Goal: Transaction & Acquisition: Purchase product/service

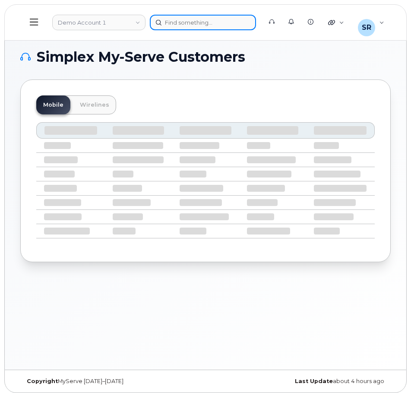
click at [195, 27] on div at bounding box center [203, 23] width 106 height 16
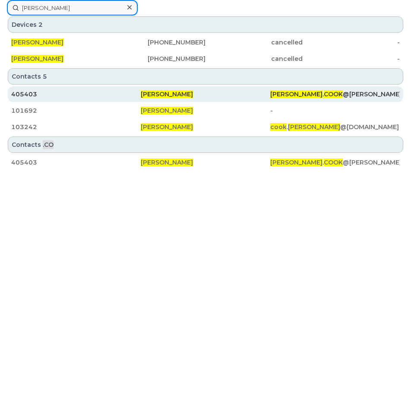
type input "Brian Cook"
click at [125, 90] on div "405403" at bounding box center [76, 94] width 130 height 16
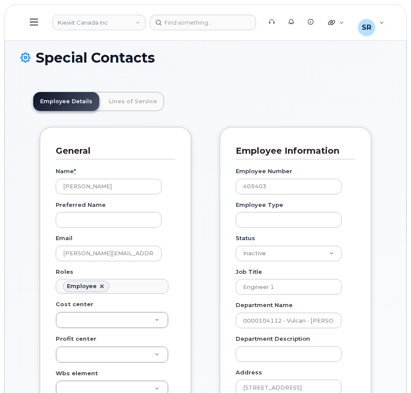
scroll to position [25, 0]
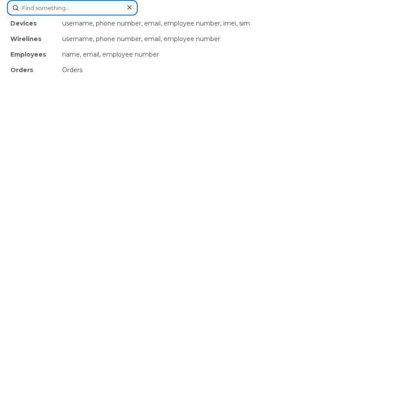
click at [192, 15] on form at bounding box center [205, 8] width 397 height 16
paste input "[PERSON_NAME]"
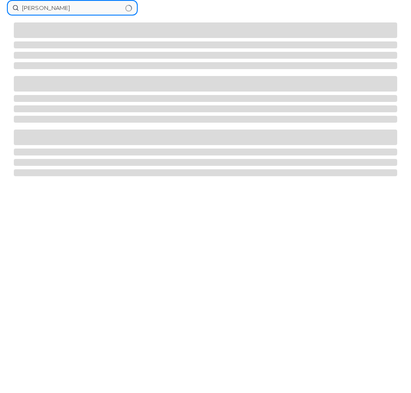
type input "[PERSON_NAME]"
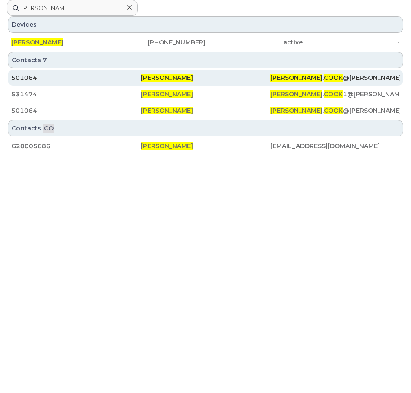
click at [204, 76] on div "[PERSON_NAME]" at bounding box center [206, 77] width 130 height 9
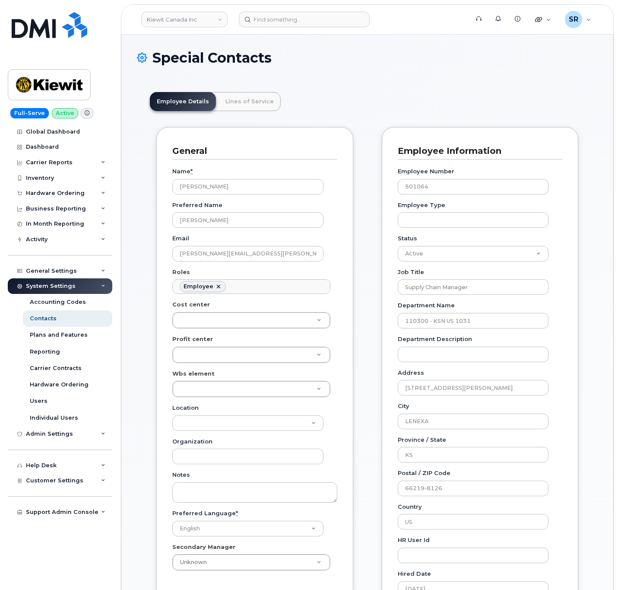
scroll to position [25, 0]
click at [306, 20] on input at bounding box center [304, 20] width 131 height 16
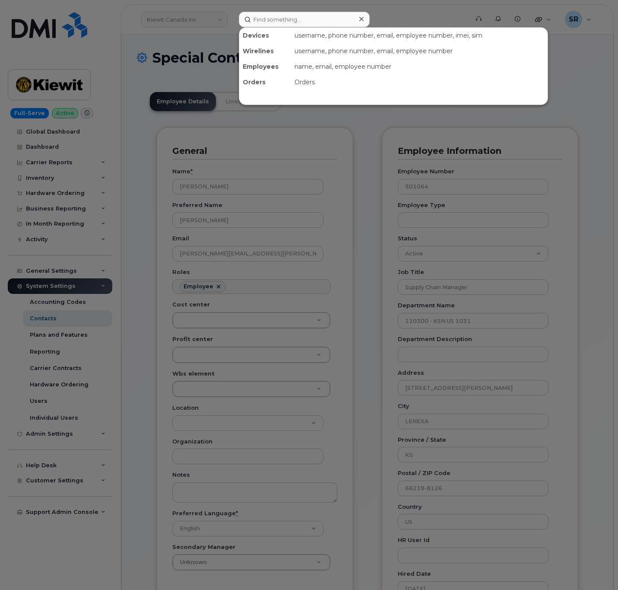
click at [218, 16] on div at bounding box center [309, 295] width 618 height 590
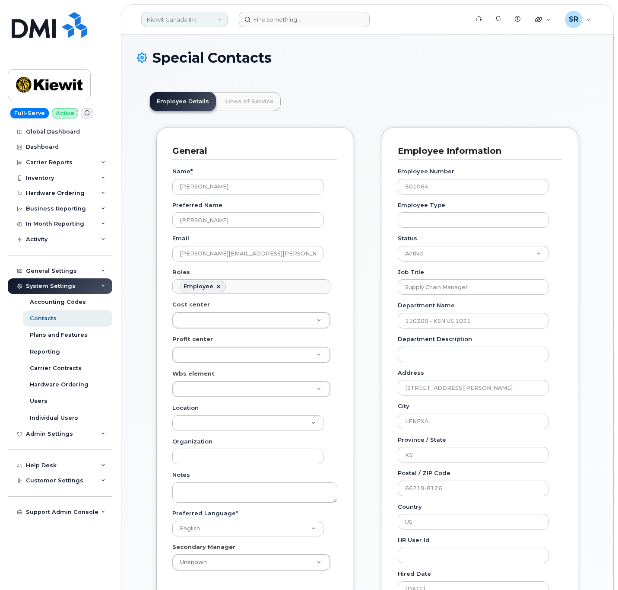
click at [216, 16] on link "Kiewit Canada Inc" at bounding box center [184, 20] width 86 height 16
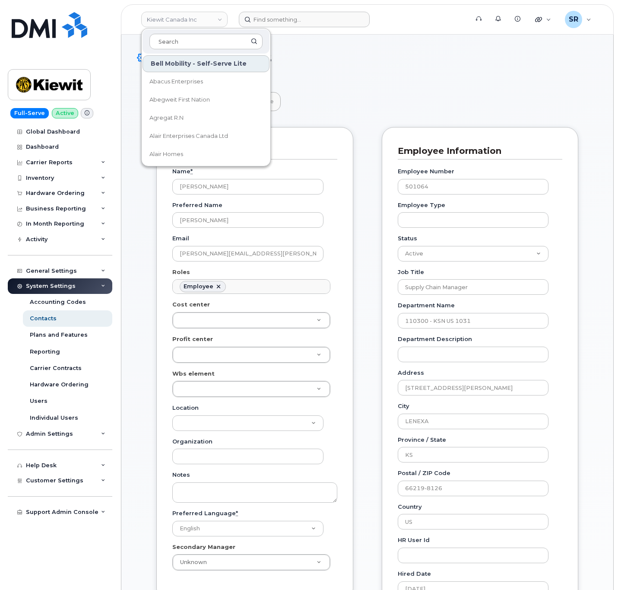
click at [376, 106] on header "Employee Details Lines of Service" at bounding box center [367, 101] width 435 height 19
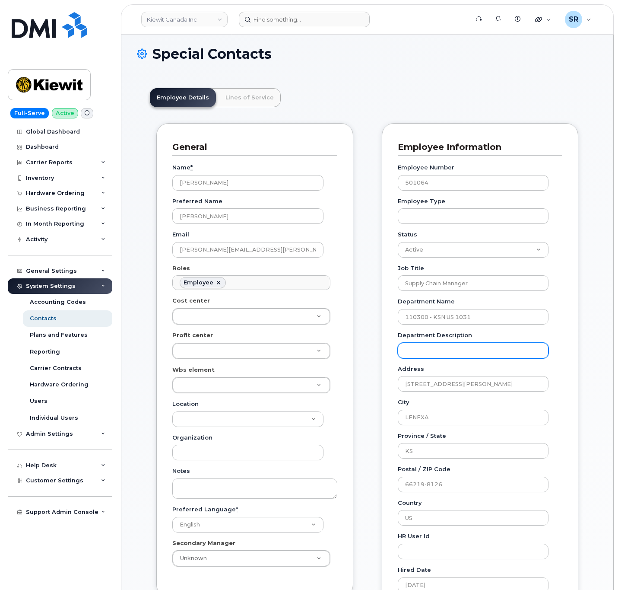
scroll to position [0, 0]
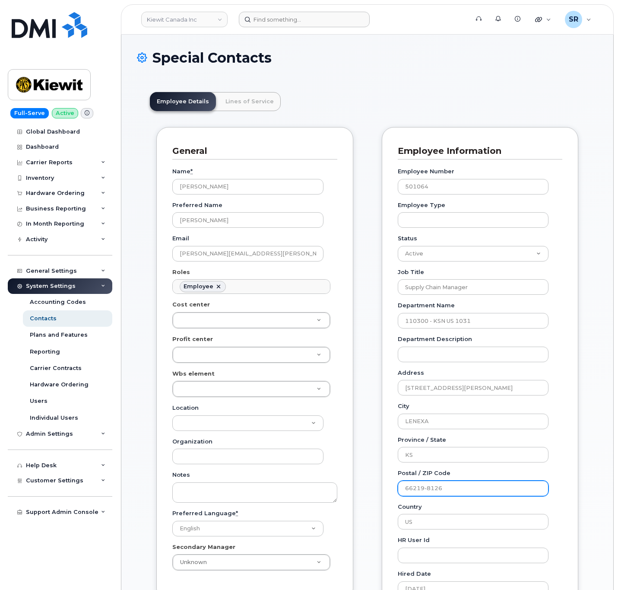
drag, startPoint x: 458, startPoint y: 490, endPoint x: 389, endPoint y: 487, distance: 68.7
click at [389, 393] on div "Employee Information Employee Number 501064 Employee Type Status Active On-Leav…" at bounding box center [480, 393] width 197 height 533
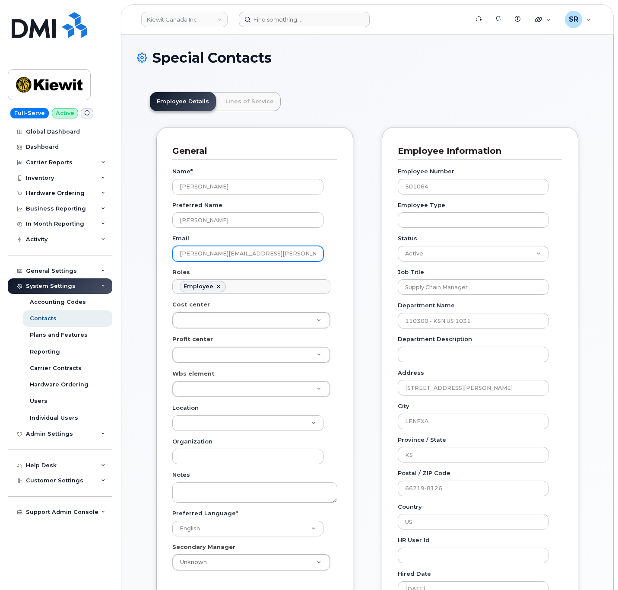
drag, startPoint x: 205, startPoint y: 256, endPoint x: 168, endPoint y: 256, distance: 37.6
click at [168, 256] on div "General Name * Bryan Cook Preferred Name Bryan Email BRYAN.COOK@KIEWIT.COM Role…" at bounding box center [254, 363] width 197 height 473
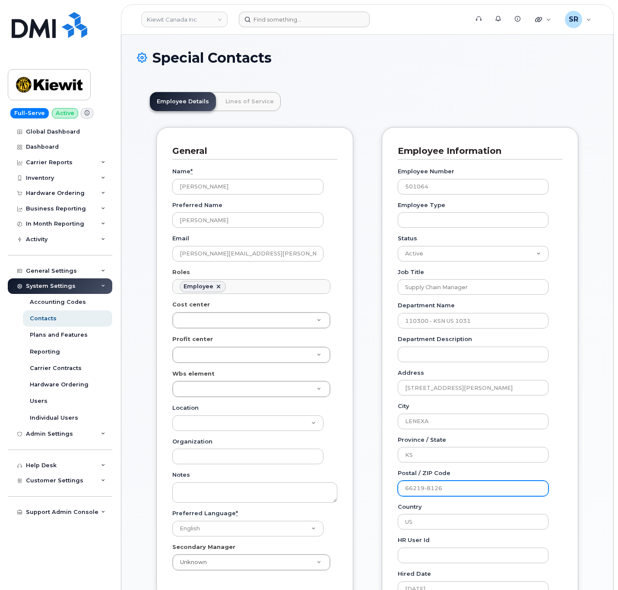
drag, startPoint x: 405, startPoint y: 486, endPoint x: 489, endPoint y: 489, distance: 84.3
click at [411, 393] on input "66219-8126" at bounding box center [473, 488] width 151 height 16
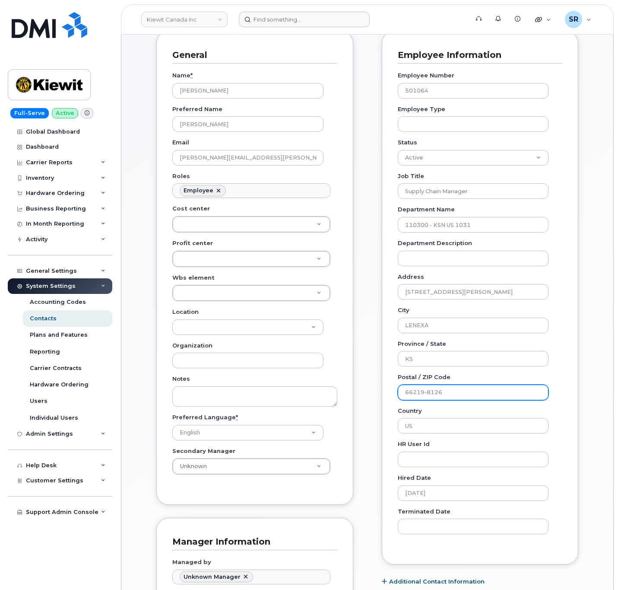
scroll to position [130, 0]
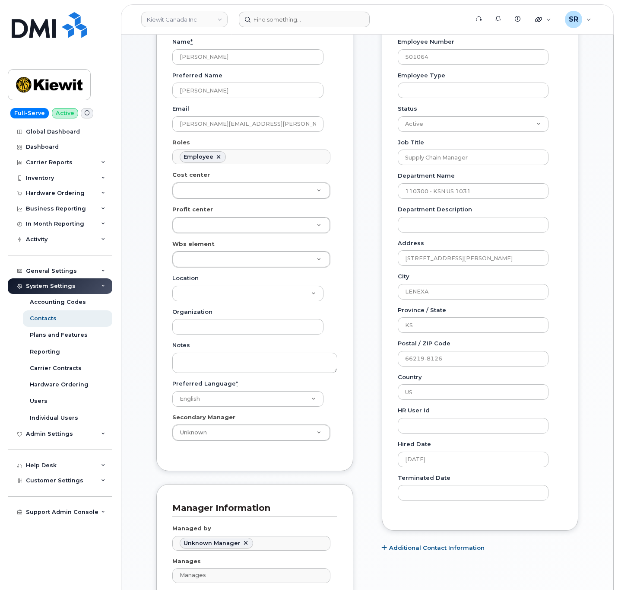
click at [411, 376] on div "Country US" at bounding box center [477, 386] width 158 height 27
drag, startPoint x: 452, startPoint y: 358, endPoint x: 384, endPoint y: 354, distance: 68.4
click at [384, 354] on div "Employee Information Employee Number 501064 Employee Type Status Active On-Leav…" at bounding box center [480, 263] width 197 height 533
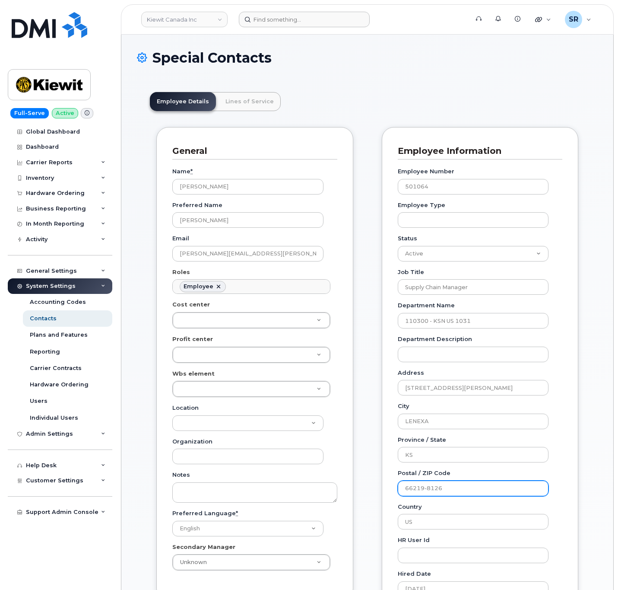
scroll to position [65, 0]
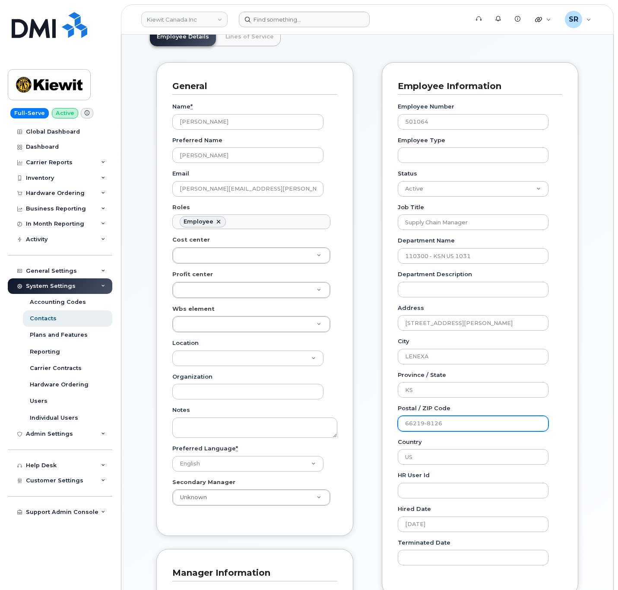
click at [411, 393] on input "66219-8126" at bounding box center [473, 424] width 151 height 16
drag, startPoint x: 449, startPoint y: 423, endPoint x: 356, endPoint y: 416, distance: 93.6
click at [356, 393] on div "General Name * Bryan Cook Preferred Name Bryan Email BRYAN.COOK@KIEWIT.COM Role…" at bounding box center [367, 376] width 435 height 629
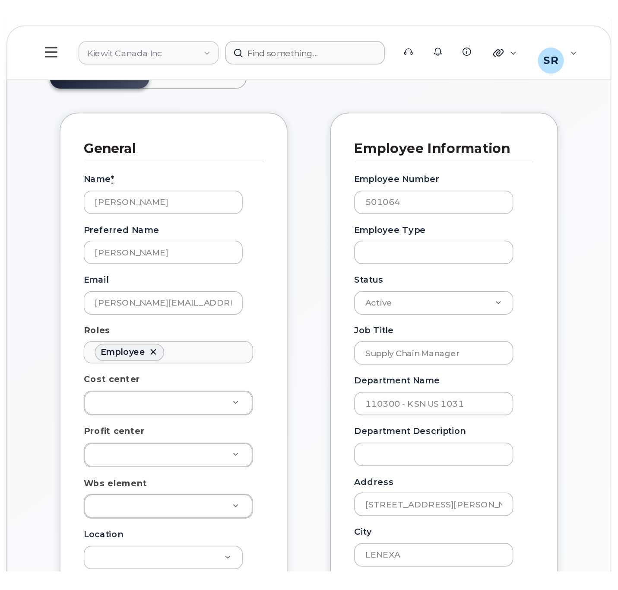
scroll to position [25, 0]
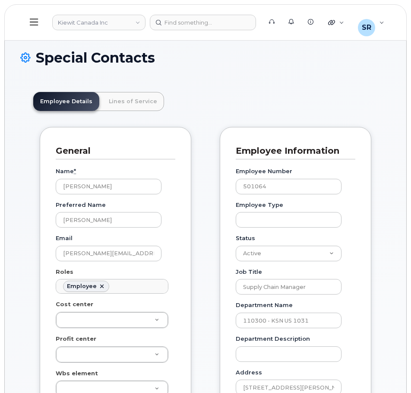
scroll to position [48, 0]
click at [34, 27] on icon at bounding box center [34, 22] width 8 height 10
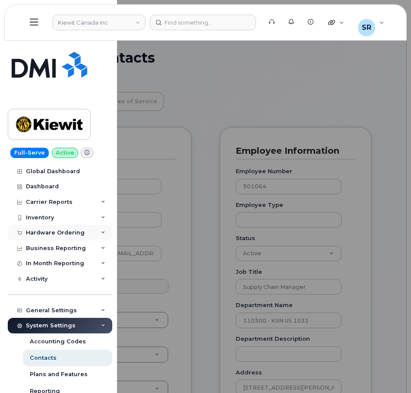
click at [75, 232] on div "Hardware Ordering" at bounding box center [55, 232] width 59 height 7
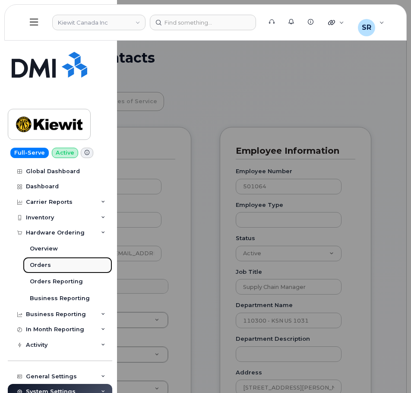
click at [58, 266] on link "Orders" at bounding box center [67, 265] width 89 height 16
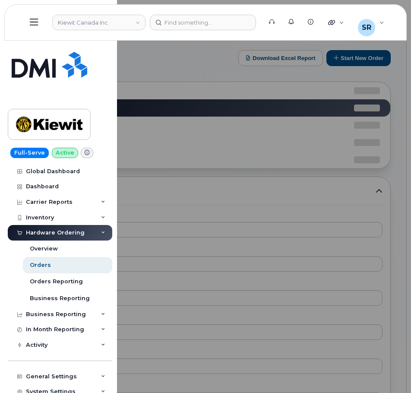
click at [212, 60] on div at bounding box center [205, 196] width 411 height 393
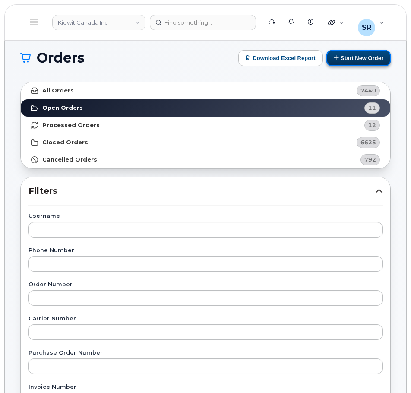
click at [360, 62] on button "Start New Order" at bounding box center [359, 58] width 64 height 16
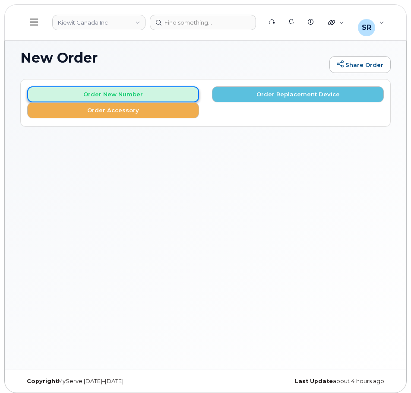
click at [150, 92] on button "Order New Number" at bounding box center [113, 94] width 172 height 16
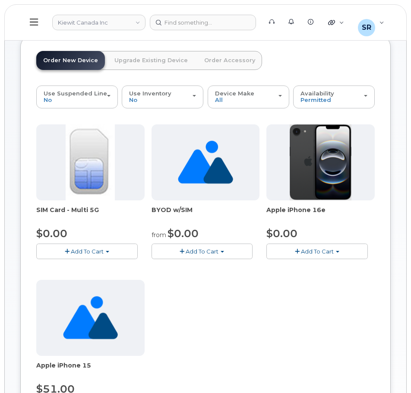
scroll to position [43, 0]
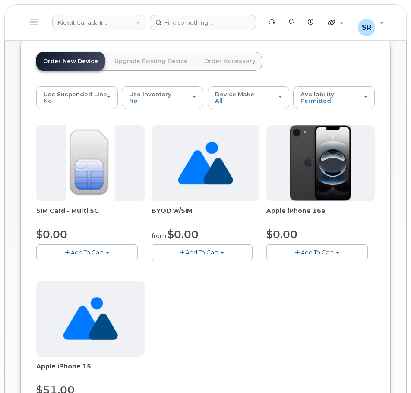
click at [321, 255] on span "Add To Cart" at bounding box center [317, 252] width 33 height 7
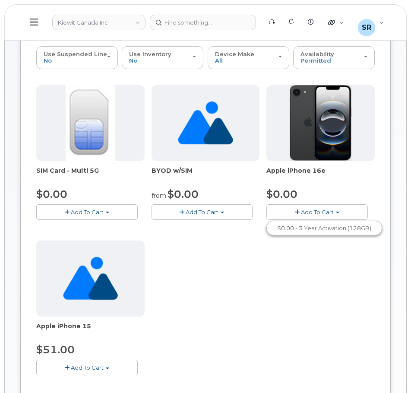
scroll to position [130, 0]
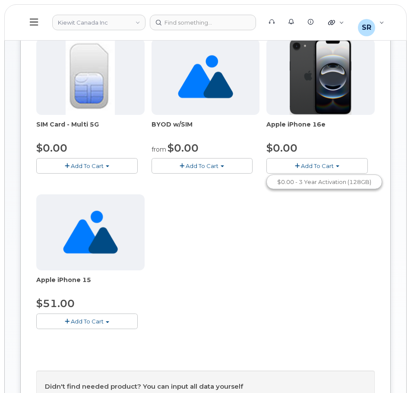
click at [108, 322] on span "button" at bounding box center [107, 322] width 3 height 2
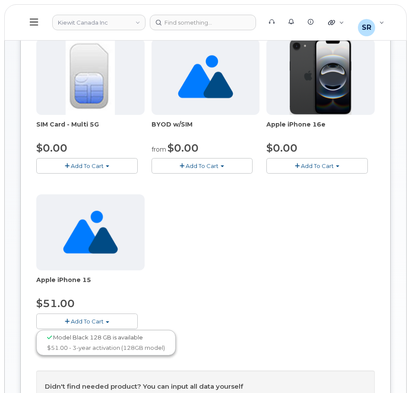
click at [212, 286] on div "SIM Card - Multi 5G $0.00 Add To Cart $0.00 - New Activation BYOD w/SIM from $0…" at bounding box center [205, 191] width 339 height 304
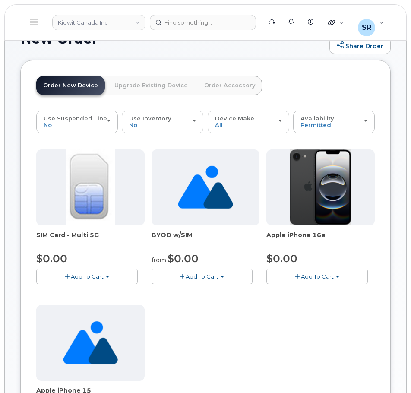
scroll to position [0, 0]
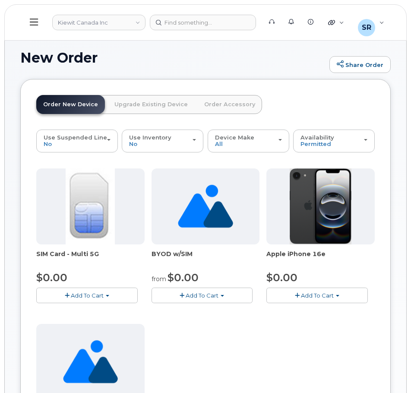
click at [327, 295] on span "Add To Cart" at bounding box center [317, 295] width 33 height 7
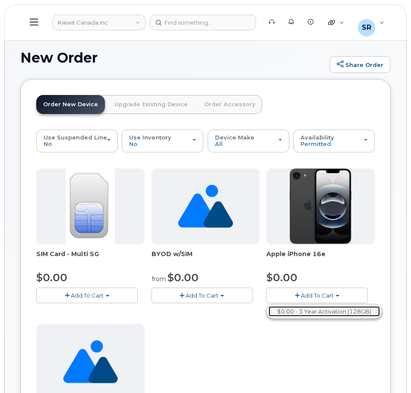
click at [326, 316] on link "$0.00 - 3 Year Activation (128GB)" at bounding box center [324, 311] width 111 height 11
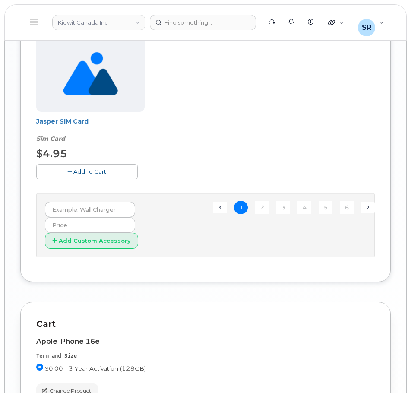
scroll to position [1037, 0]
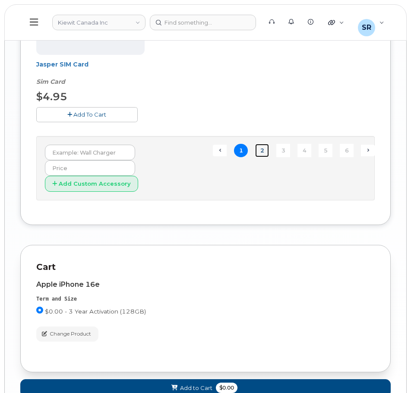
click at [260, 147] on link "2" at bounding box center [262, 150] width 14 height 13
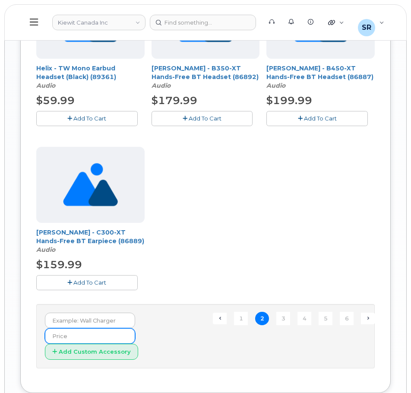
scroll to position [950, 0]
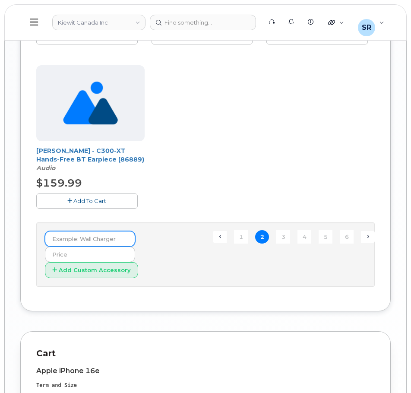
click at [93, 239] on input "text" at bounding box center [90, 239] width 90 height 16
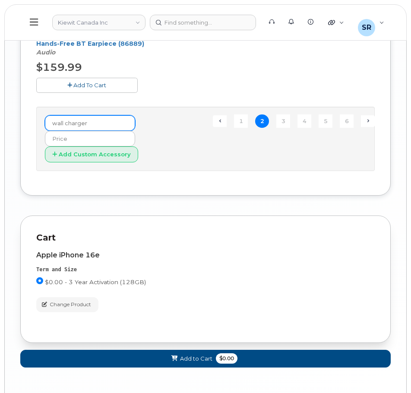
scroll to position [1080, 0]
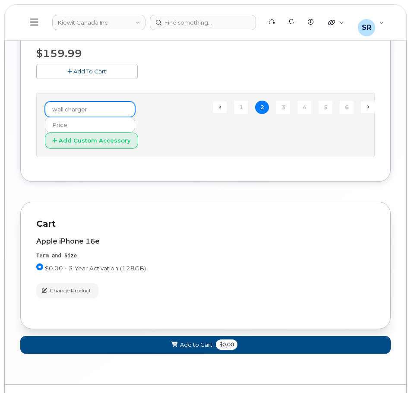
type input "wall charger"
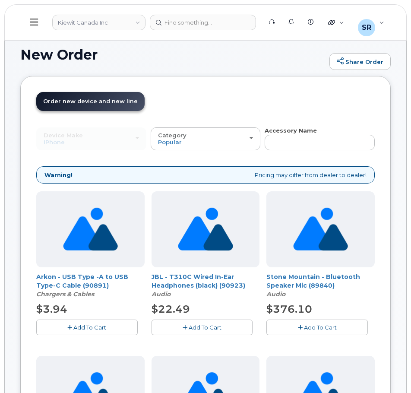
scroll to position [0, 0]
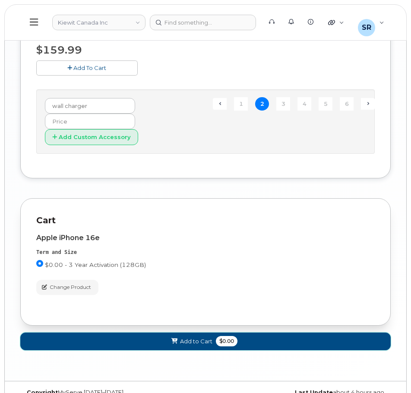
click at [203, 333] on button "Add to Cart $0.00" at bounding box center [205, 342] width 371 height 18
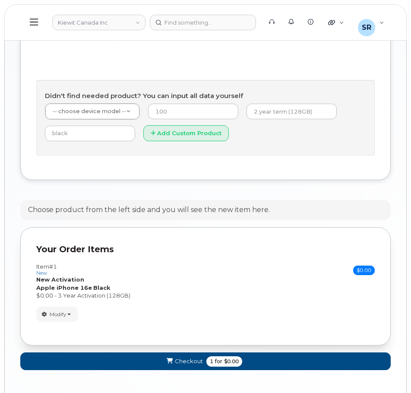
scroll to position [449, 0]
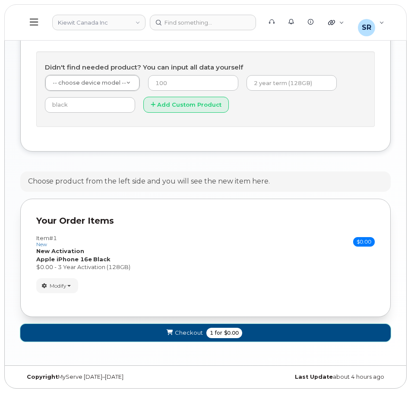
click at [195, 333] on span "Checkout" at bounding box center [189, 333] width 28 height 8
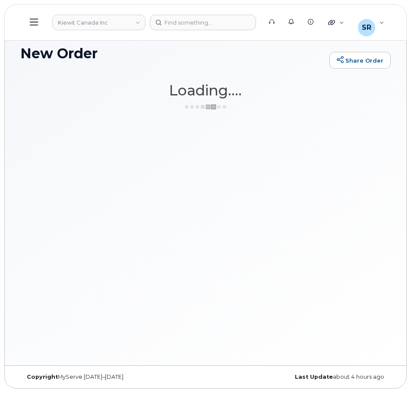
scroll to position [4, 0]
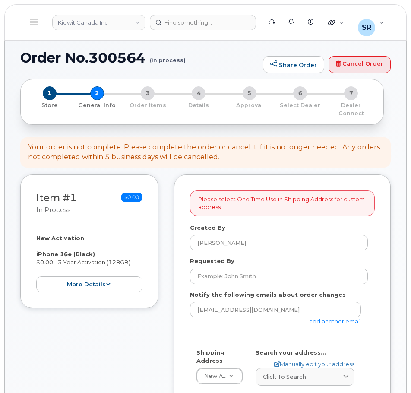
select select
click at [269, 272] on input "Requested By" at bounding box center [279, 277] width 178 height 16
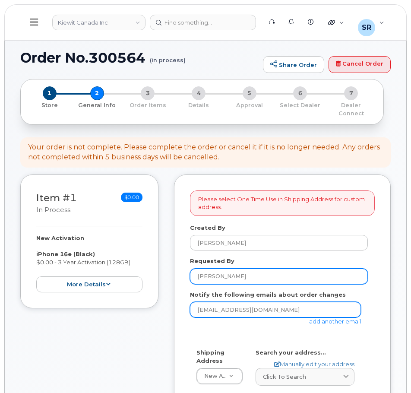
type input "[PERSON_NAME]"
click at [256, 311] on input "sreissig@dminc.com" at bounding box center [275, 310] width 171 height 16
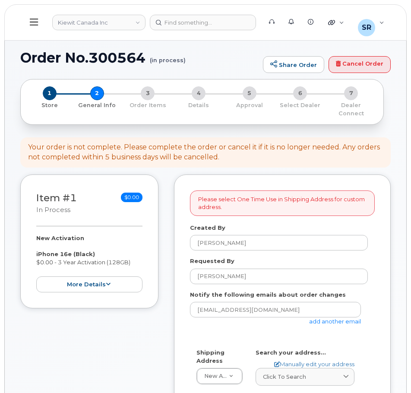
click at [265, 323] on div "sreissig@dminc.com add another email" at bounding box center [279, 314] width 178 height 24
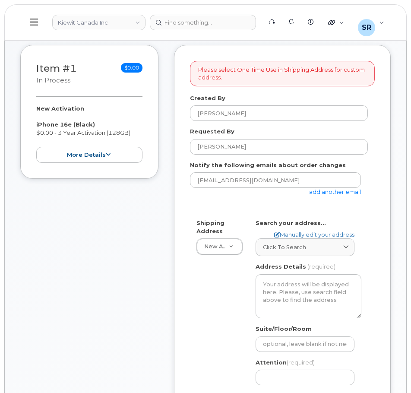
scroll to position [173, 0]
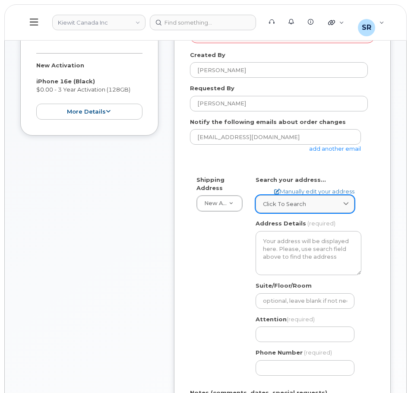
click at [343, 205] on icon at bounding box center [346, 204] width 6 height 6
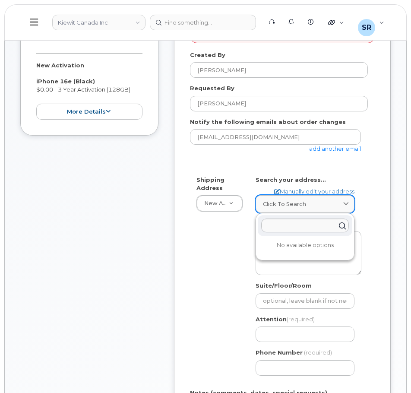
click at [338, 203] on div "Click to search" at bounding box center [305, 204] width 84 height 8
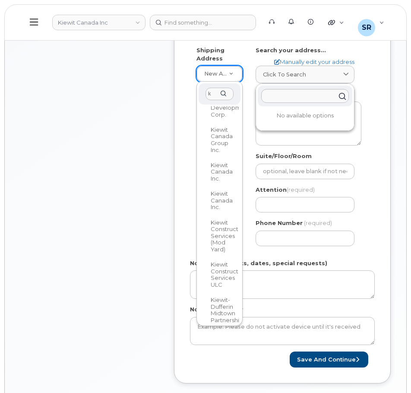
scroll to position [0, 0]
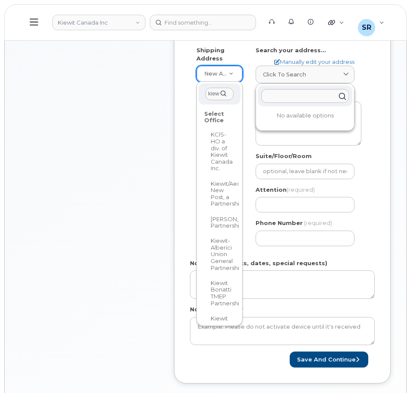
type input "kiew"
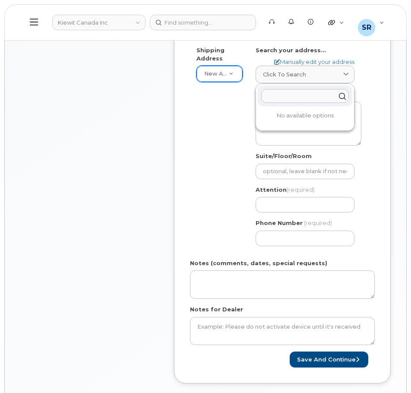
click at [303, 98] on input "text" at bounding box center [305, 96] width 88 height 14
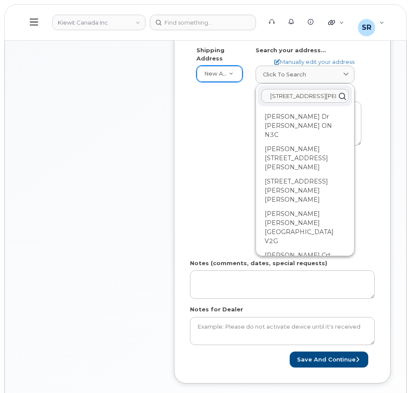
type input "8900 renner blvd"
type input "k"
type input "l"
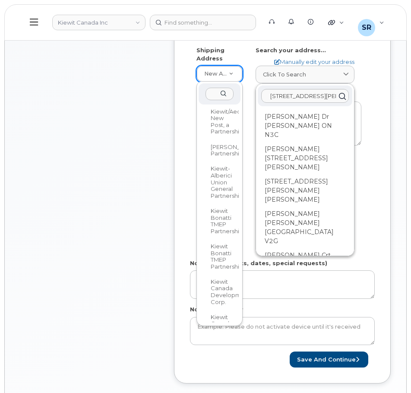
scroll to position [432, 0]
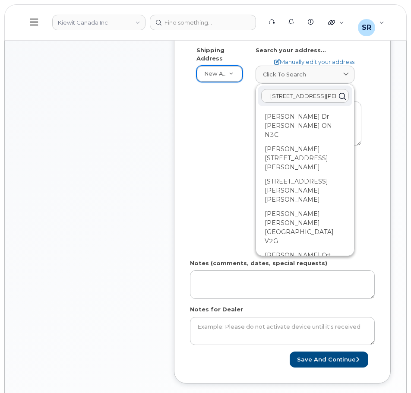
click at [378, 124] on div "Please select One Time Use in Shipping Address for custom address. Created By S…" at bounding box center [282, 127] width 217 height 511
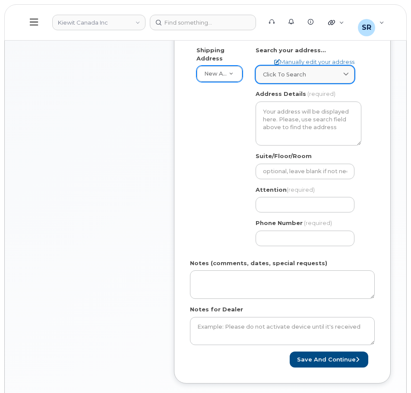
click at [320, 76] on div "Click to search" at bounding box center [305, 74] width 84 height 8
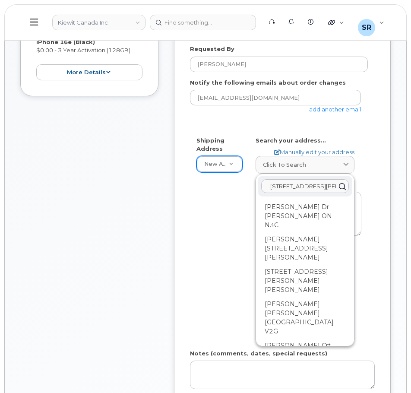
scroll to position [216, 0]
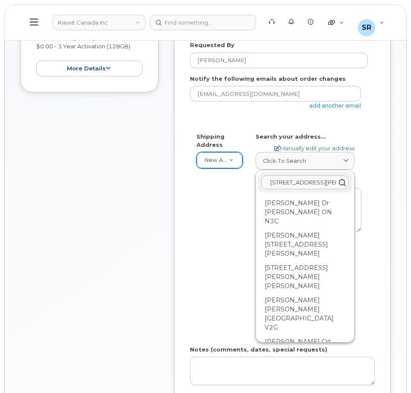
click at [377, 174] on div "Please select One Time Use in Shipping Address for custom address. Created By S…" at bounding box center [282, 214] width 217 height 511
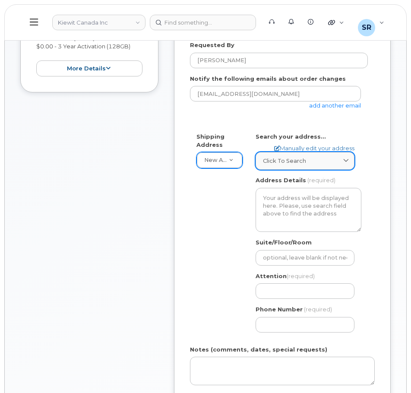
click at [319, 163] on div "Click to search" at bounding box center [305, 161] width 84 height 8
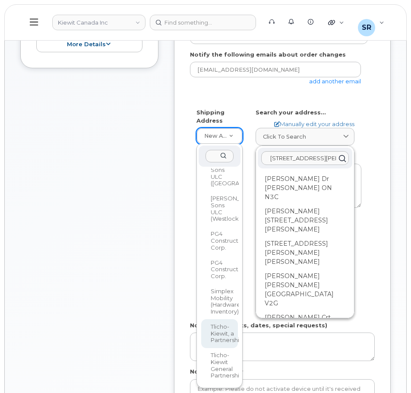
scroll to position [259, 0]
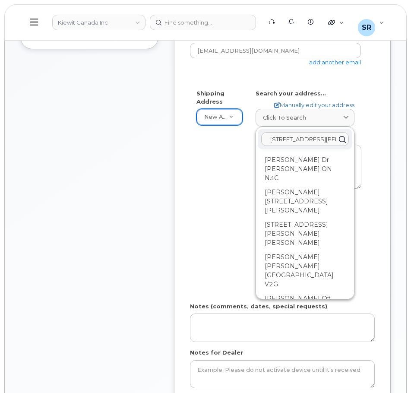
click at [320, 140] on input "8900 renner blvd" at bounding box center [305, 139] width 88 height 14
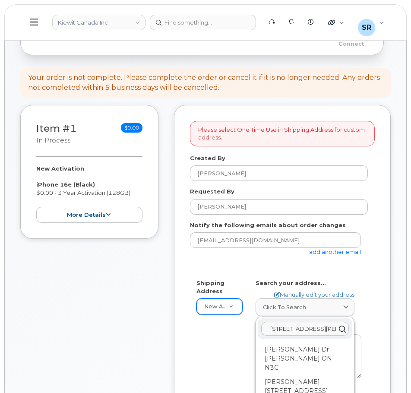
scroll to position [86, 0]
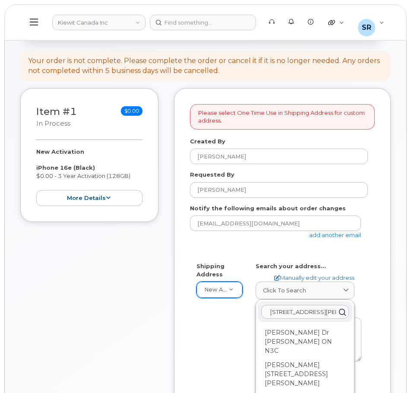
click at [325, 313] on input "8900 renner blvd" at bounding box center [305, 312] width 88 height 14
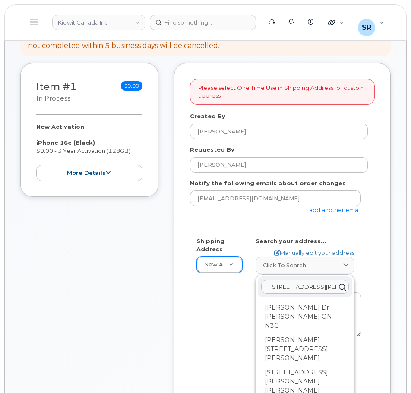
scroll to position [130, 0]
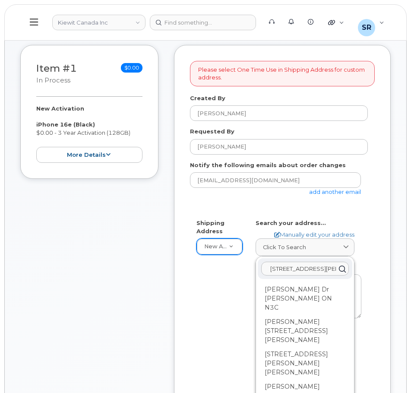
click at [286, 270] on input "8900 renner blvd" at bounding box center [305, 269] width 88 height 14
click at [320, 273] on input "8950 renner blvd" at bounding box center [305, 269] width 88 height 14
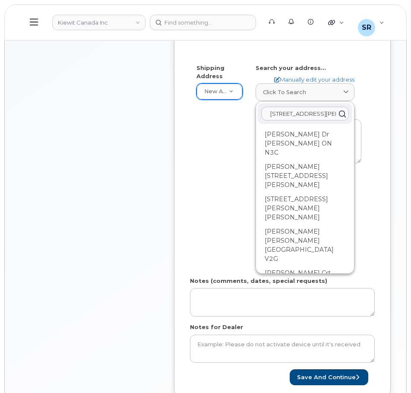
scroll to position [302, 0]
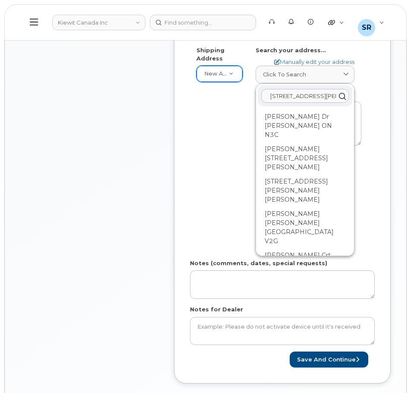
type input "8950 renner blvd"
click at [375, 211] on div "Shipping Address New Address New Address Beaver Marine Limited Cahill-Ganotec, …" at bounding box center [282, 149] width 185 height 206
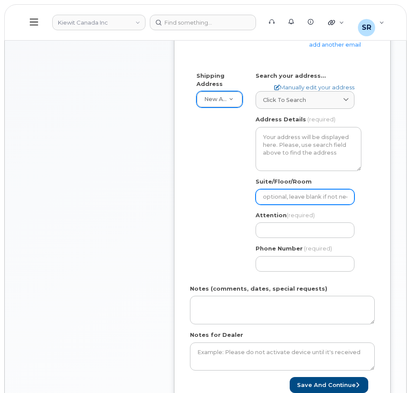
scroll to position [259, 0]
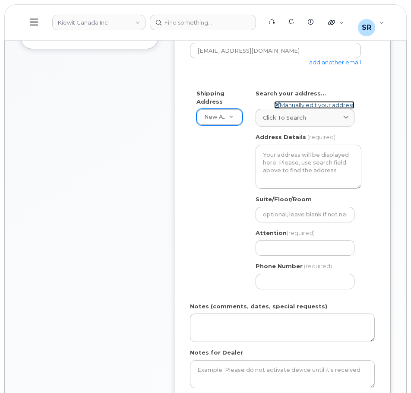
click at [330, 105] on link "Manually edit your address" at bounding box center [314, 105] width 80 height 8
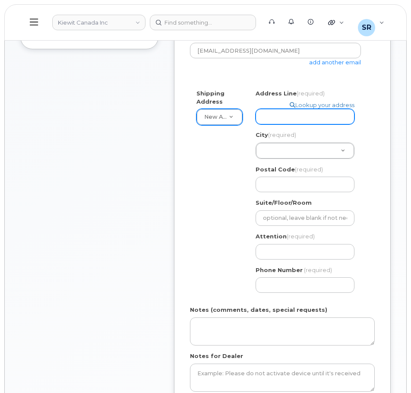
click at [311, 119] on input "Address Line (required)" at bounding box center [305, 117] width 99 height 16
select select
type input "6"
select select
type input "69"
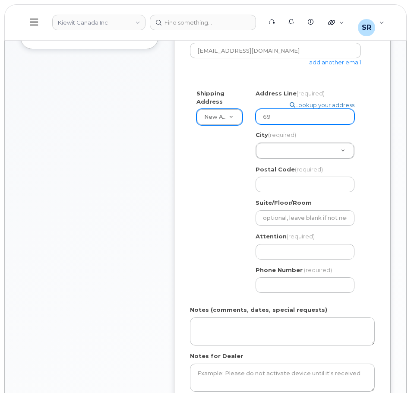
select select
type input "695"
select select
type input "6950"
select select
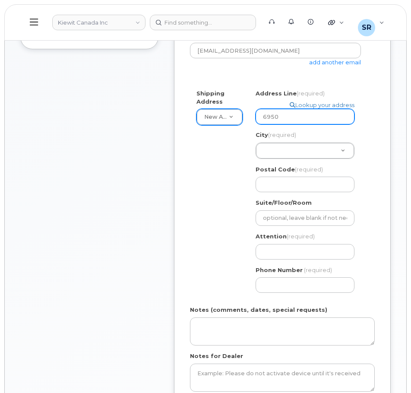
type input "6950 r"
select select
type input "6950 re"
select select
type input "6950 ren"
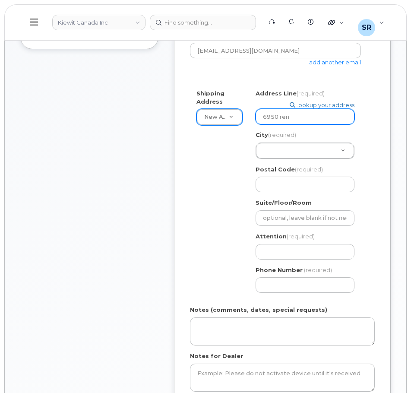
select select
type input "6950 renn"
select select
type input "6950 renne"
select select
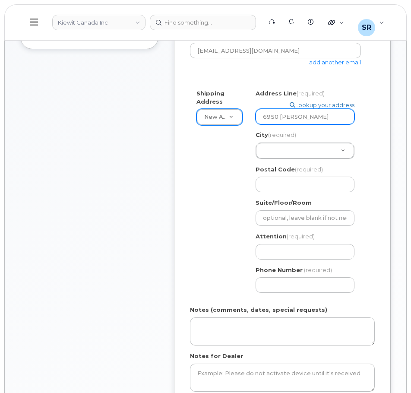
type input "6950 renner"
select select
type input "6950 renner b"
select select
type input "6950 renner bl"
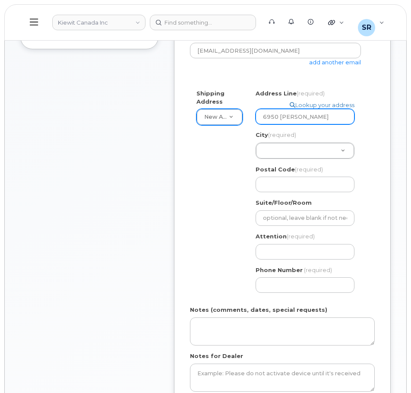
select select
type input "6950 renner blv"
select select
type input "6950 renner blvd"
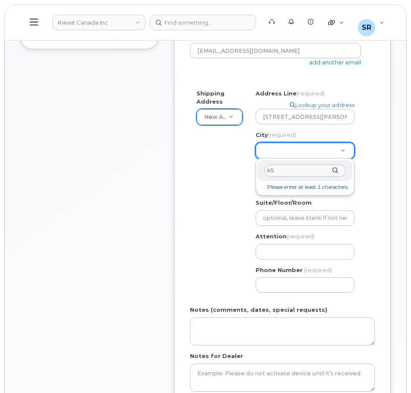
type input "k"
type input "Lenexa"
type input "Lene"
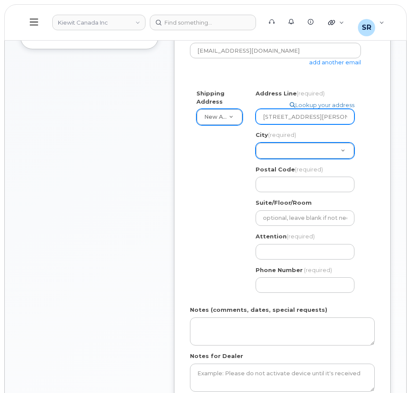
drag, startPoint x: 324, startPoint y: 120, endPoint x: 196, endPoint y: 129, distance: 128.2
click at [196, 130] on div "Shipping Address New Address New Address Beaver Marine Limited Cahill-Ganotec, …" at bounding box center [279, 194] width 178 height 210
select select
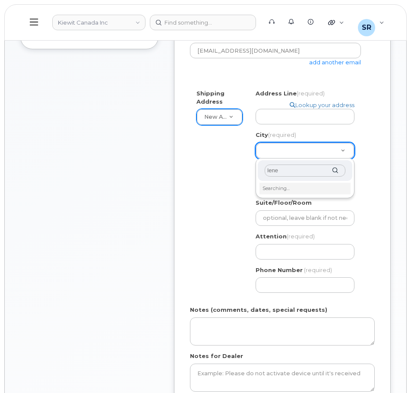
type input "lenex"
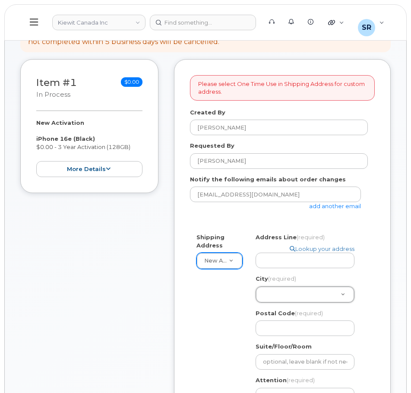
scroll to position [216, 0]
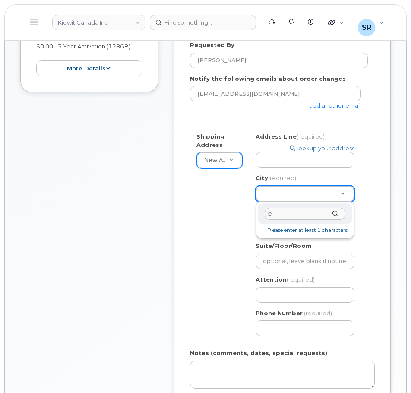
type input "l"
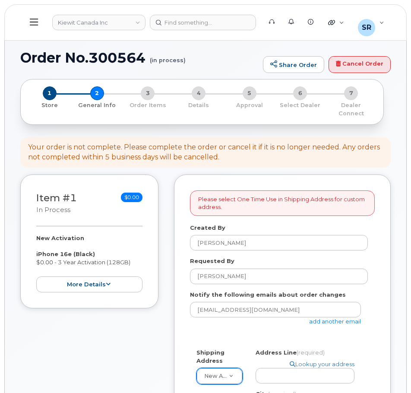
scroll to position [43, 0]
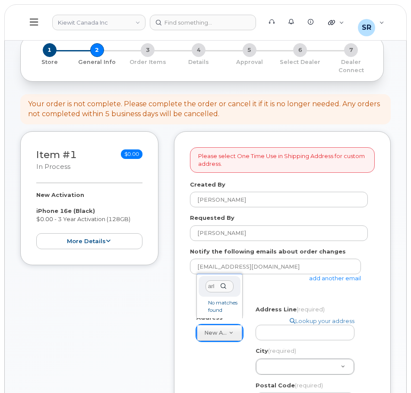
type input "arli"
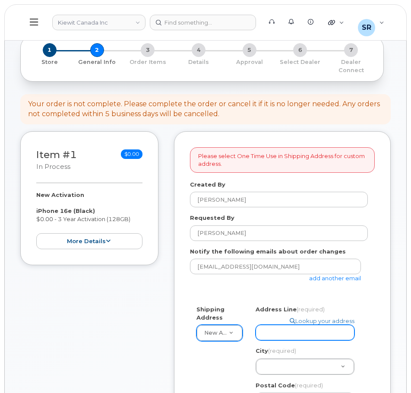
click at [271, 330] on input "Address Line (required)" at bounding box center [305, 333] width 99 height 16
click at [313, 322] on link "Lookup your address" at bounding box center [322, 321] width 65 height 8
select select
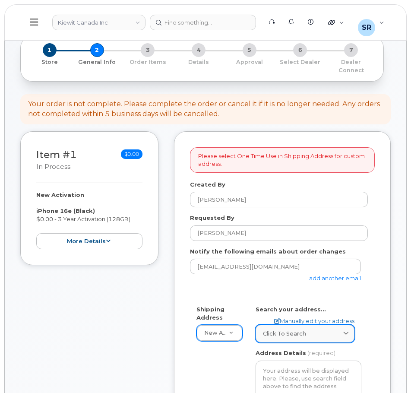
click at [310, 333] on div "Click to search" at bounding box center [305, 334] width 84 height 8
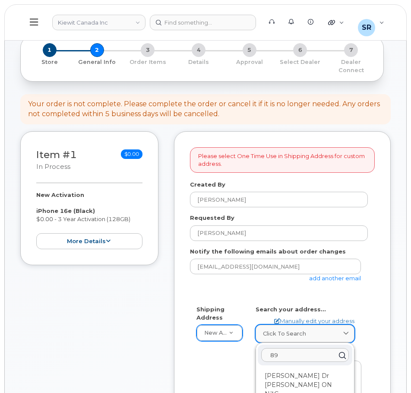
type input "8"
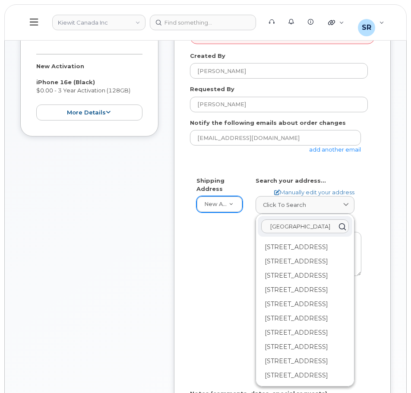
scroll to position [173, 0]
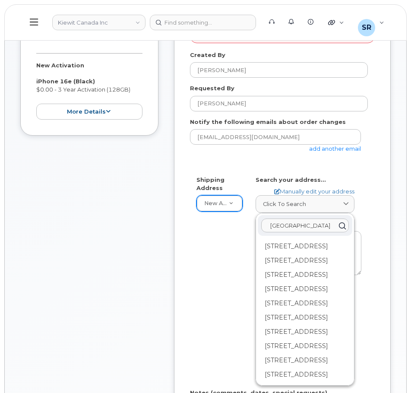
type input "arlington heights"
click at [378, 228] on div "Please select One Time Use in Shipping Address for custom address. Created By S…" at bounding box center [282, 257] width 217 height 511
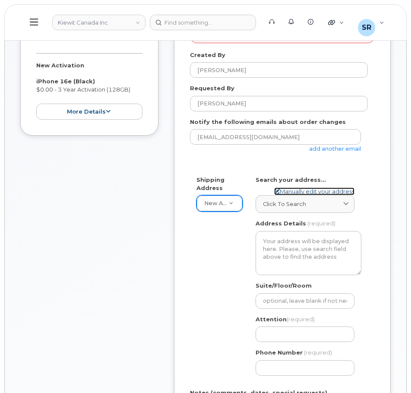
click at [318, 191] on link "Manually edit your address" at bounding box center [314, 191] width 80 height 8
select select
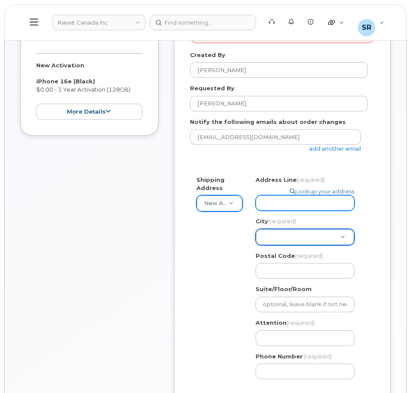
type input "6"
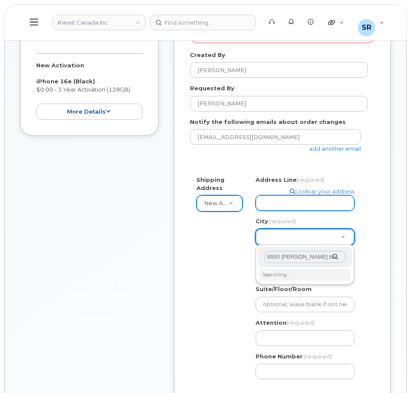
type input "6950 renner blvd"
click at [317, 260] on input "6950 renner blvd" at bounding box center [305, 257] width 81 height 13
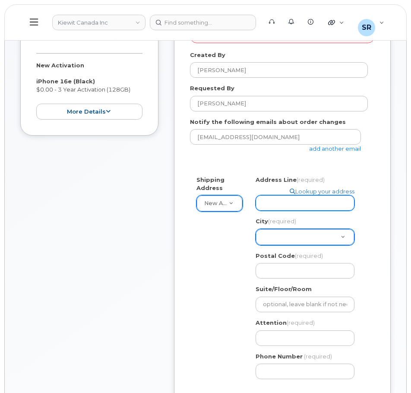
click at [308, 207] on input "Address Line (required)" at bounding box center [305, 203] width 99 height 16
select select
type input "6"
select select
type input "69"
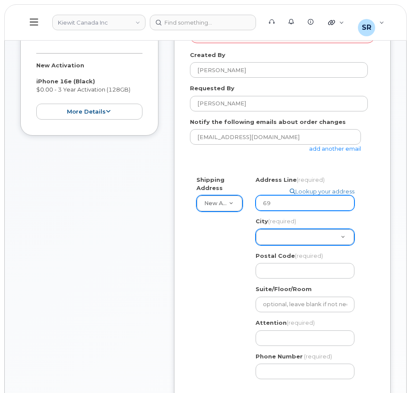
select select
type input "695"
select select
type input "6950"
select select
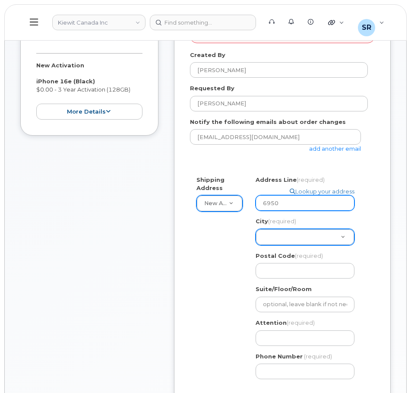
type input "6950 r"
select select
type input "6950 re"
select select
type input "6950 ren"
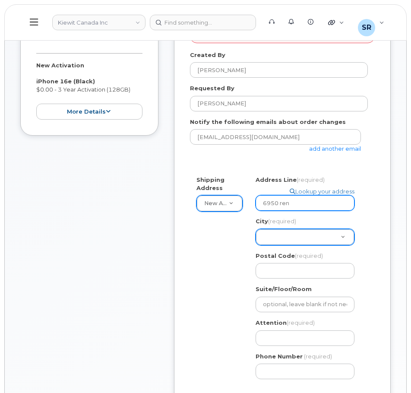
select select
type input "6950 renn"
select select
type input "6950 renne"
select select
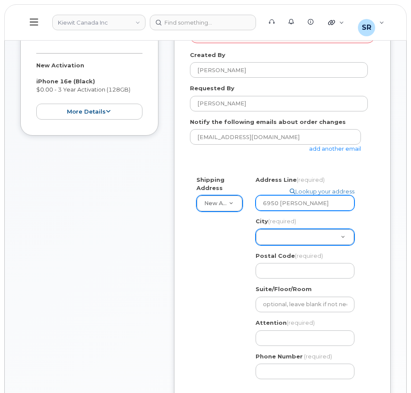
type input "6950 renner"
select select
type input "6950 renner b"
select select
type input "6950 renner bl"
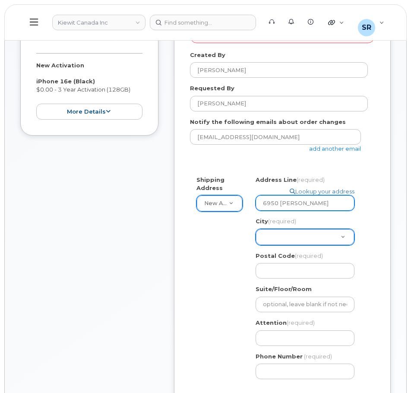
select select
type input "6950 renner blv"
select select
type input "6950 renner blvd"
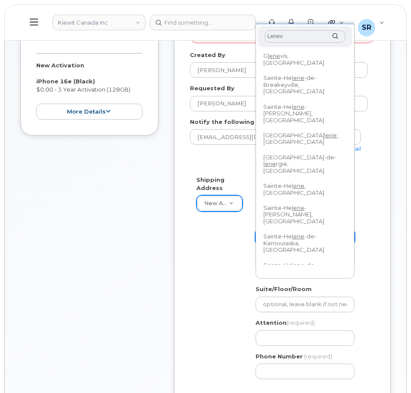
type input "Lenexa"
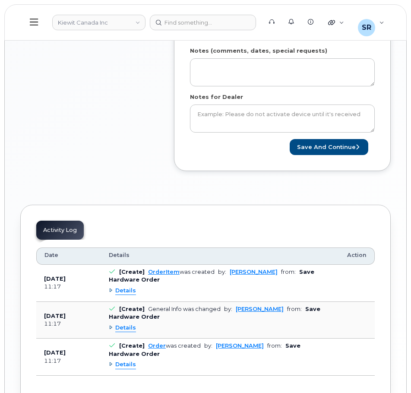
scroll to position [302, 0]
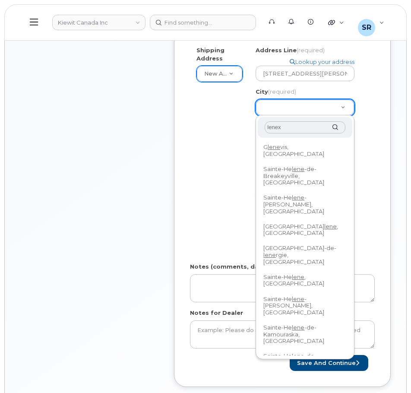
type input "lenexa"
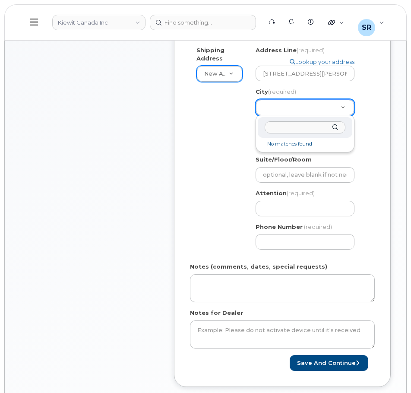
drag, startPoint x: 359, startPoint y: 92, endPoint x: 364, endPoint y: 96, distance: 6.1
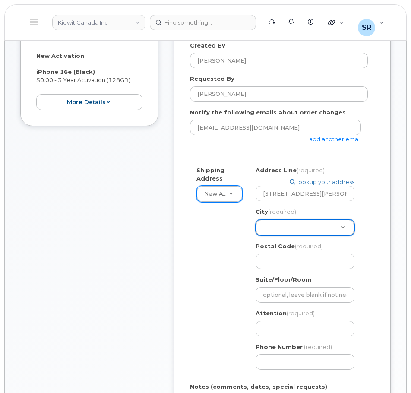
scroll to position [130, 0]
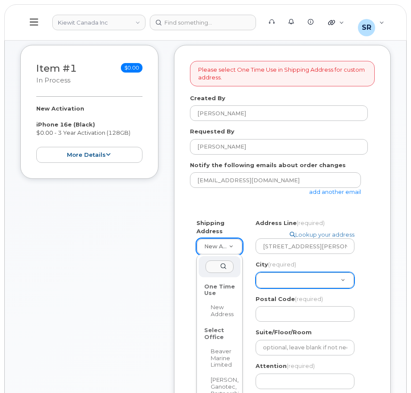
click at [214, 288] on div "One Time Use" at bounding box center [219, 290] width 37 height 20
click at [215, 293] on div "One Time Use" at bounding box center [219, 290] width 37 height 20
select select
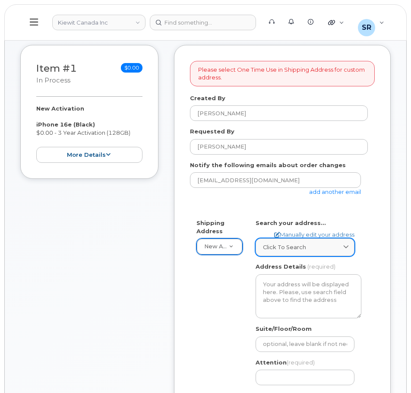
click at [329, 243] on link "Click to search" at bounding box center [305, 247] width 99 height 18
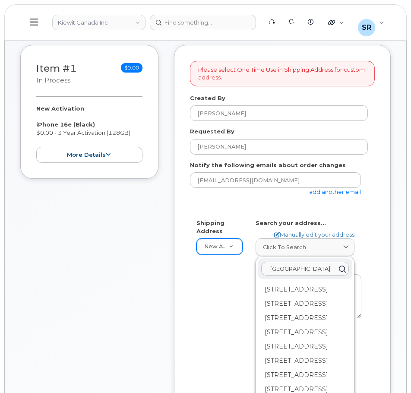
drag, startPoint x: 325, startPoint y: 265, endPoint x: 257, endPoint y: 270, distance: 68.8
type input "6"
click at [311, 233] on link "Manually edit your address" at bounding box center [314, 235] width 80 height 8
select select
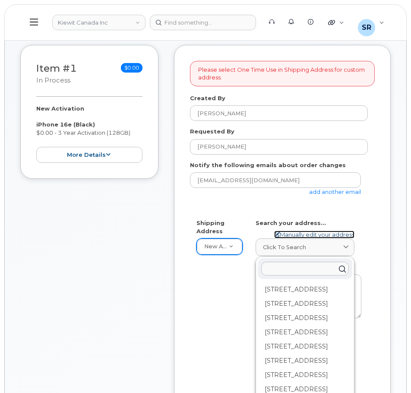
type input "6950 renner blvd"
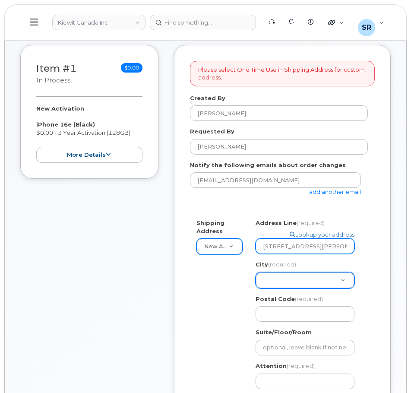
drag, startPoint x: 323, startPoint y: 248, endPoint x: 362, endPoint y: 250, distance: 38.5
click at [362, 250] on div "Search your address... Manually edit your address Click to search PO Box 1 Moun…" at bounding box center [308, 324] width 119 height 210
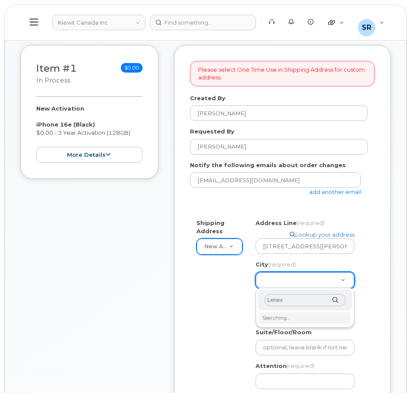
type input "Lenexa"
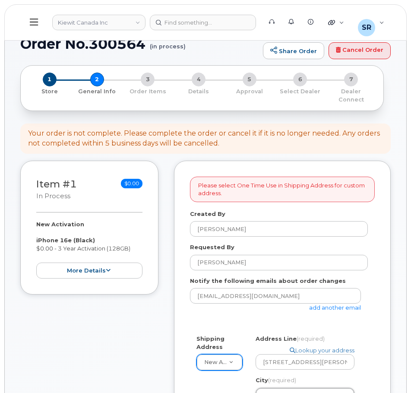
scroll to position [0, 0]
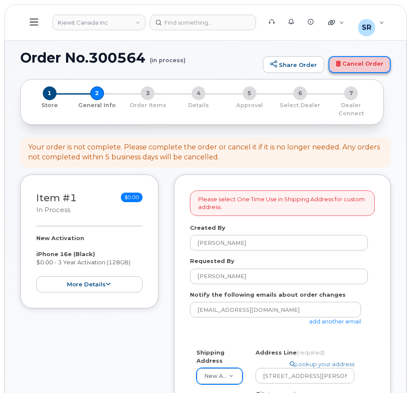
click at [352, 57] on link "Cancel Order" at bounding box center [360, 64] width 62 height 17
click at [359, 65] on link "Cancel Order" at bounding box center [360, 64] width 62 height 17
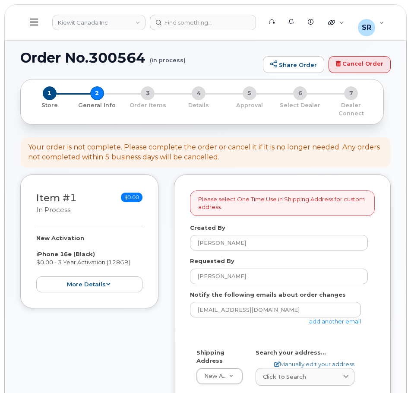
select select
click at [33, 18] on icon at bounding box center [34, 22] width 8 height 10
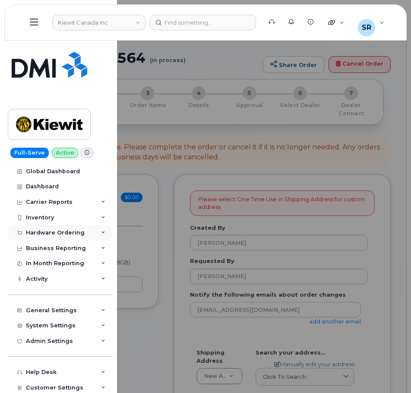
click at [62, 237] on div "Hardware Ordering" at bounding box center [60, 233] width 105 height 16
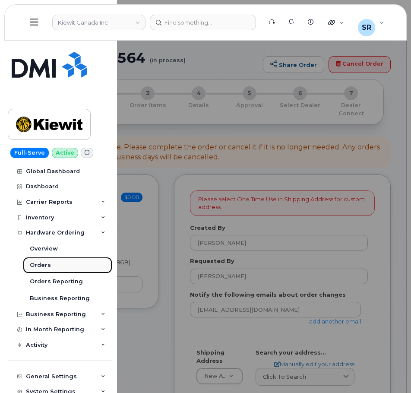
click at [47, 264] on div "Orders" at bounding box center [40, 265] width 21 height 8
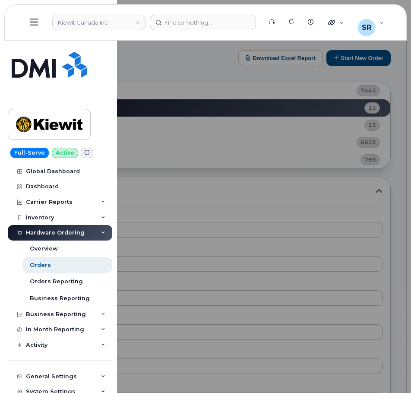
click at [301, 257] on div at bounding box center [205, 196] width 411 height 393
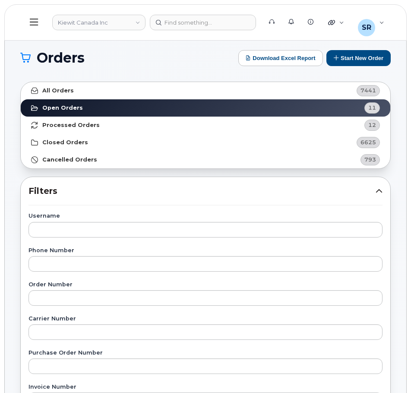
scroll to position [43, 0]
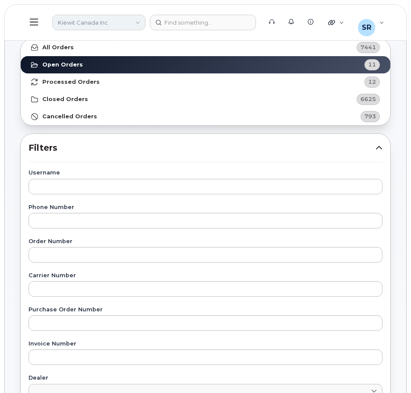
click at [117, 23] on link "Kiewit Canada Inc" at bounding box center [98, 23] width 93 height 16
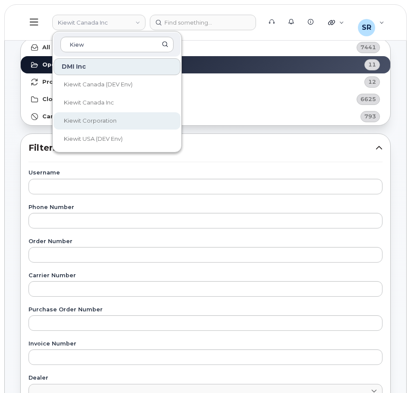
type input "Kiew"
click at [97, 114] on link "Kiewit Corporation" at bounding box center [117, 120] width 127 height 17
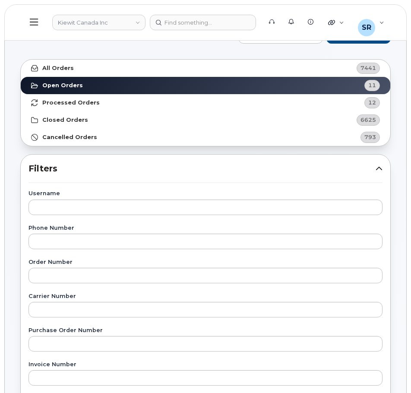
scroll to position [0, 0]
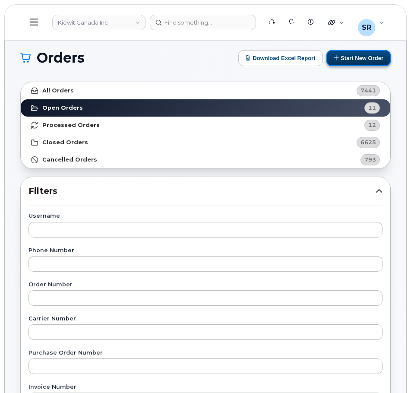
click at [360, 61] on button "Start New Order" at bounding box center [359, 58] width 64 height 16
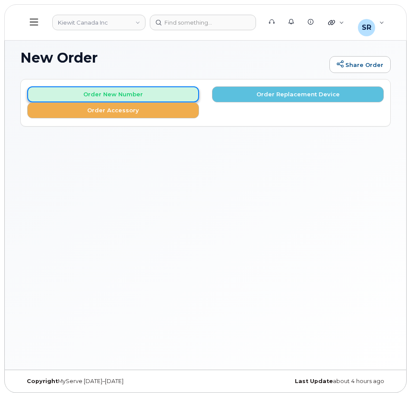
click at [125, 90] on button "Order New Number" at bounding box center [113, 94] width 172 height 16
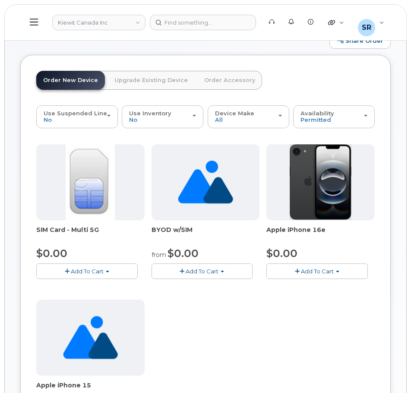
scroll to position [86, 0]
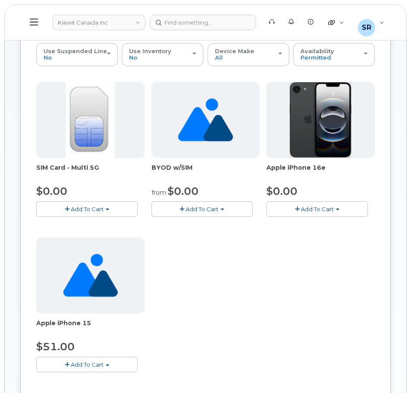
click at [317, 209] on span "Add To Cart" at bounding box center [317, 209] width 33 height 7
click at [307, 224] on link "$0.00 - 3 Year Activation (128GB)" at bounding box center [324, 225] width 111 height 11
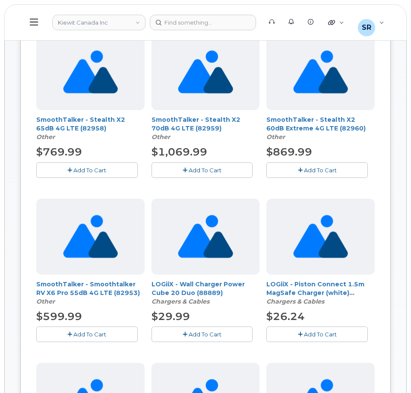
scroll to position [43, 0]
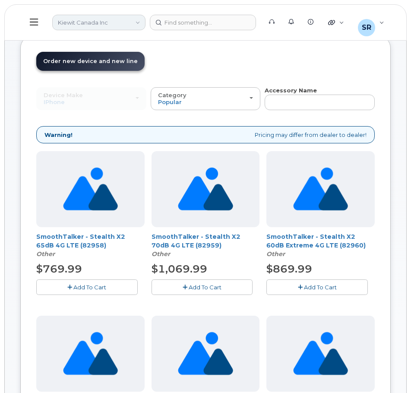
click at [124, 22] on link "Kiewit Canada Inc" at bounding box center [98, 23] width 93 height 16
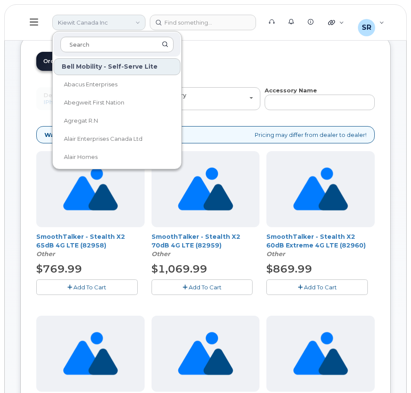
click at [124, 22] on link "Kiewit Canada Inc" at bounding box center [98, 23] width 93 height 16
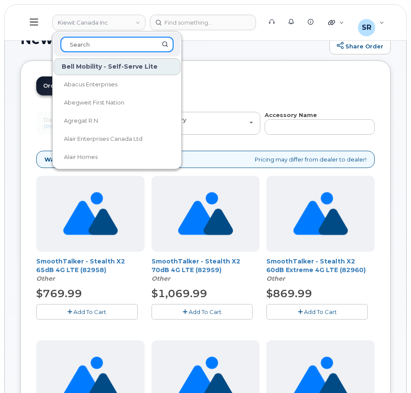
scroll to position [0, 0]
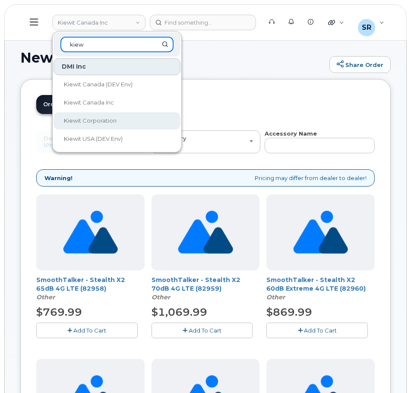
type input "kiew"
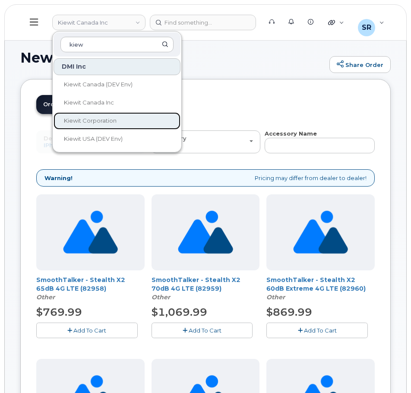
click at [91, 114] on link "Kiewit Corporation" at bounding box center [117, 120] width 127 height 17
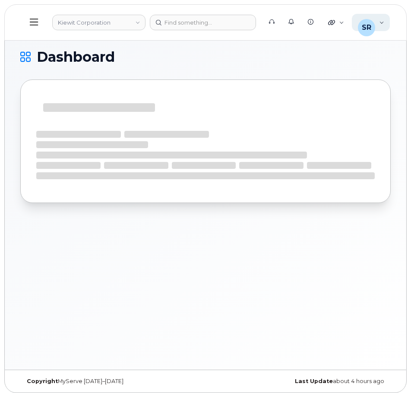
click at [376, 25] on div "SR [PERSON_NAME] Help Desk" at bounding box center [371, 22] width 38 height 17
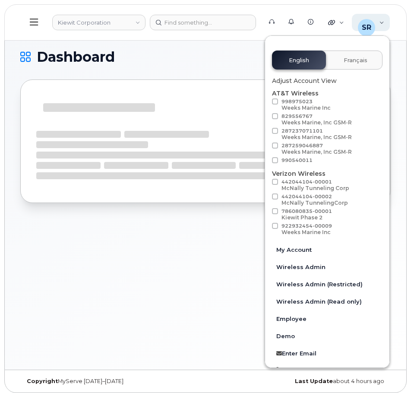
click at [376, 25] on div "SR [PERSON_NAME] Help Desk" at bounding box center [371, 22] width 38 height 17
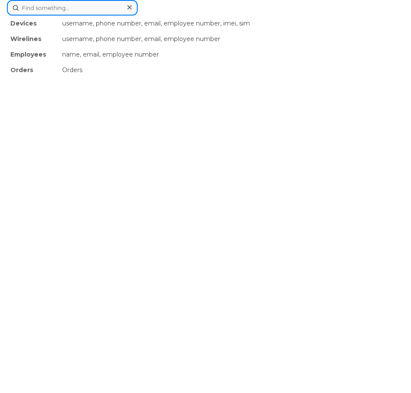
click at [193, 16] on div "Devices username, phone number, email, employee number, imei, sim Wirelines use…" at bounding box center [205, 8] width 397 height 16
click at [92, 11] on input at bounding box center [72, 8] width 131 height 16
paste input "8168689618"
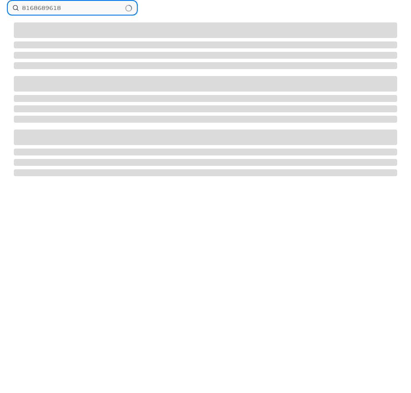
type input "8168689618"
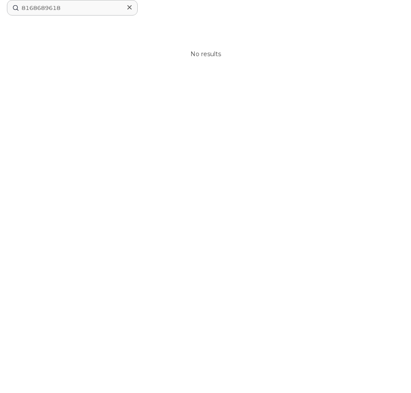
click at [127, 5] on div at bounding box center [129, 7] width 13 height 13
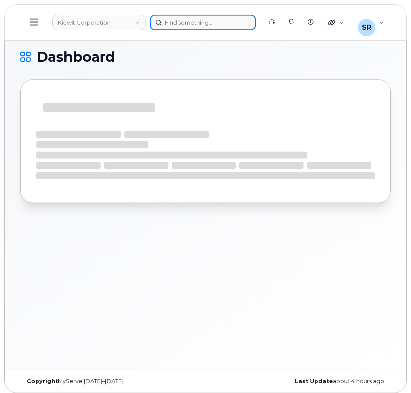
click at [223, 29] on div at bounding box center [203, 23] width 106 height 16
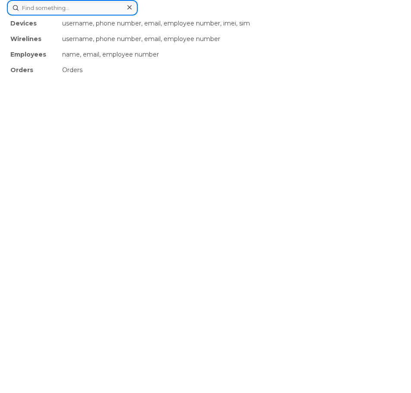
paste input "[PERSON_NAME]"
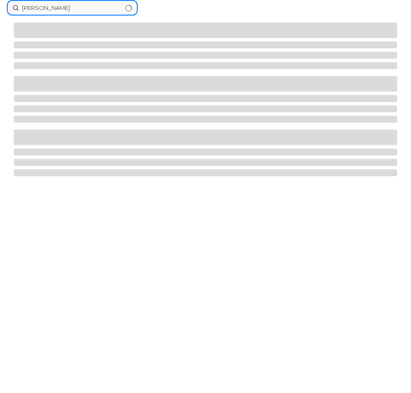
type input "[PERSON_NAME]"
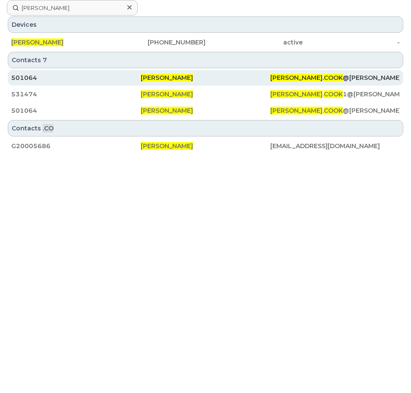
click at [108, 80] on div "501064" at bounding box center [76, 77] width 130 height 9
click at [243, 76] on div "[PERSON_NAME]" at bounding box center [206, 77] width 130 height 9
click at [233, 76] on div "[PERSON_NAME]" at bounding box center [206, 77] width 130 height 9
click at [125, 74] on div "501064" at bounding box center [76, 77] width 130 height 9
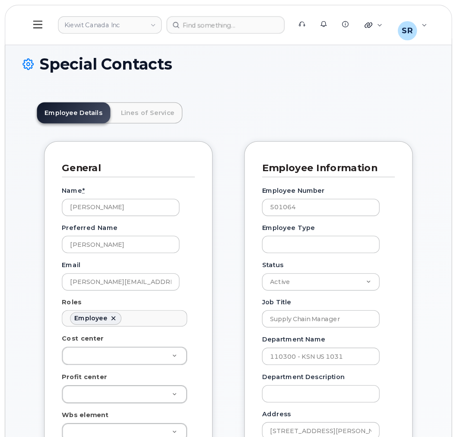
scroll to position [29, 0]
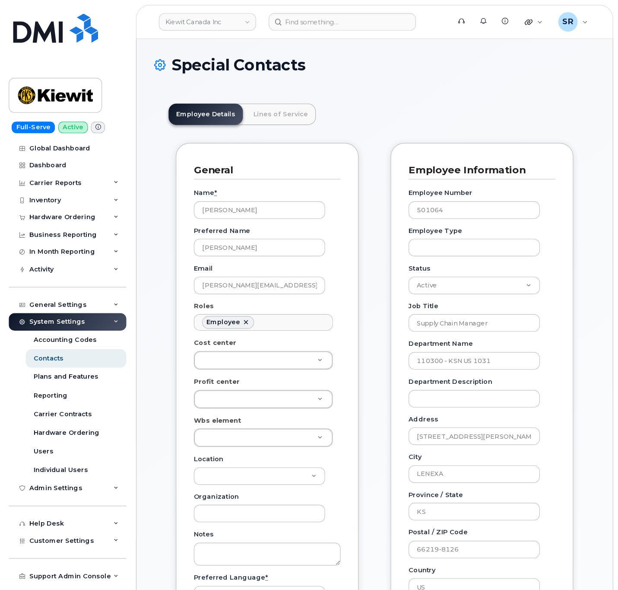
scroll to position [29, 0]
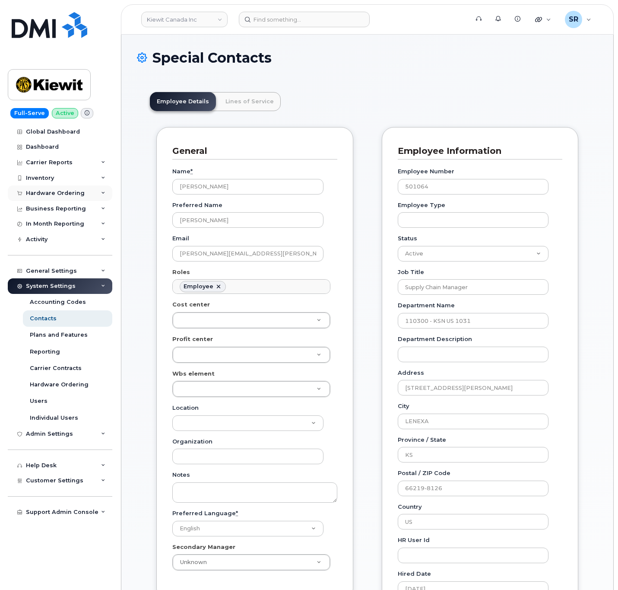
click at [61, 187] on div "Hardware Ordering" at bounding box center [60, 193] width 105 height 16
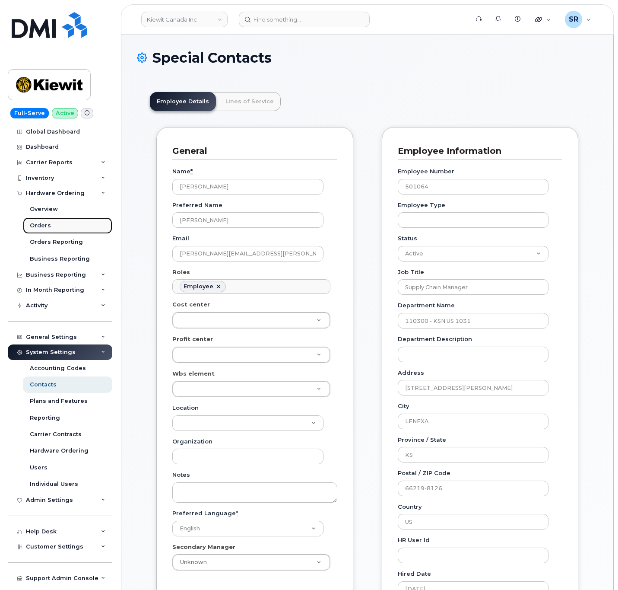
click at [58, 223] on link "Orders" at bounding box center [67, 225] width 89 height 16
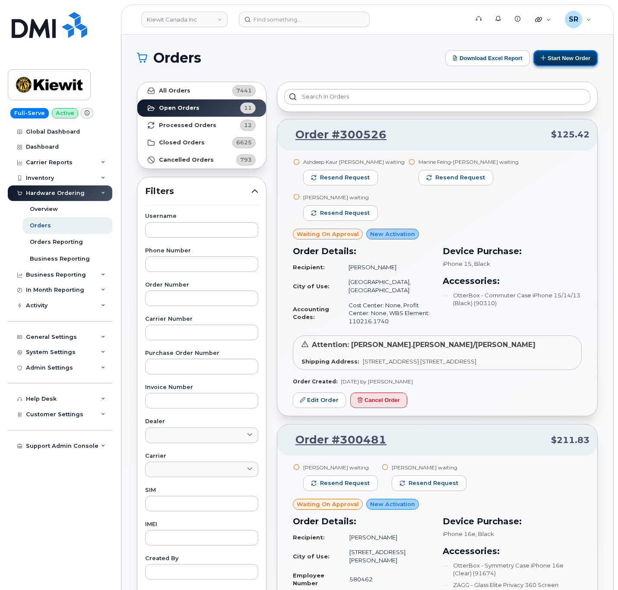
click at [411, 56] on button "Start New Order" at bounding box center [565, 58] width 64 height 16
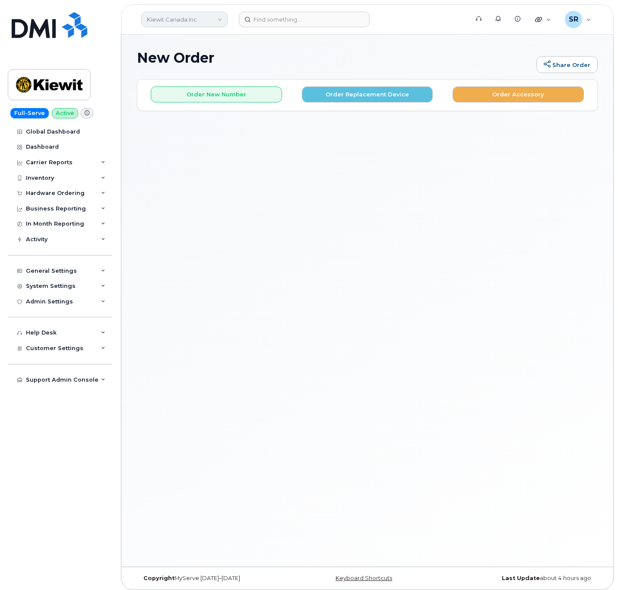
click at [219, 23] on link "Kiewit Canada Inc" at bounding box center [184, 20] width 86 height 16
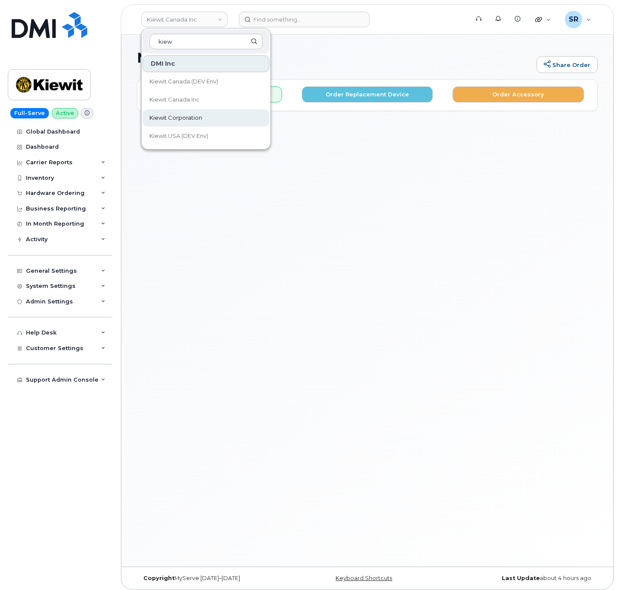
type input "kiew"
click at [189, 114] on span "Kiewit Corporation" at bounding box center [175, 118] width 53 height 9
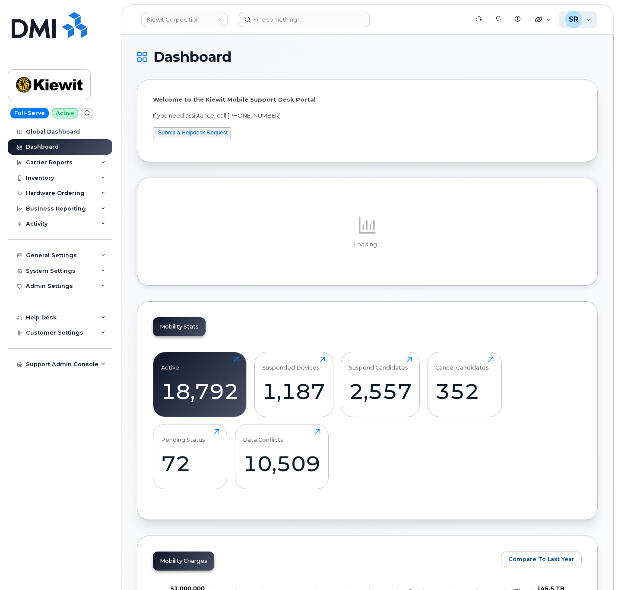
click at [581, 26] on div "SR" at bounding box center [573, 19] width 17 height 17
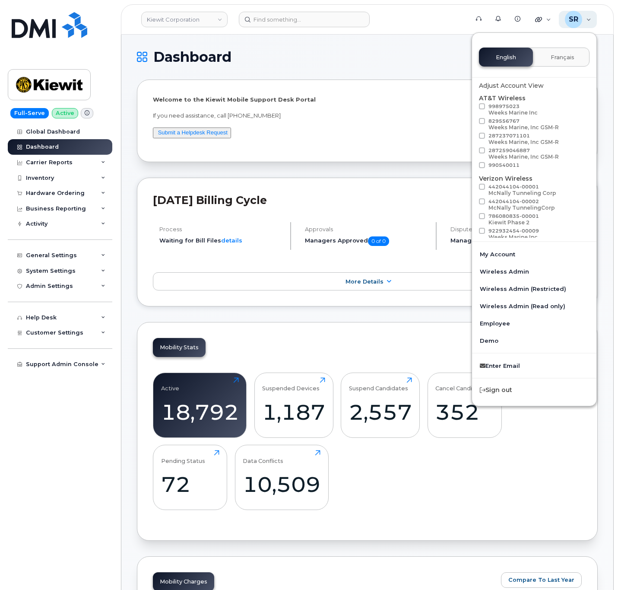
click at [581, 21] on div "SR" at bounding box center [573, 19] width 17 height 17
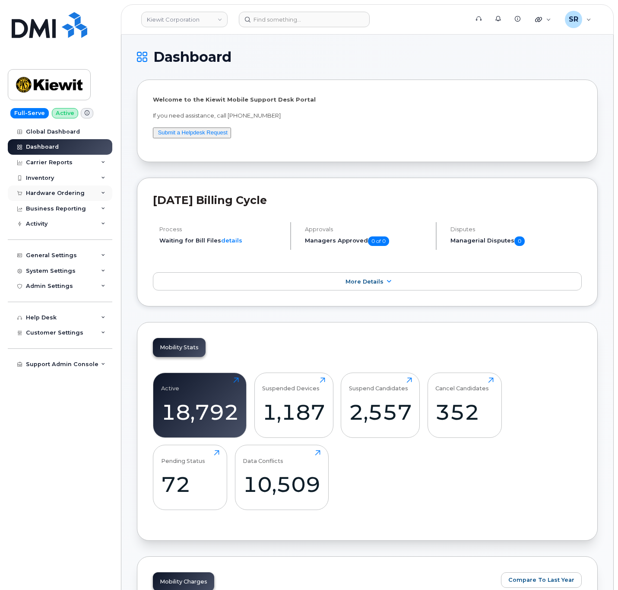
click at [98, 191] on div "Hardware Ordering" at bounding box center [60, 193] width 105 height 16
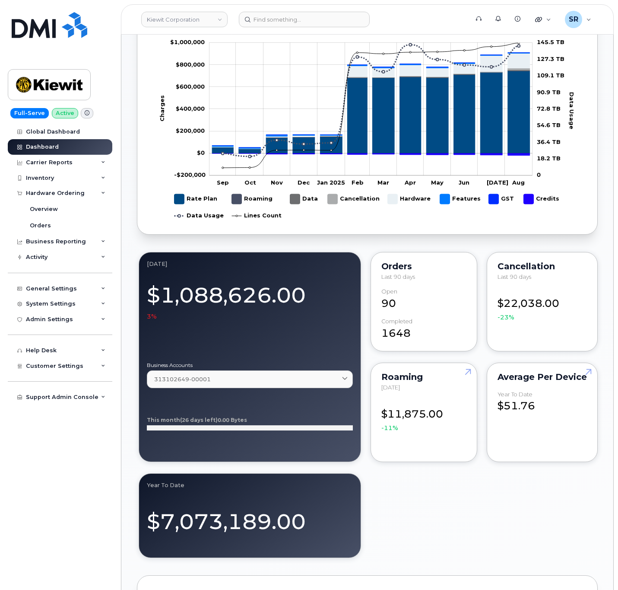
scroll to position [179, 0]
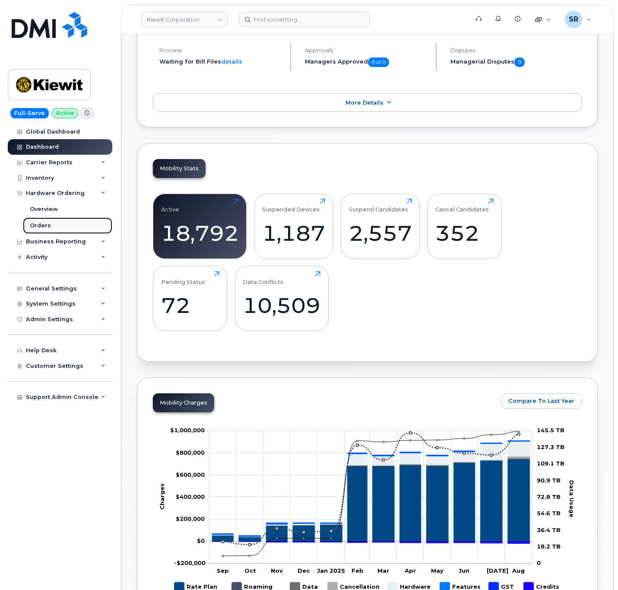
click at [50, 222] on link "Orders" at bounding box center [67, 225] width 89 height 16
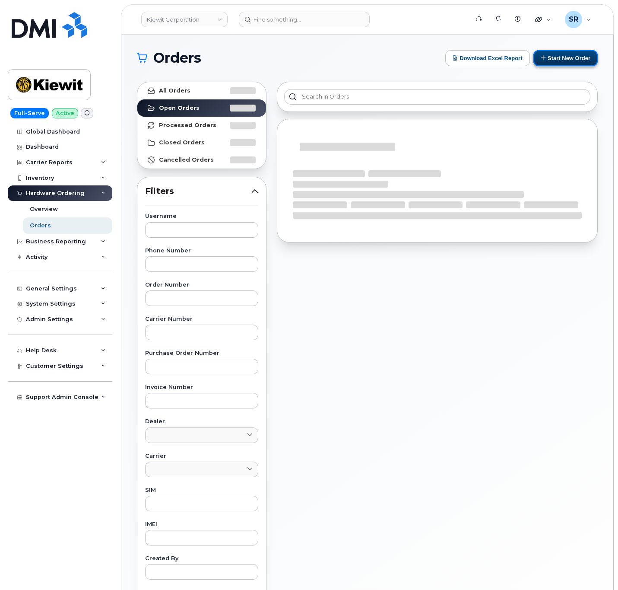
click at [578, 57] on button "Start New Order" at bounding box center [565, 58] width 64 height 16
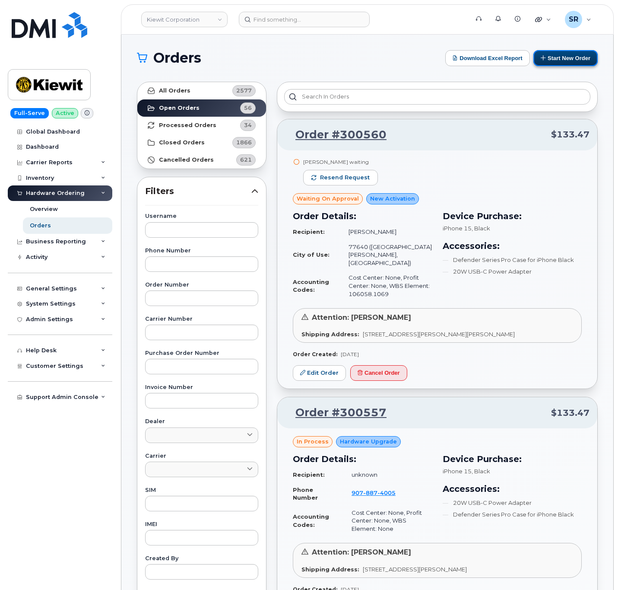
click at [573, 52] on button "Start New Order" at bounding box center [565, 58] width 64 height 16
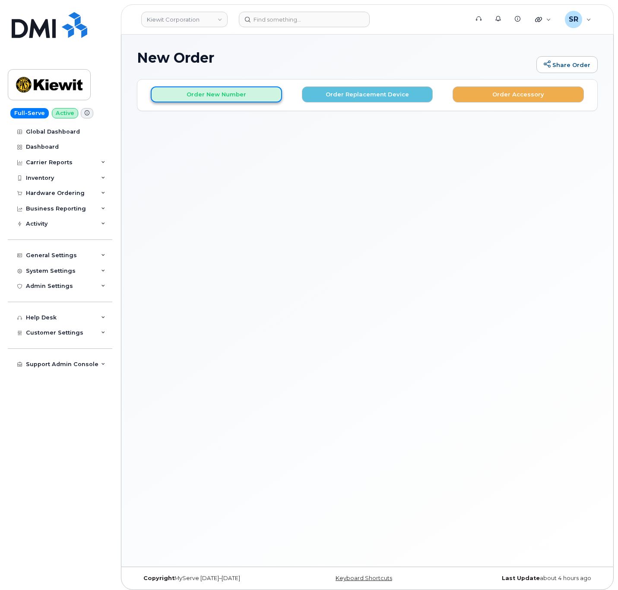
click at [242, 94] on button "Order New Number" at bounding box center [216, 94] width 131 height 16
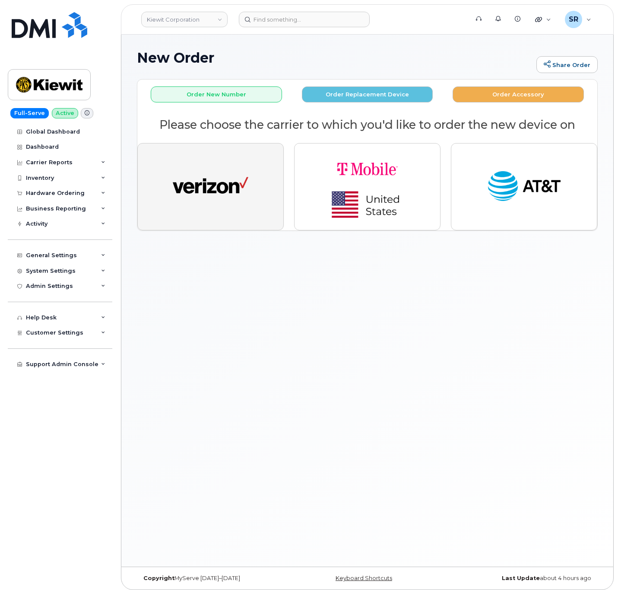
click at [257, 196] on button "button" at bounding box center [210, 186] width 146 height 87
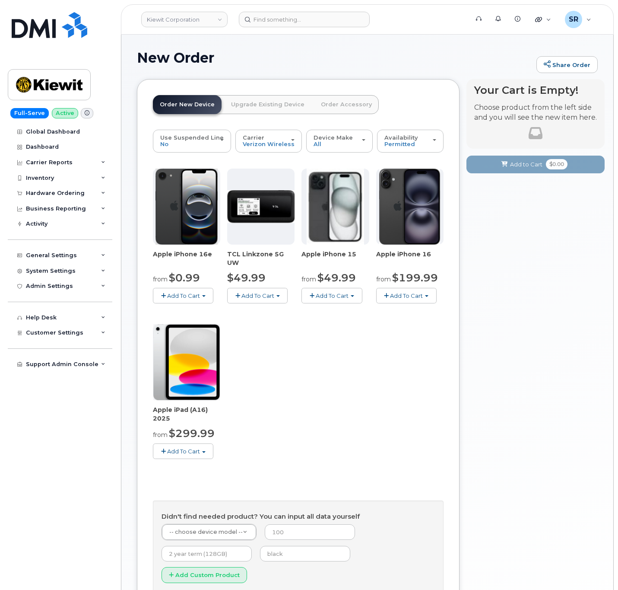
click at [194, 297] on span "Add To Cart" at bounding box center [183, 295] width 33 height 7
click at [225, 312] on link "$0.99 - 2 Year Activation (128GB)" at bounding box center [210, 311] width 111 height 11
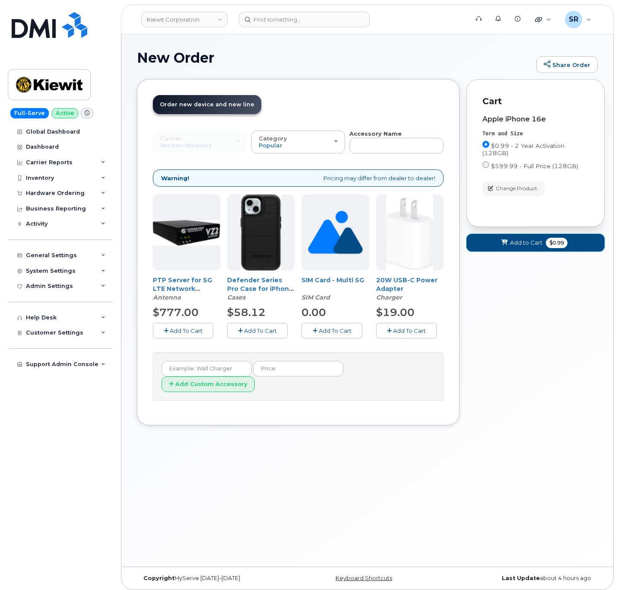
click at [530, 245] on span "Add to Cart" at bounding box center [526, 242] width 32 height 8
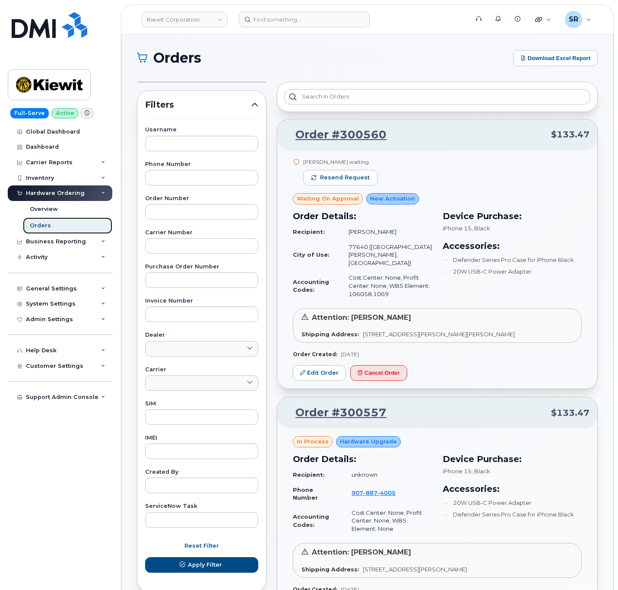
click at [67, 225] on link "Orders" at bounding box center [67, 225] width 89 height 16
click at [50, 229] on link "Orders" at bounding box center [67, 225] width 89 height 16
click at [52, 211] on div "Overview" at bounding box center [44, 209] width 28 height 8
click at [63, 189] on div "Hardware Ordering" at bounding box center [60, 193] width 105 height 16
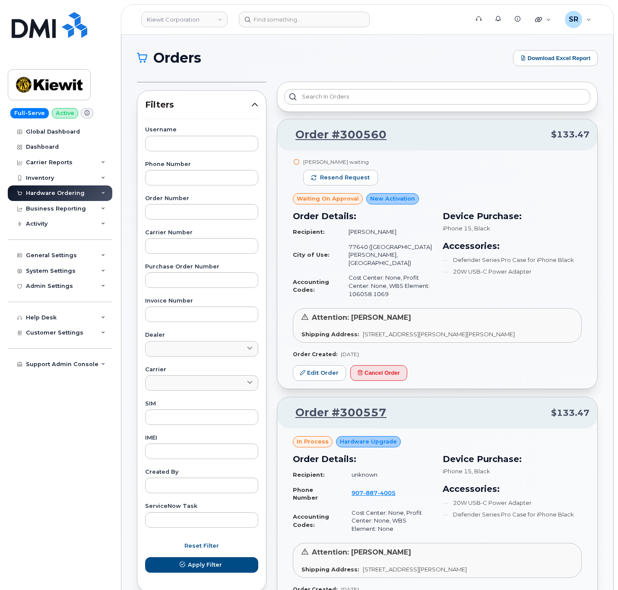
click at [66, 194] on div "Hardware Ordering" at bounding box center [55, 193] width 59 height 7
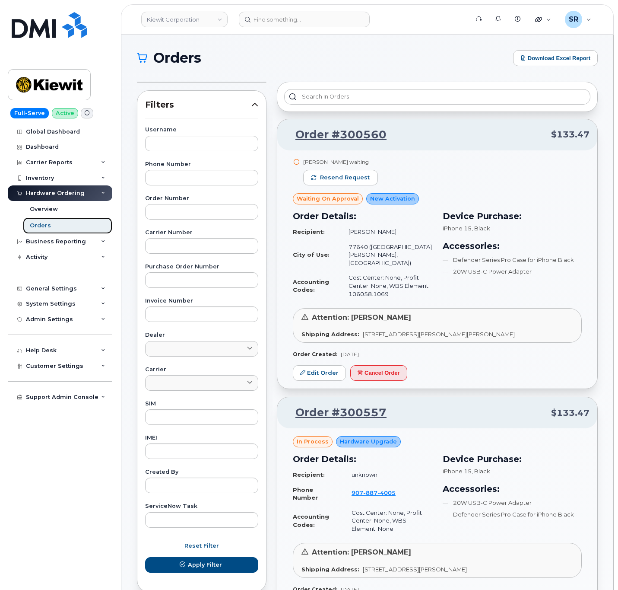
click at [48, 223] on div "Orders" at bounding box center [40, 226] width 21 height 8
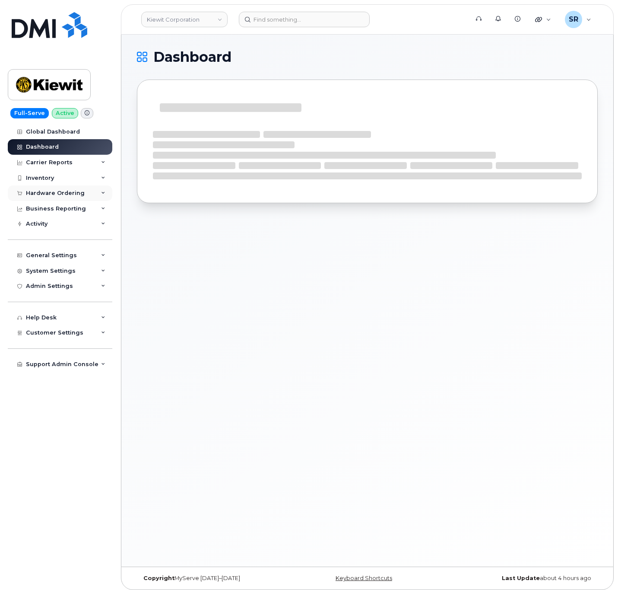
click at [74, 192] on div "Hardware Ordering" at bounding box center [55, 193] width 59 height 7
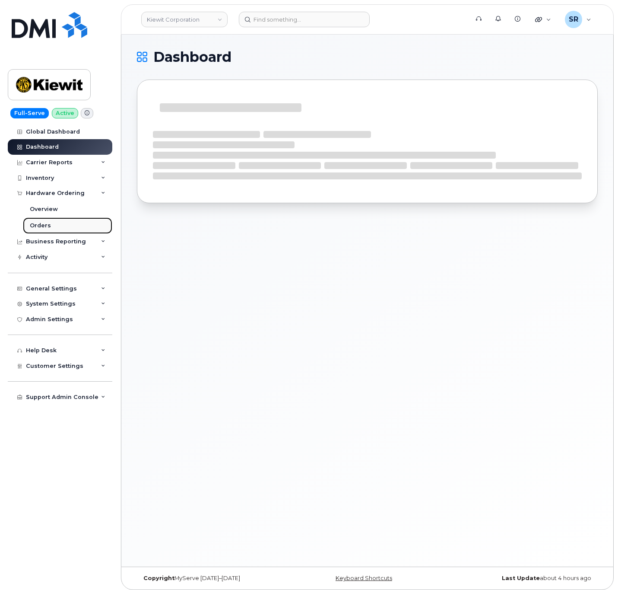
click at [57, 229] on link "Orders" at bounding box center [67, 225] width 89 height 16
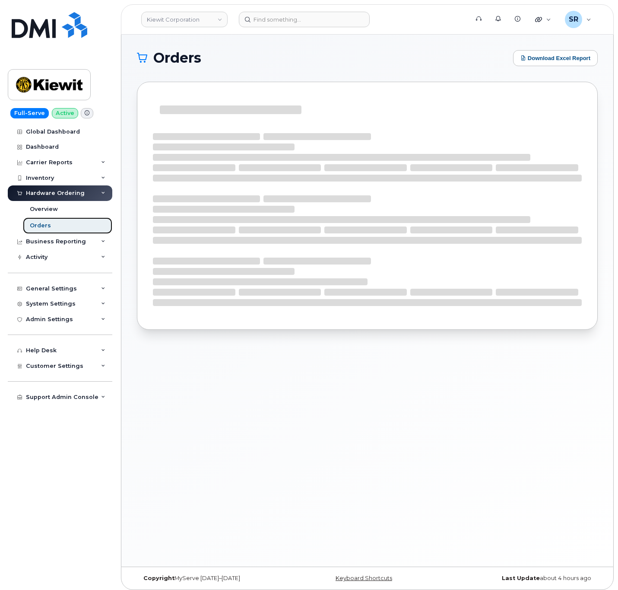
click at [52, 225] on link "Orders" at bounding box center [67, 225] width 89 height 16
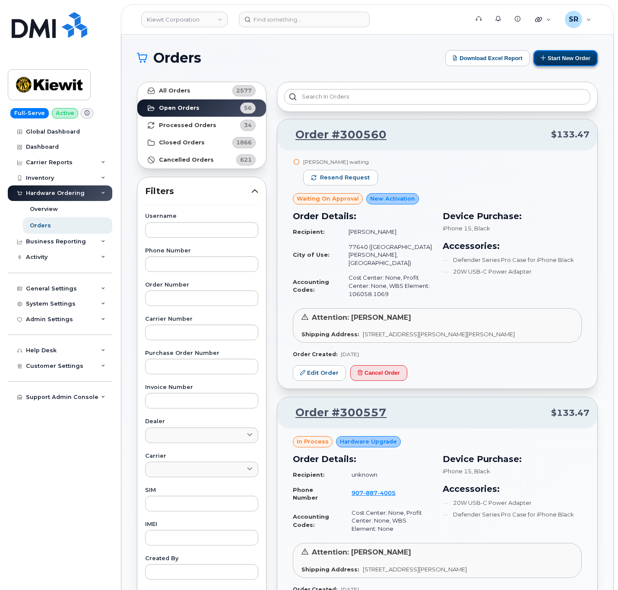
click at [565, 56] on button "Start New Order" at bounding box center [565, 58] width 64 height 16
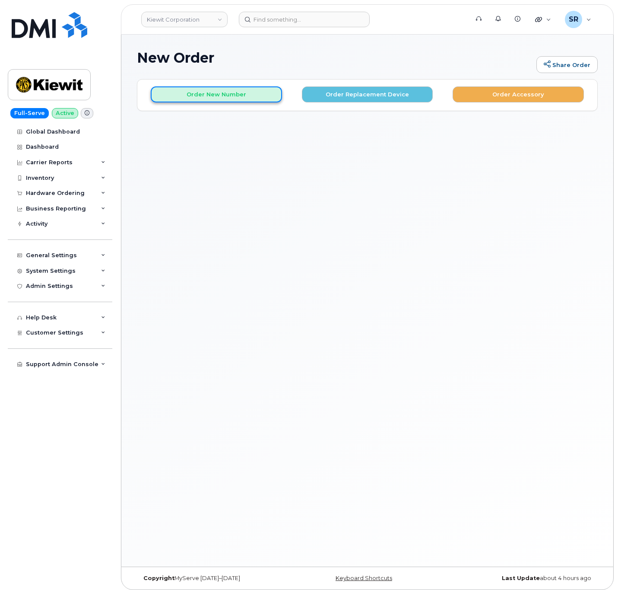
click at [243, 96] on button "Order New Number" at bounding box center [216, 94] width 131 height 16
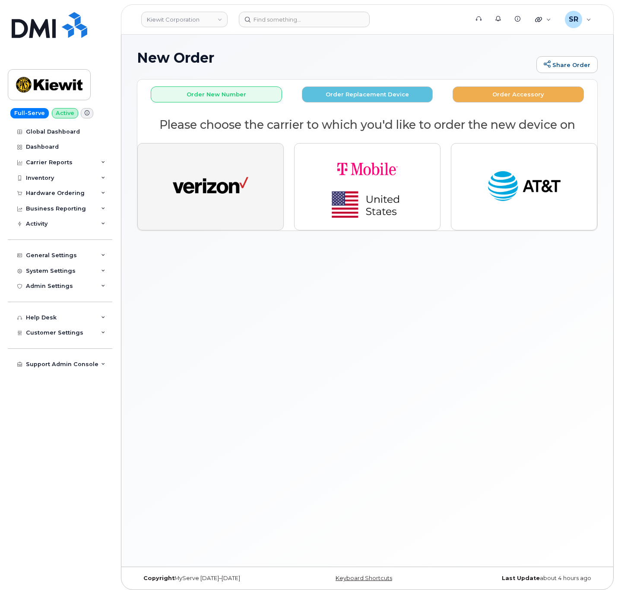
click at [230, 171] on img "button" at bounding box center [211, 186] width 76 height 39
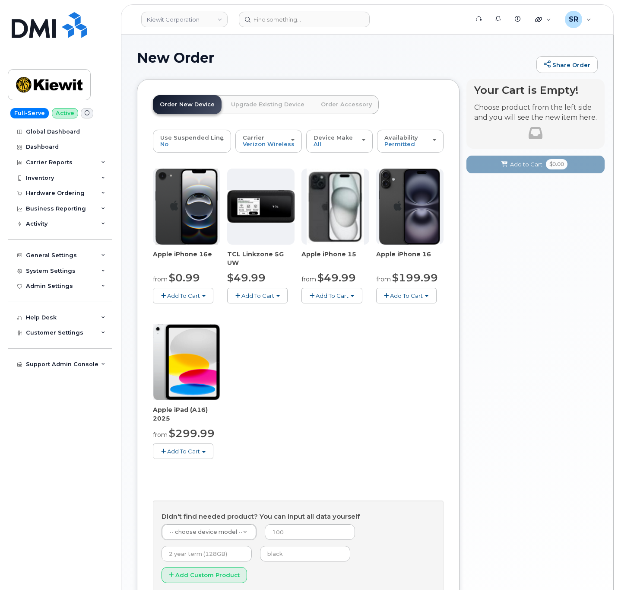
click at [197, 294] on span "Add To Cart" at bounding box center [183, 295] width 33 height 7
click at [199, 308] on link "$0.99 - 2 Year Activation (128GB)" at bounding box center [210, 311] width 111 height 11
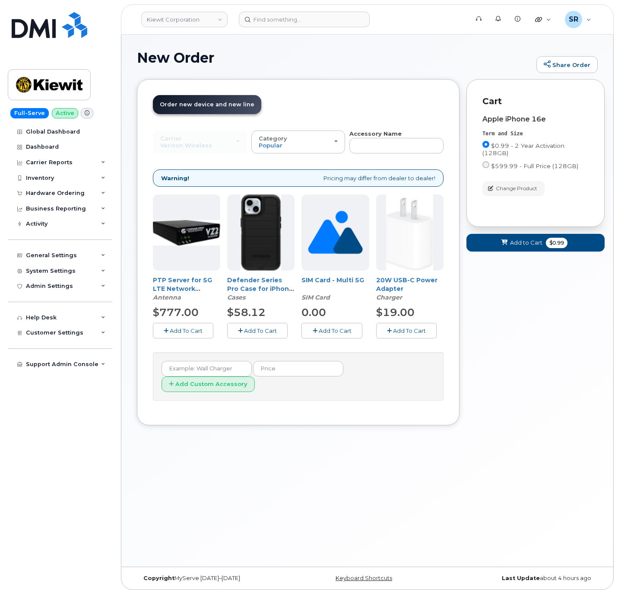
click at [258, 330] on span "Add To Cart" at bounding box center [260, 330] width 33 height 7
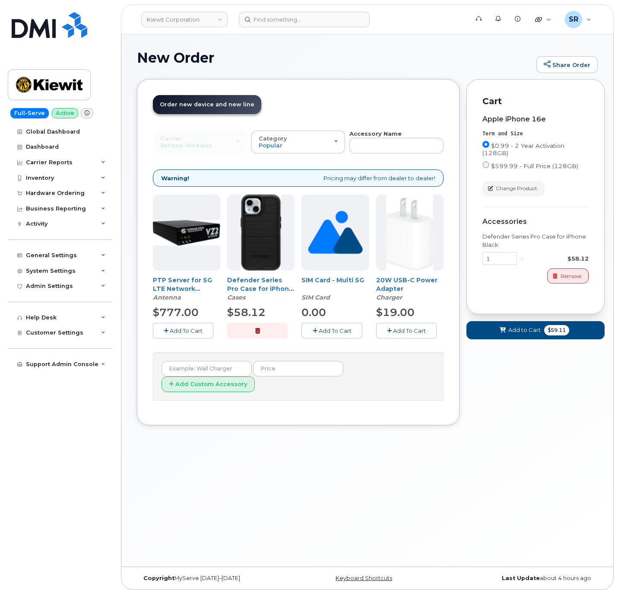
click at [410, 333] on span "Add To Cart" at bounding box center [409, 330] width 33 height 7
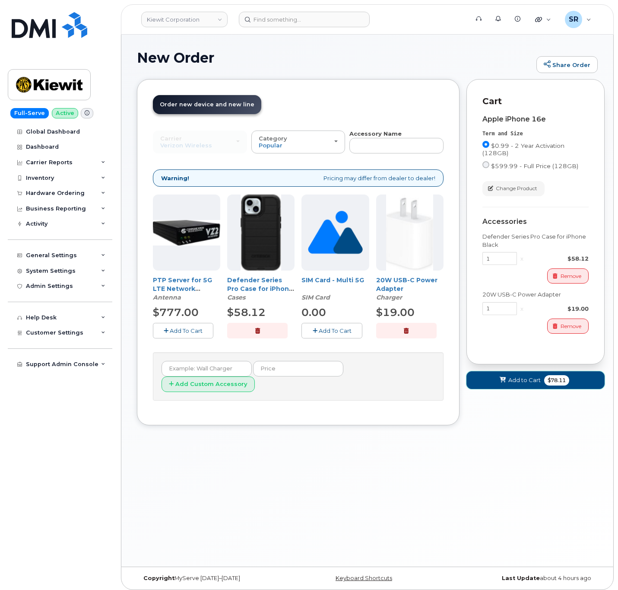
click at [560, 385] on span "$78.11" at bounding box center [556, 380] width 25 height 10
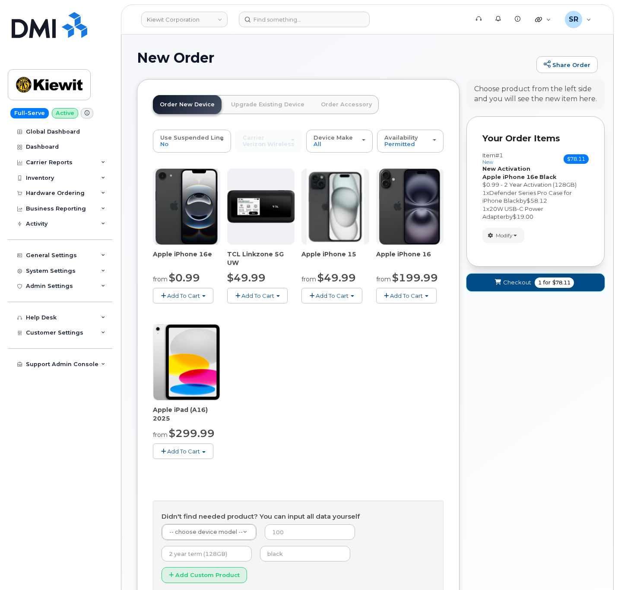
click at [520, 289] on button "Checkout 1 for $78.11" at bounding box center [536, 282] width 138 height 18
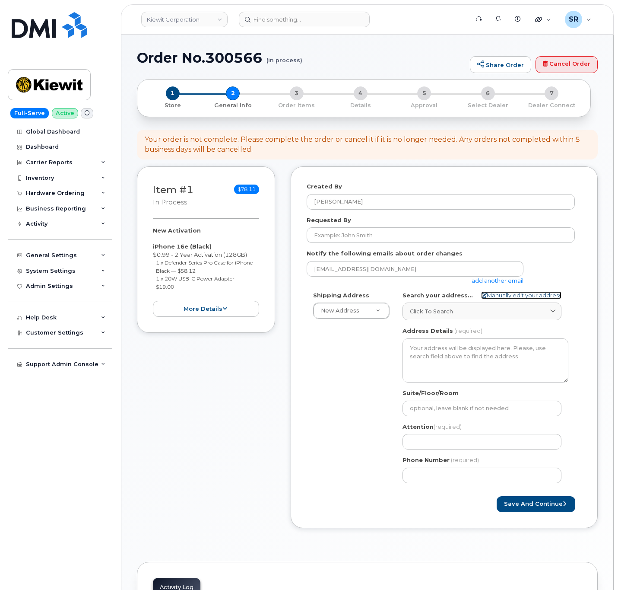
click at [511, 296] on link "Manually edit your address" at bounding box center [521, 295] width 80 height 8
select select
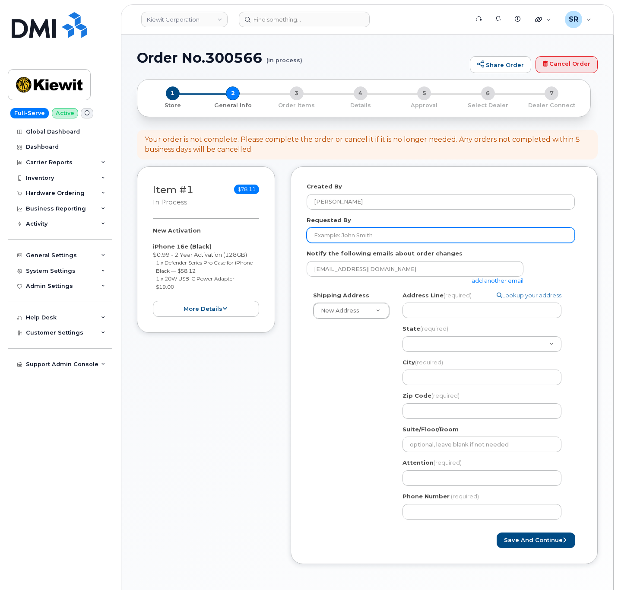
click at [374, 232] on input "Requested By" at bounding box center [441, 235] width 268 height 16
type input "[PERSON_NAME]"
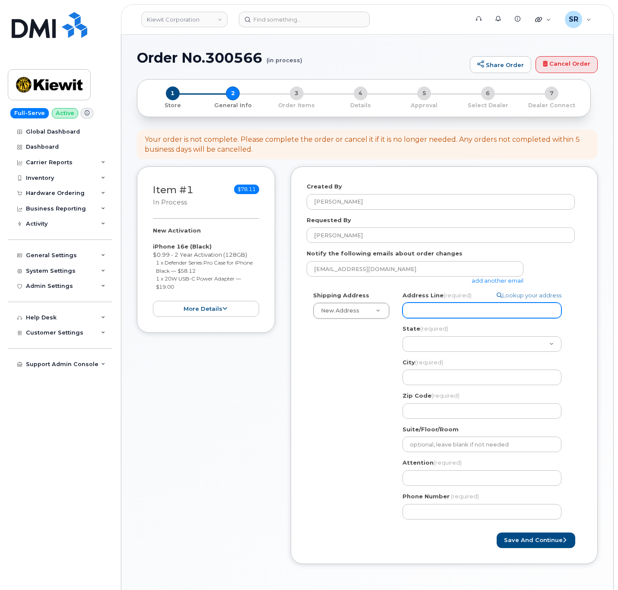
click at [424, 306] on input "Address Line (required)" at bounding box center [482, 310] width 159 height 16
select select
type input "6"
select select
type input "69"
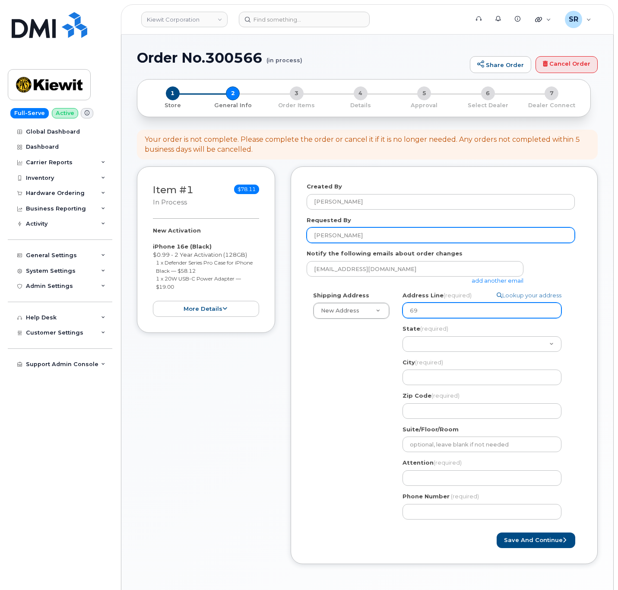
select select
type input "690"
select select
type input "6900"
select select
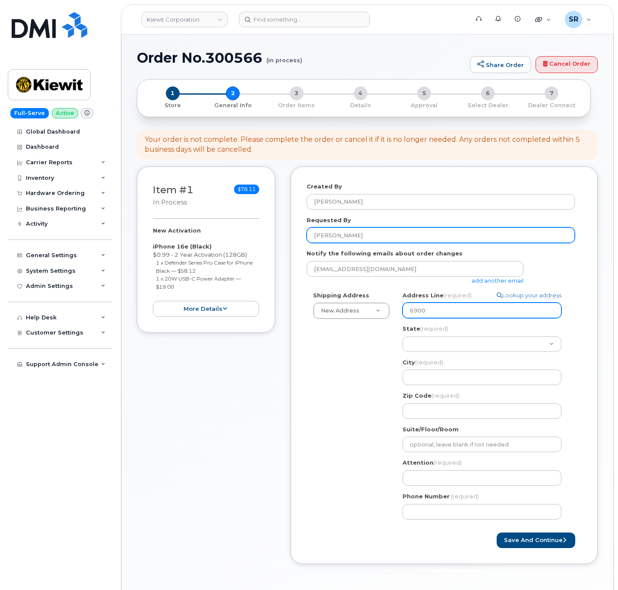
type input "6900 r"
select select
type input "6900 re"
select select
type input "6900 ren"
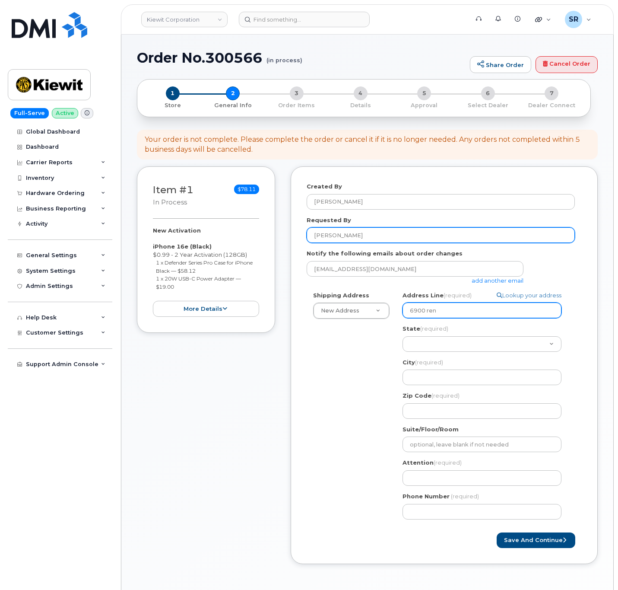
select select
type input "6900 renn"
select select
type input "6900 renne"
select select
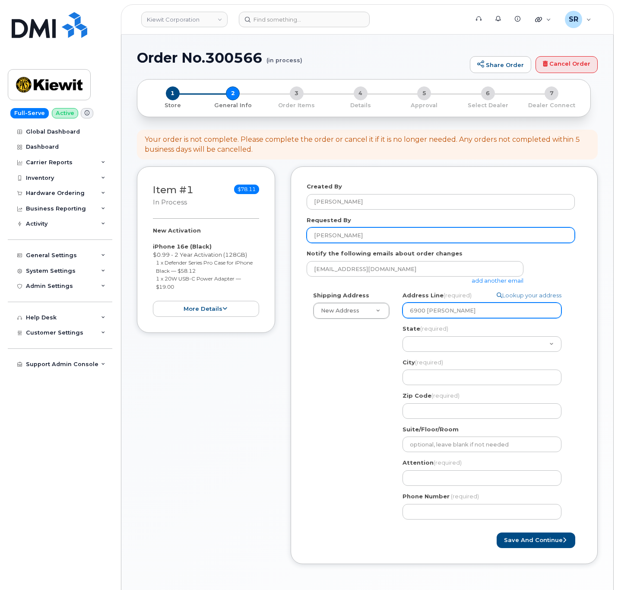
type input "6900 renner"
select select
type input "6900 renner b"
select select
type input "6900 renner bl"
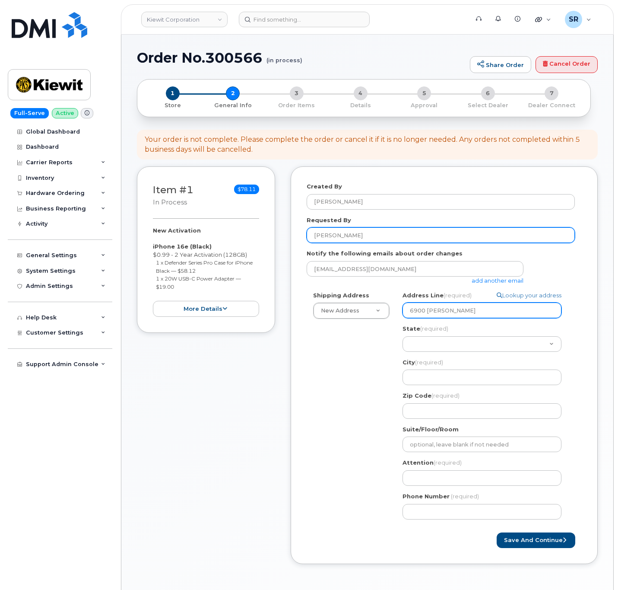
select select
type input "6900 renner blv"
select select
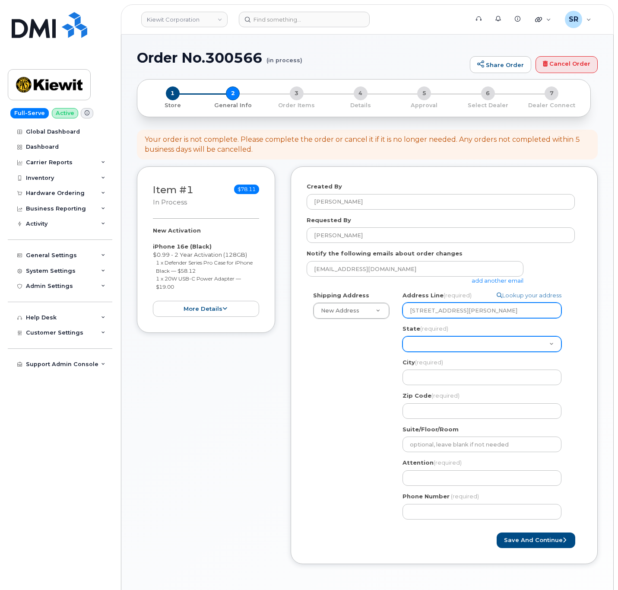
type input "6900 renner blvd"
click at [480, 346] on select "Alabama Alaska American Samoa Arizona Arkansas California Colorado Connecticut …" at bounding box center [482, 344] width 159 height 16
select select "KS"
click at [403, 337] on select "Alabama Alaska American Samoa Arizona Arkansas California Colorado Connecticut …" at bounding box center [482, 344] width 159 height 16
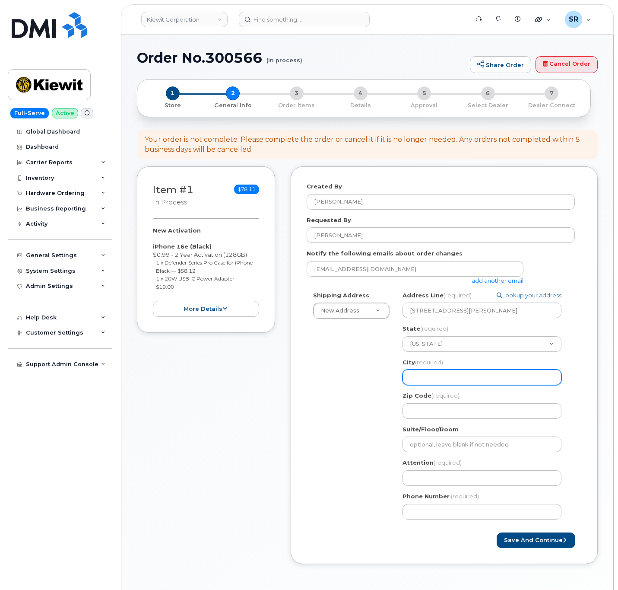
click at [465, 375] on input "City (required)" at bounding box center [482, 377] width 159 height 16
select select
type input "L"
select select
type input "Le"
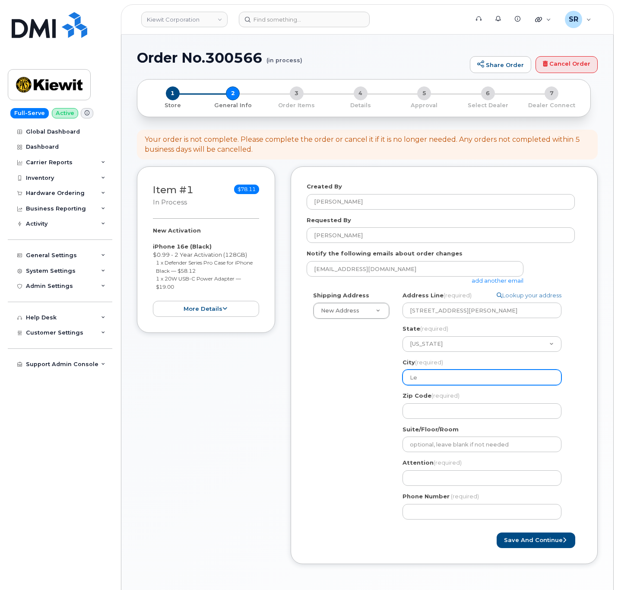
select select
type input "Len"
select select
type input "Lene"
select select
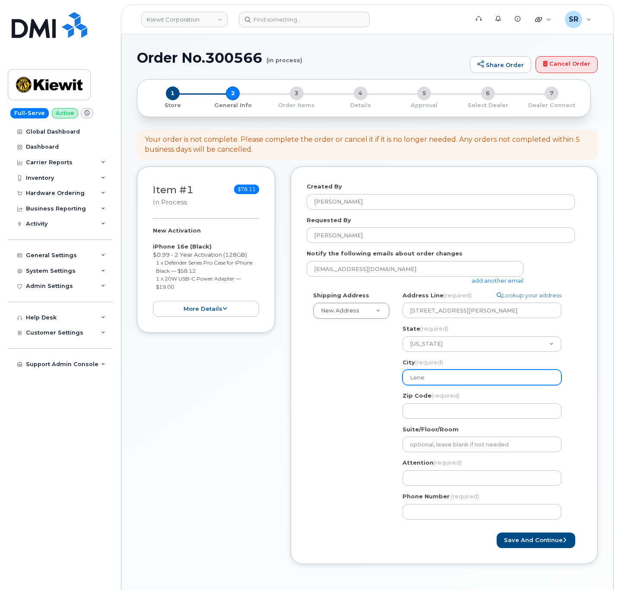
type input "Lenex"
select select
type input "Lenexa"
click at [333, 390] on div "Shipping Address New Address New Address KS Lenexa Search your address... Manua…" at bounding box center [441, 408] width 268 height 235
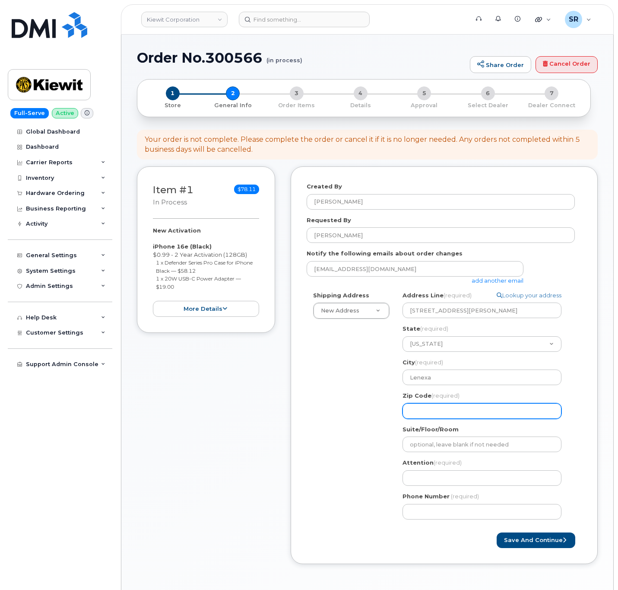
click at [419, 414] on input "Zip Code (required)" at bounding box center [482, 411] width 159 height 16
paste input "66219-8126"
select select
type input "66219-8126"
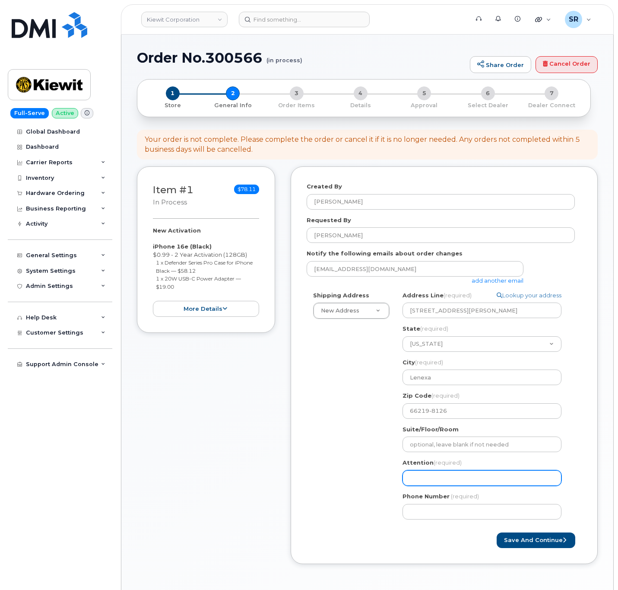
click at [479, 477] on input "Attention (required)" at bounding box center [482, 478] width 159 height 16
select select
type input "B"
select select
type input "Br"
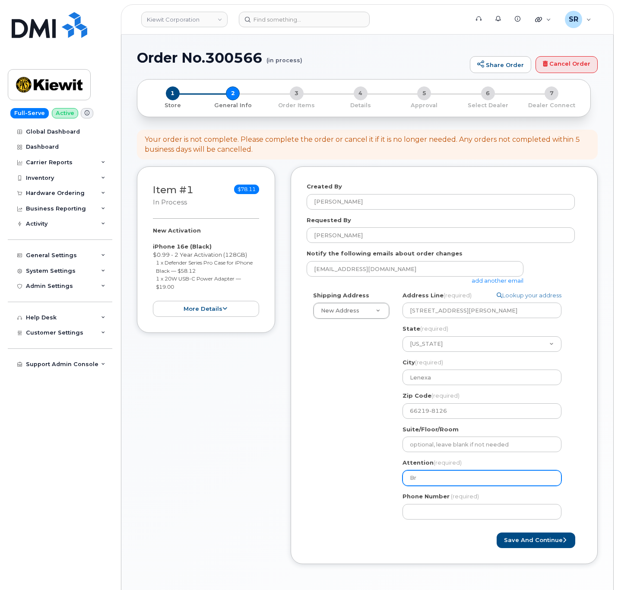
select select
type input "Bru"
select select
type input "Br"
select select
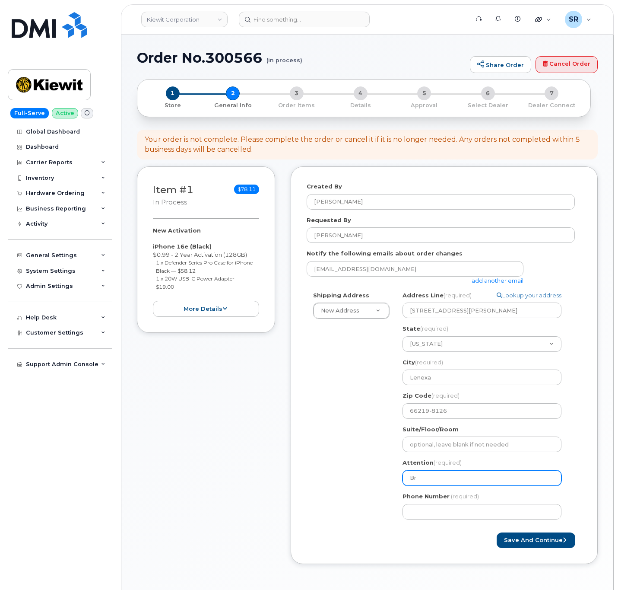
type input "Bry"
select select
type input "Brya"
select select
type input "[PERSON_NAME]"
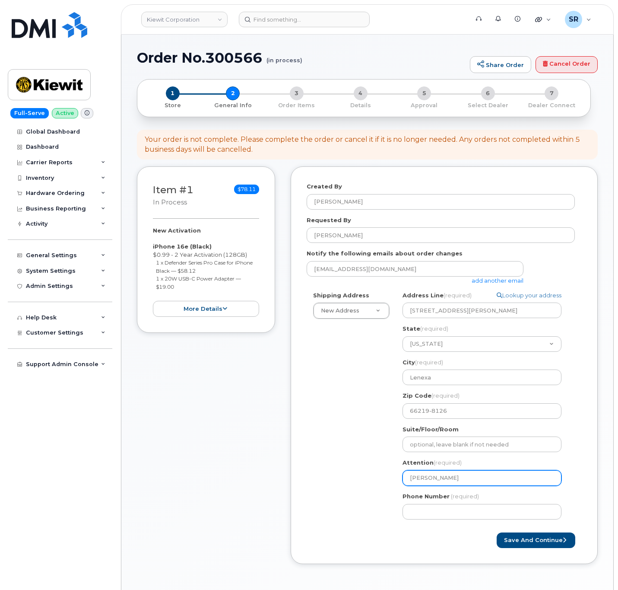
select select
type input "[PERSON_NAME]"
select select
type input "[PERSON_NAME] Co"
select select
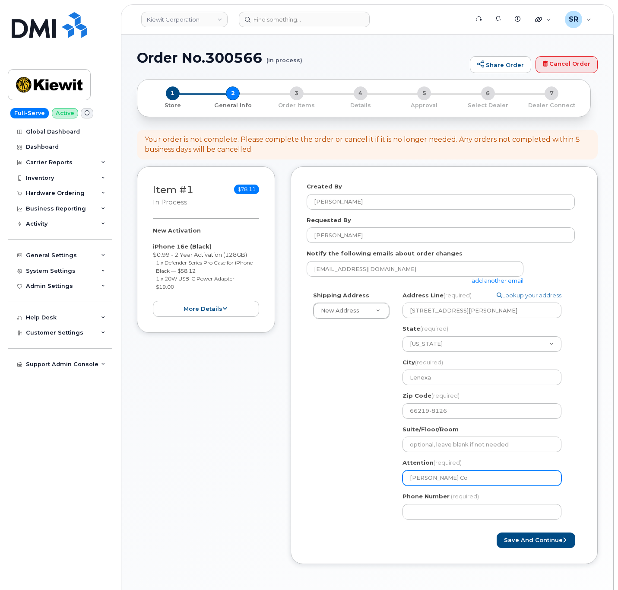
type input "[PERSON_NAME]"
select select
type input "[PERSON_NAME]"
click at [486, 284] on link "add another email" at bounding box center [498, 280] width 52 height 7
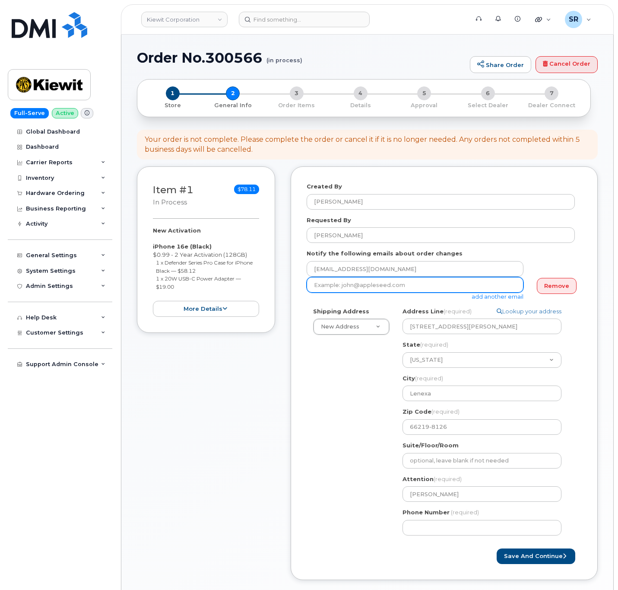
click at [410, 285] on input "email" at bounding box center [415, 285] width 217 height 16
paste input "BRYAN.COOK@KIEWIT.COM"
type input "BRYAN.COOK@KIEWIT.COM"
click at [303, 378] on div "Created By Sebastian Reissig Requested By Bryan Cook Notify the following email…" at bounding box center [444, 372] width 307 height 413
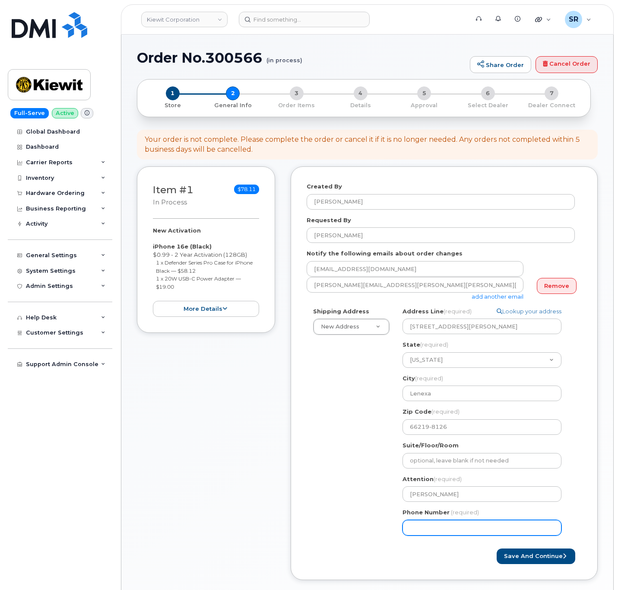
click at [445, 527] on input "Phone Number" at bounding box center [482, 528] width 159 height 16
click at [488, 529] on input "Phone Number" at bounding box center [482, 528] width 159 height 16
paste input "8168689618"
select select
type input "8168689618"
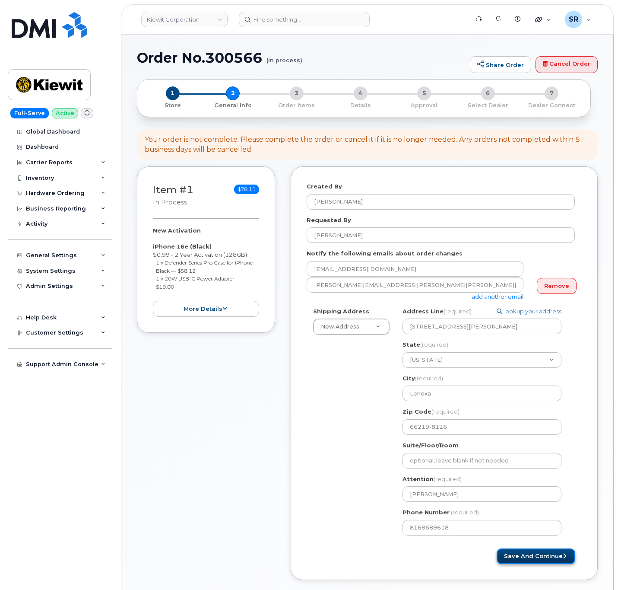
click at [532, 557] on button "Save and Continue" at bounding box center [536, 556] width 79 height 16
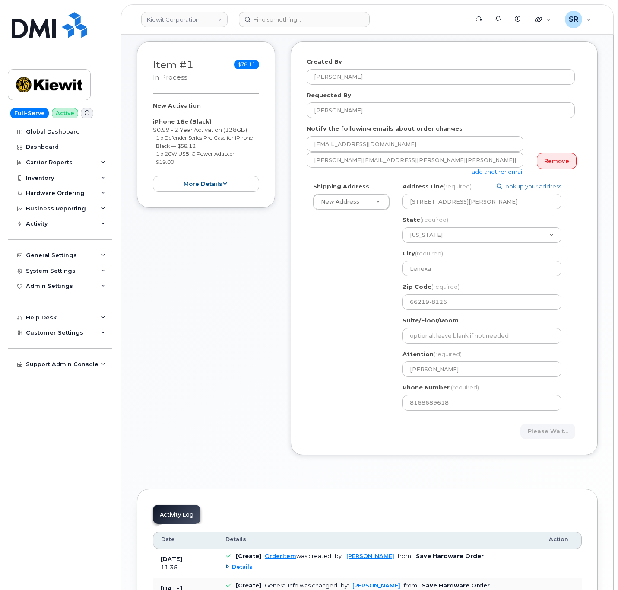
scroll to position [130, 0]
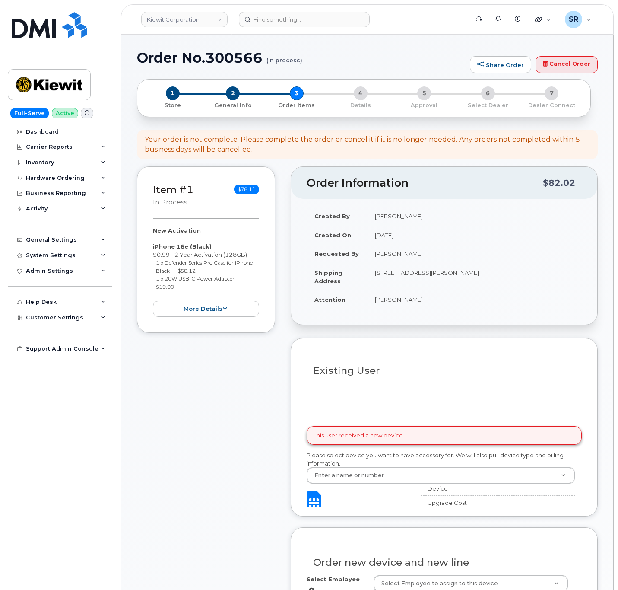
select select
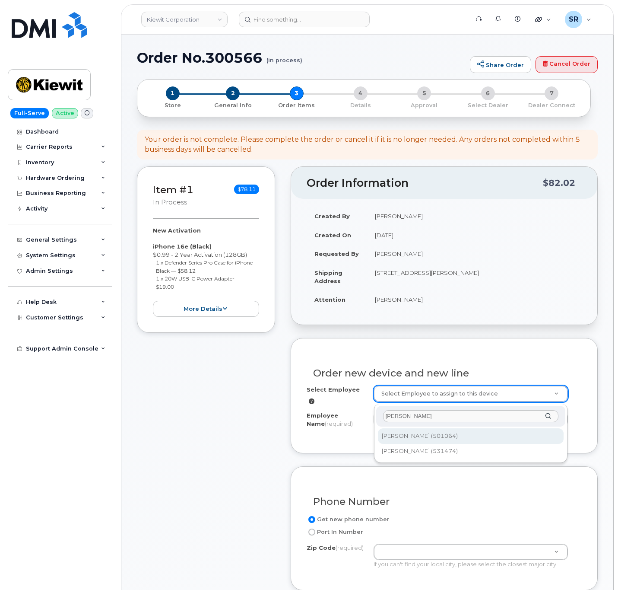
type input "[PERSON_NAME]"
type input "2161825"
type input "[PERSON_NAME]"
type input "[STREET_ADDRESS][PERSON_NAME]"
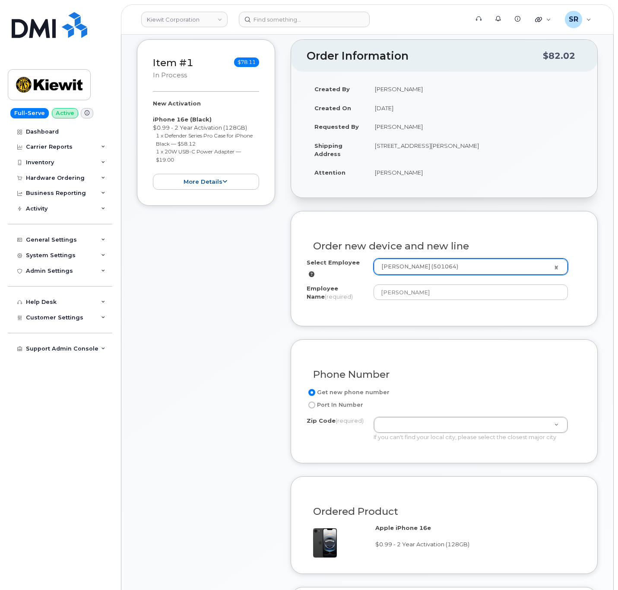
scroll to position [130, 0]
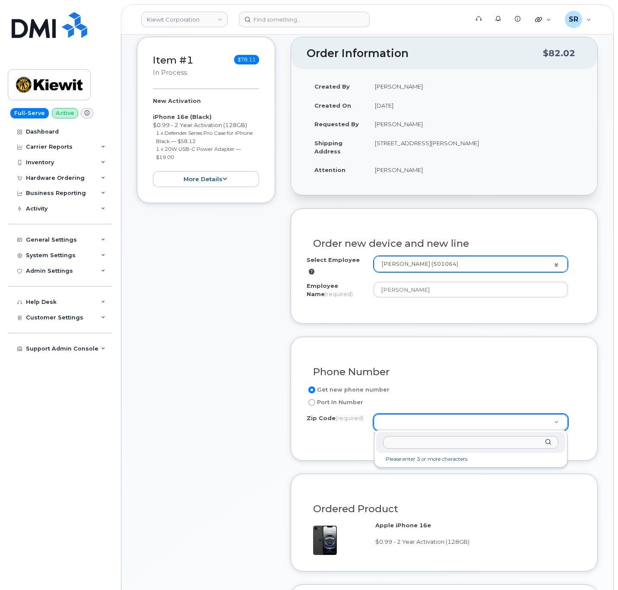
paste input "66219-8126"
type input "66219-8126"
paste input "66219-8126"
type input "66219"
type input "66219 (Lenexa, KS)"
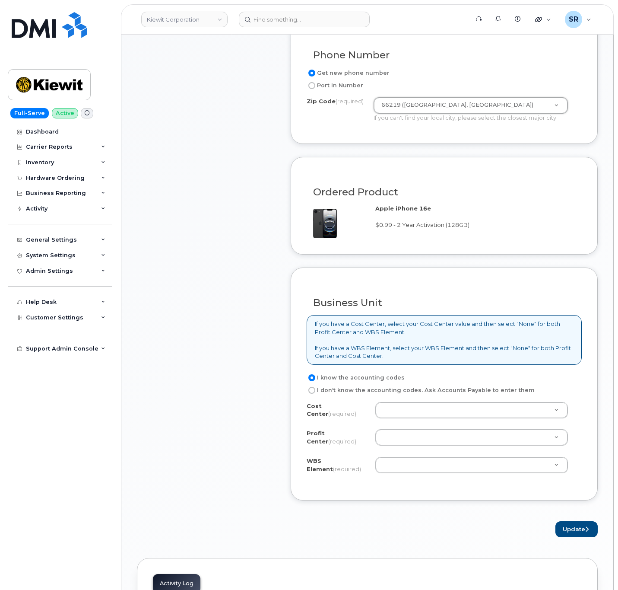
scroll to position [454, 0]
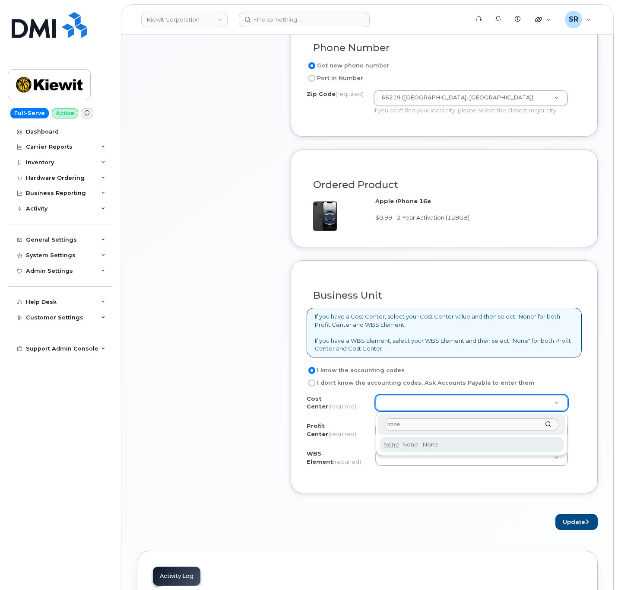
type input "none"
type input "None"
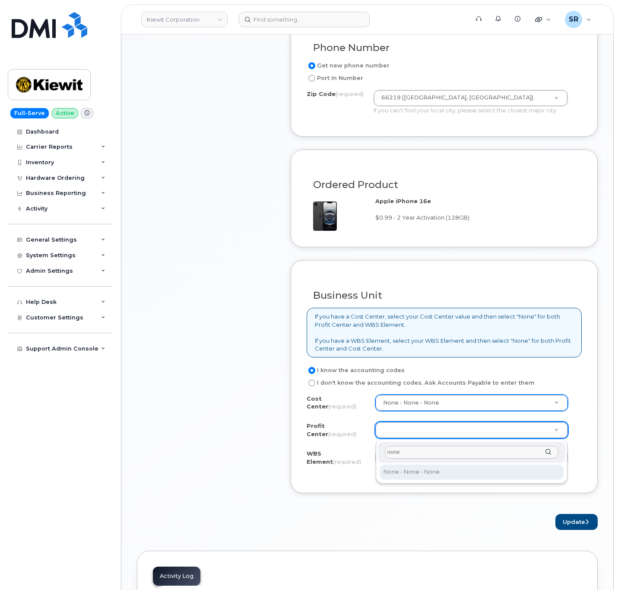
type input "none"
select select "None"
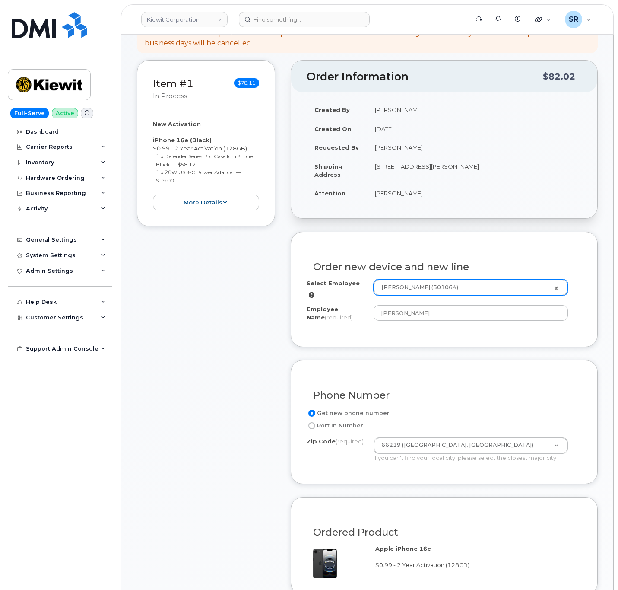
scroll to position [64, 0]
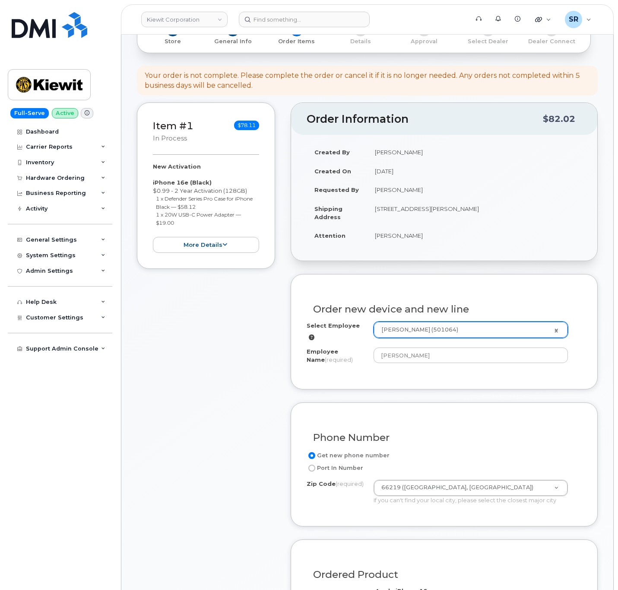
click at [381, 208] on td "[STREET_ADDRESS][PERSON_NAME]" at bounding box center [474, 212] width 215 height 27
click at [381, 209] on td "[STREET_ADDRESS][PERSON_NAME]" at bounding box center [474, 212] width 215 height 27
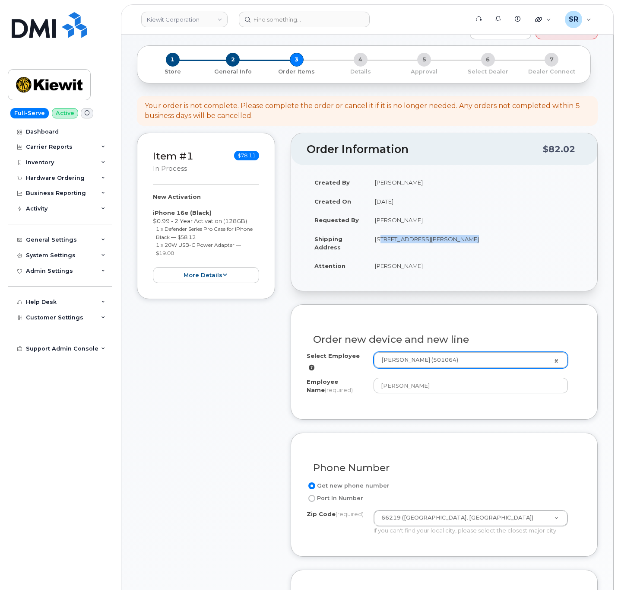
scroll to position [0, 0]
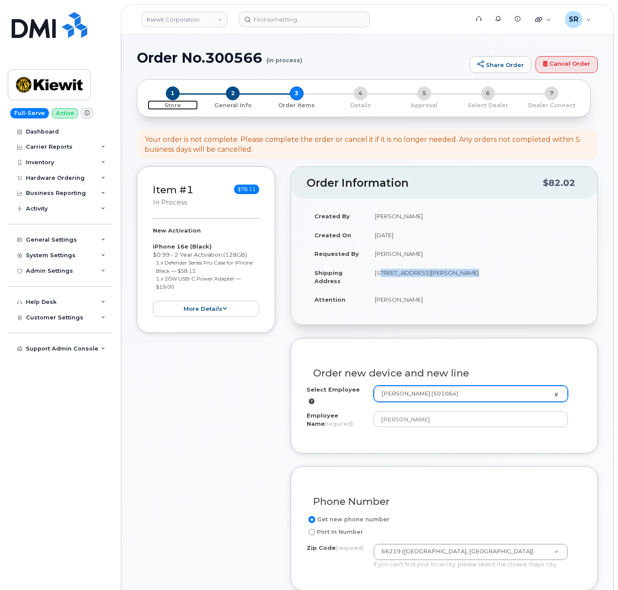
click at [169, 105] on p "Store" at bounding box center [173, 106] width 50 height 8
click at [171, 107] on p "Store" at bounding box center [173, 106] width 50 height 8
click at [232, 106] on p "General Info" at bounding box center [233, 106] width 57 height 8
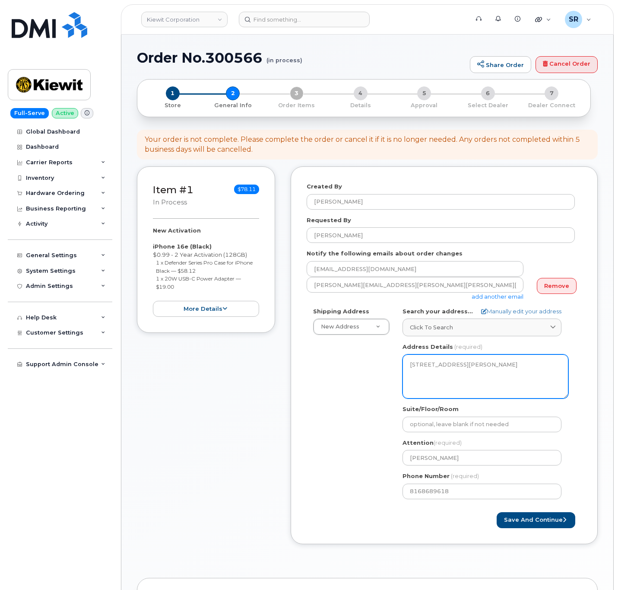
click at [415, 369] on textarea "[STREET_ADDRESS][PERSON_NAME]" at bounding box center [486, 376] width 166 height 44
click at [418, 367] on textarea "[STREET_ADDRESS][PERSON_NAME]" at bounding box center [486, 376] width 166 height 44
click at [416, 366] on textarea "[STREET_ADDRESS][PERSON_NAME]" at bounding box center [486, 376] width 166 height 44
drag, startPoint x: 416, startPoint y: 366, endPoint x: 409, endPoint y: 366, distance: 7.8
click at [409, 366] on textarea "[STREET_ADDRESS][PERSON_NAME]" at bounding box center [486, 376] width 166 height 44
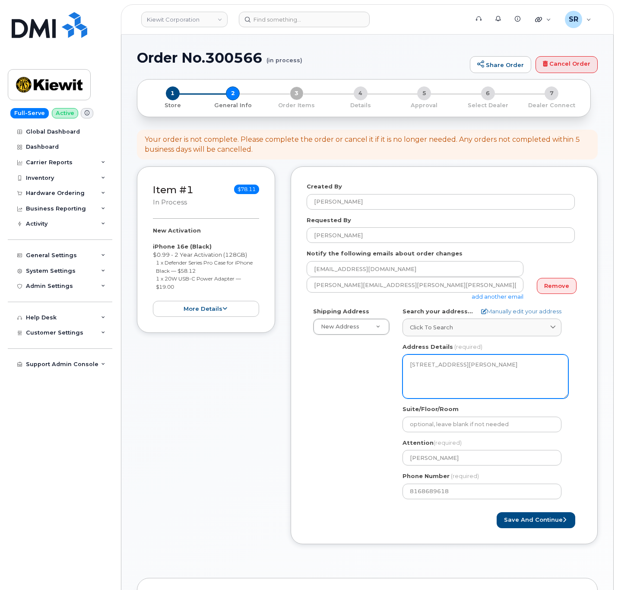
click at [435, 375] on textarea "[STREET_ADDRESS][PERSON_NAME]" at bounding box center [486, 376] width 166 height 44
click at [502, 380] on textarea "[STREET_ADDRESS][PERSON_NAME]" at bounding box center [486, 376] width 166 height 44
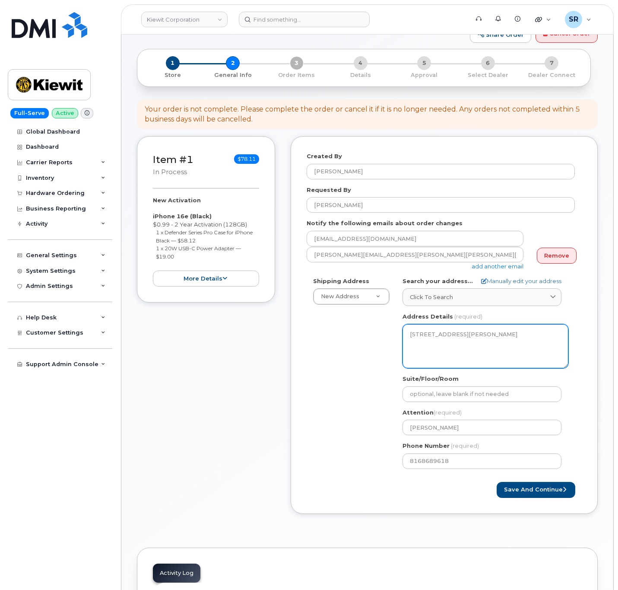
scroll to position [65, 0]
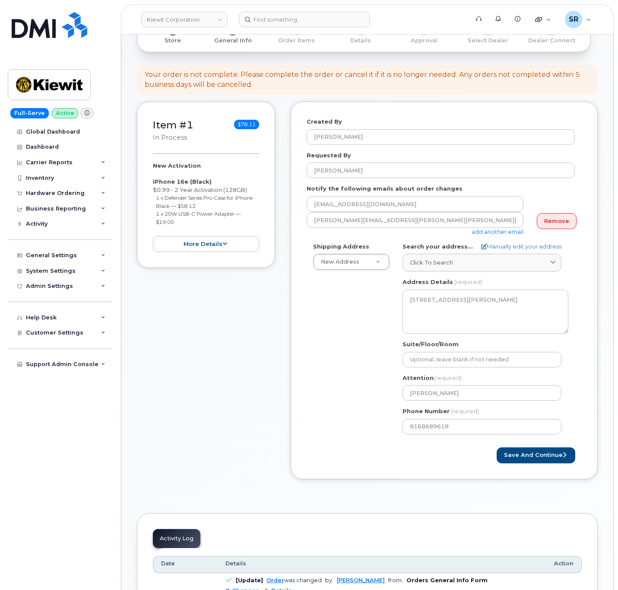
drag, startPoint x: 384, startPoint y: 331, endPoint x: 430, endPoint y: 298, distance: 56.4
click at [385, 331] on div "Shipping Address New Address New Address 6900 renner blvd KS Lenexa Search your…" at bounding box center [441, 341] width 268 height 198
click at [411, 300] on textarea "6900 renner blvd, Lenexa, KS, 66219-8126, USA" at bounding box center [486, 311] width 166 height 44
click at [416, 302] on textarea "6900 renner blvd, Lenexa, KS, 66219-8126, USA" at bounding box center [486, 311] width 166 height 44
click at [417, 304] on textarea "6900 renner blvd, Lenexa, KS, 66219-8126, USA" at bounding box center [486, 311] width 166 height 44
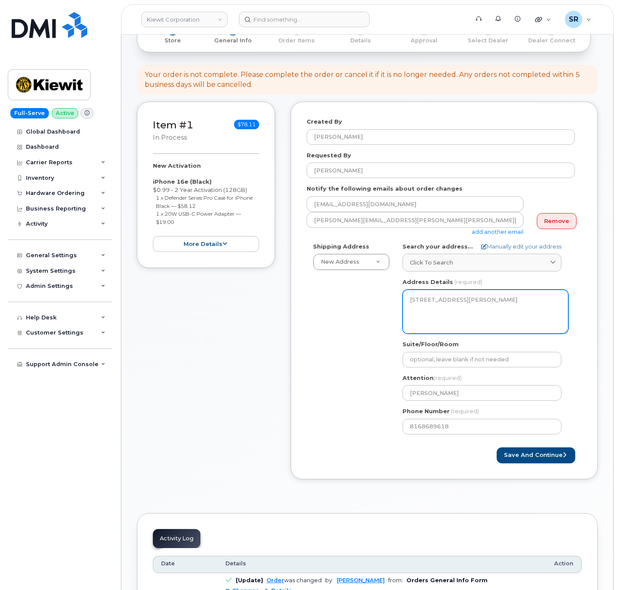
drag, startPoint x: 418, startPoint y: 304, endPoint x: 424, endPoint y: 305, distance: 6.5
click at [419, 304] on textarea "6900 renner blvd, Lenexa, KS, 66219-8126, USA" at bounding box center [486, 311] width 166 height 44
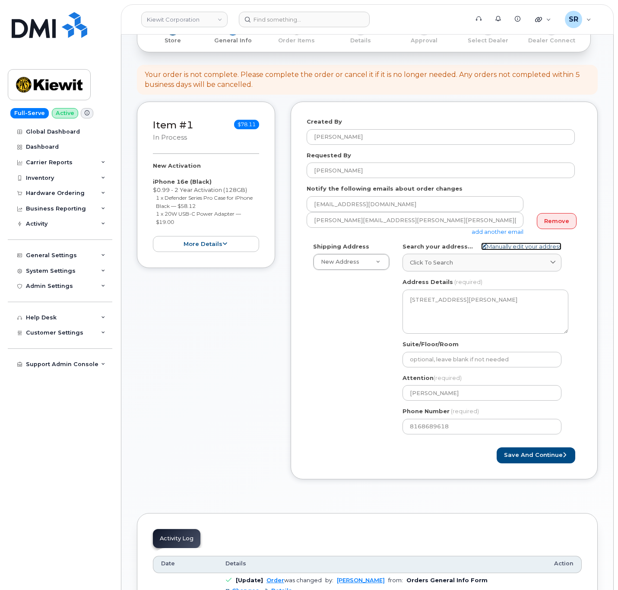
click at [504, 248] on link "Manually edit your address" at bounding box center [521, 246] width 80 height 8
select select
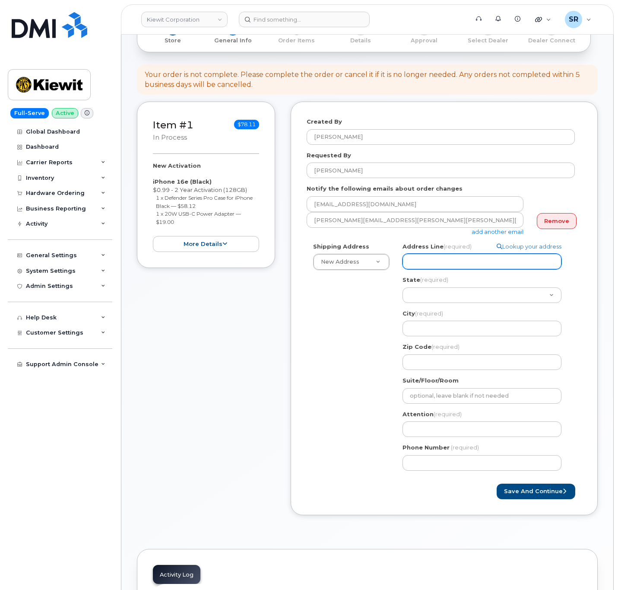
click at [435, 264] on input "Address Line (required)" at bounding box center [482, 262] width 159 height 16
select select
type input "8"
select select
type input "89"
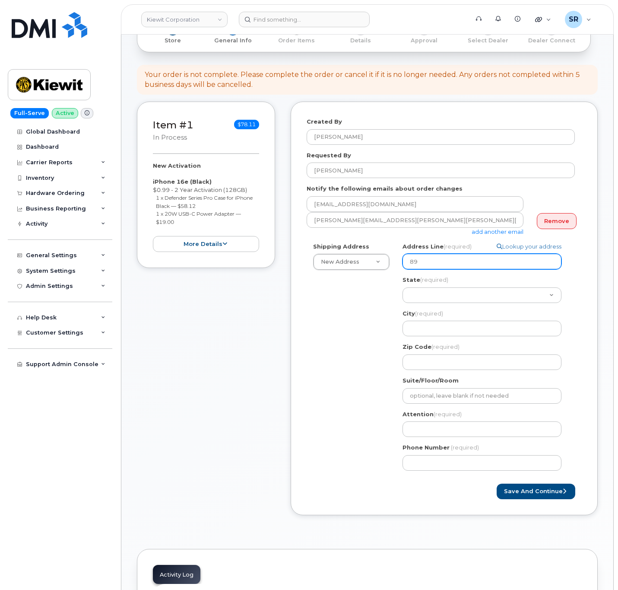
select select
type input "895"
select select
type input "8950"
select select
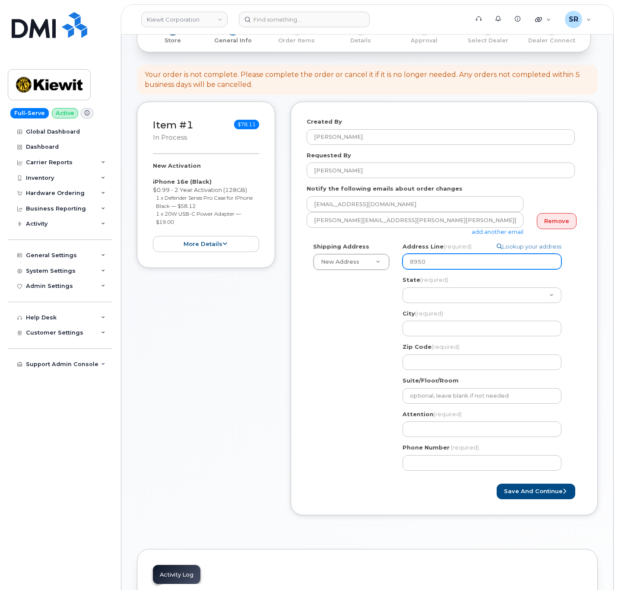
type input "895"
select select
type input "89"
select select
type input "890"
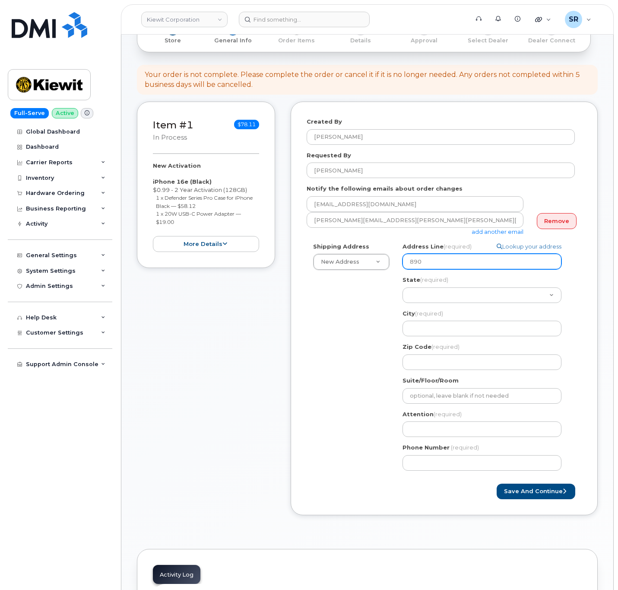
select select
type input "8900"
select select
type input "8900 r"
select select
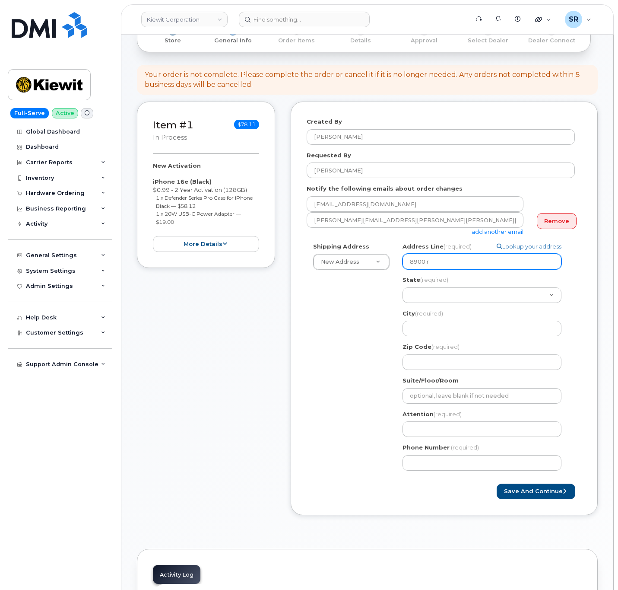
type input "8900 re"
select select
type input "8900 ren"
select select
type input "8900 renn"
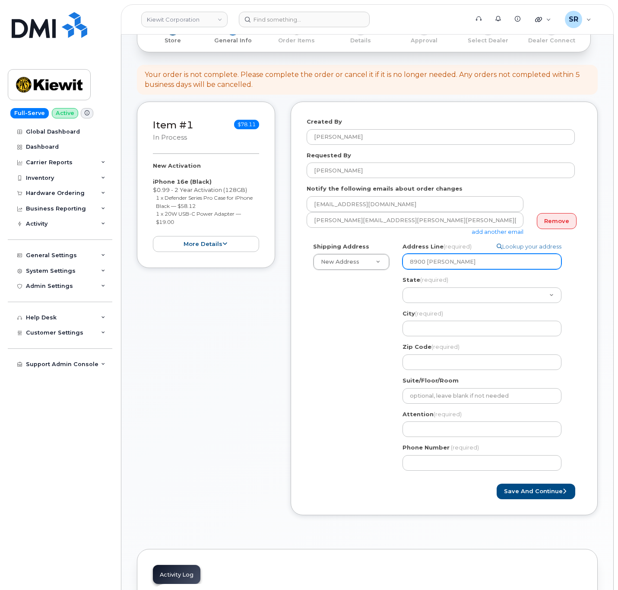
select select
type input "8900 renne"
select select
type input "8900 renner"
select select
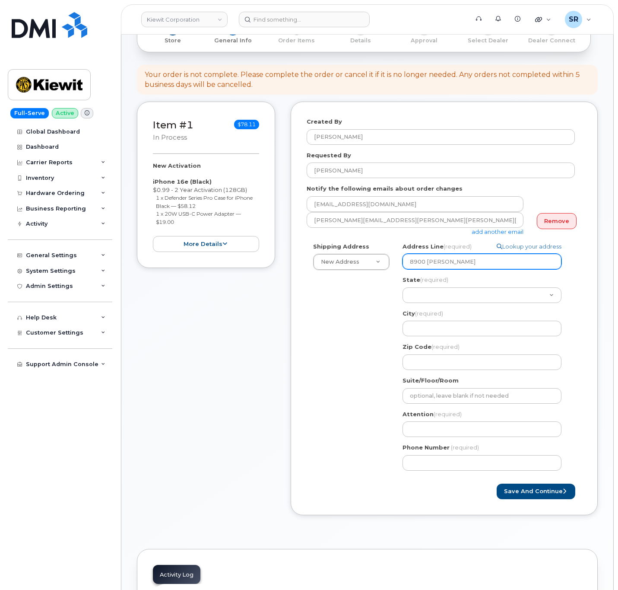
type input "8900 renner b"
select select
type input "8900 renner bl"
select select
type input "8900 renner blv"
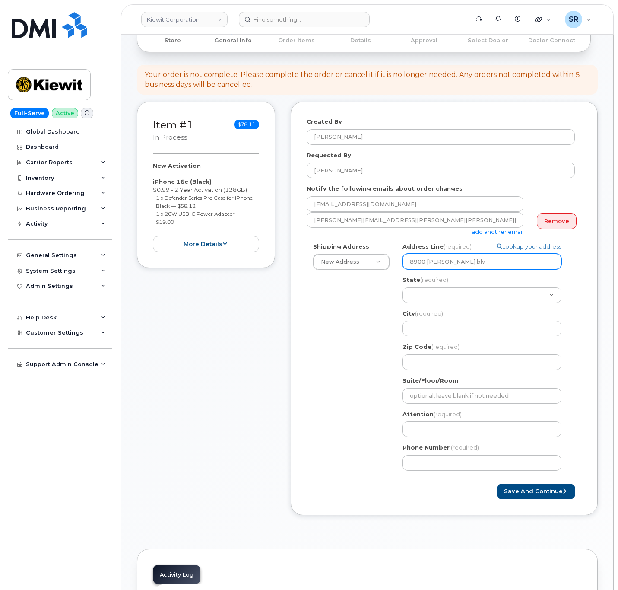
select select
type input "8900 renner blvd"
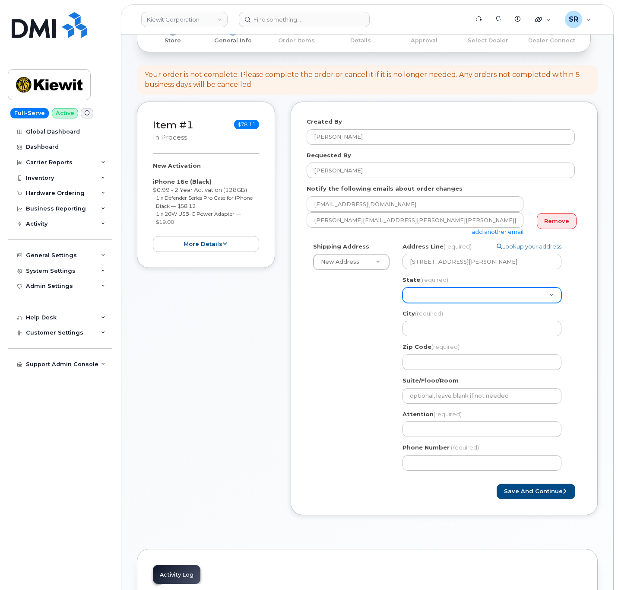
click at [451, 289] on select "Alabama Alaska American Samoa Arizona Arkansas California Colorado Connecticut …" at bounding box center [482, 295] width 159 height 16
select select "KS"
click at [403, 288] on select "Alabama Alaska American Samoa Arizona Arkansas California Colorado Connecticut …" at bounding box center [482, 295] width 159 height 16
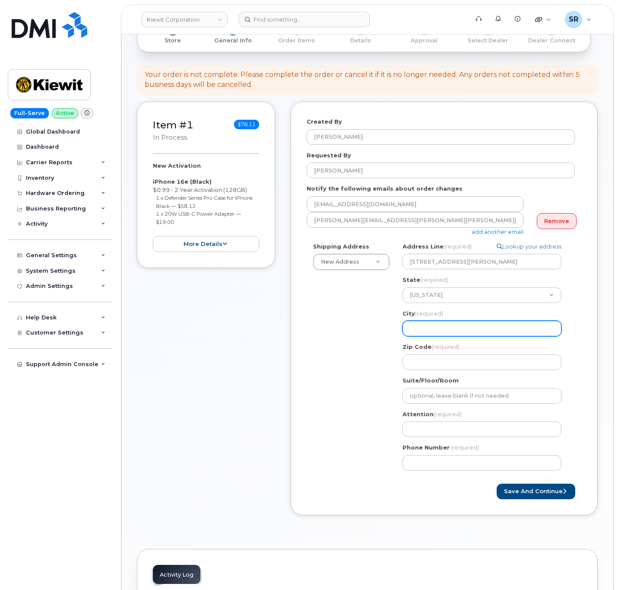
click at [450, 323] on input "City (required)" at bounding box center [482, 329] width 159 height 16
select select
type input "L"
select select
type input "Le"
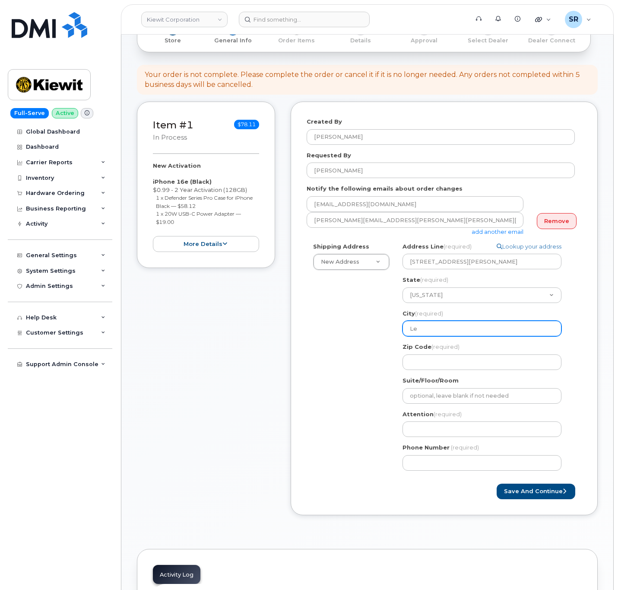
select select
type input "Len"
select select
type input "Lene"
select select
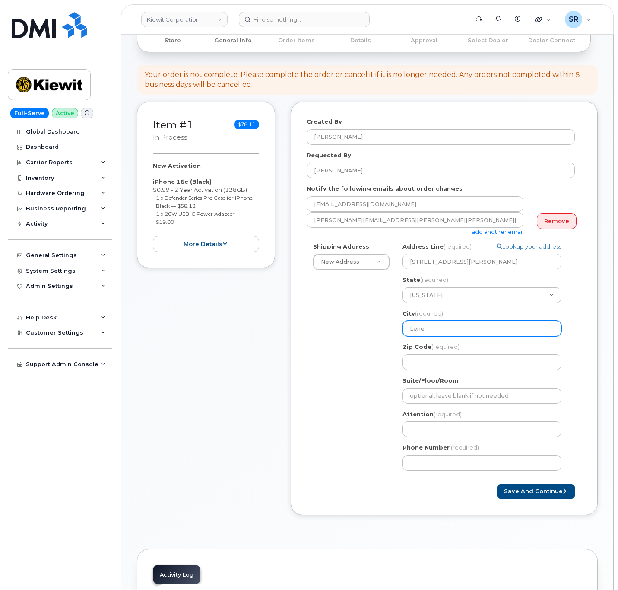
type input "Lenex"
select select
type input "Lenexa"
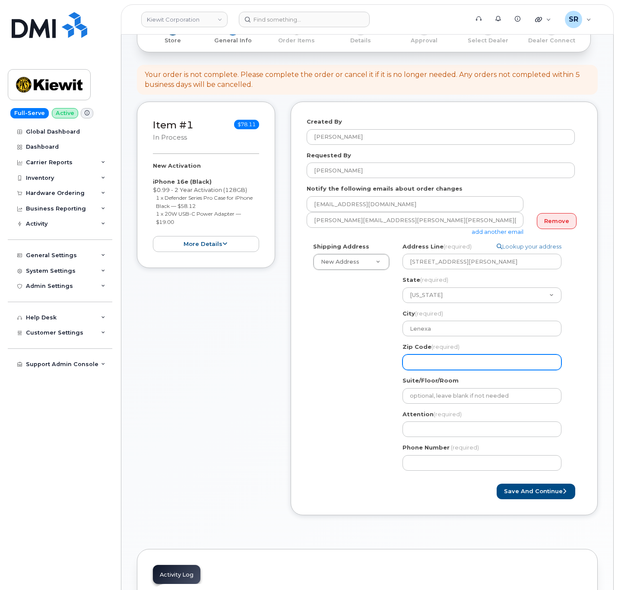
click at [416, 365] on input "Zip Code (required)" at bounding box center [482, 362] width 159 height 16
paste input "66219-8126"
select select
type input "66219-8126"
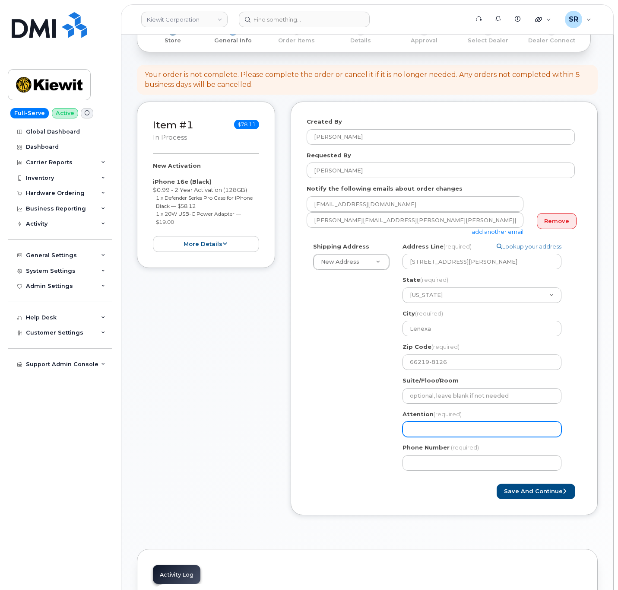
click at [457, 427] on input "Attention (required)" at bounding box center [482, 429] width 159 height 16
select select
type input "B"
select select
type input "Br"
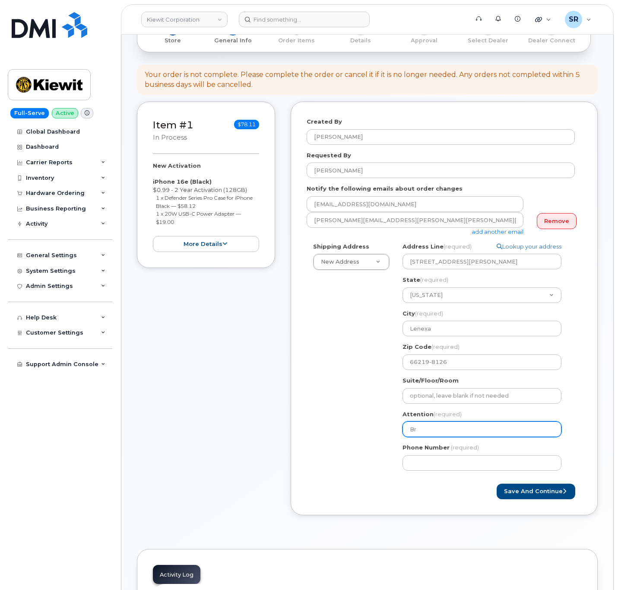
select select
type input "Bry"
select select
type input "Brya"
select select
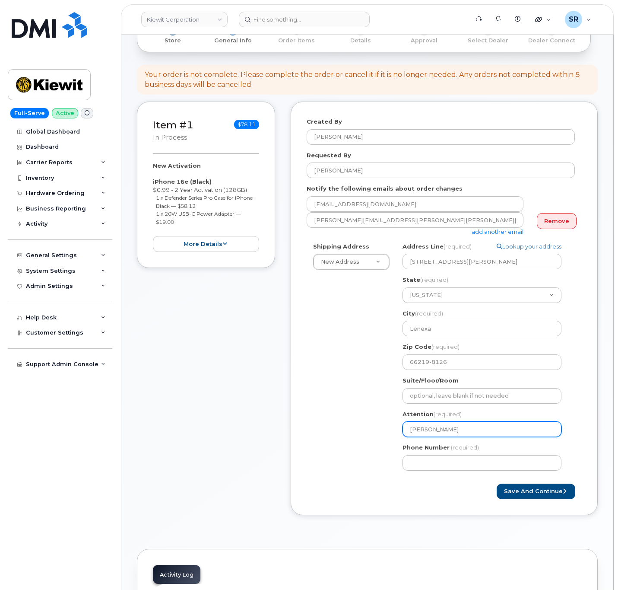
type input "[PERSON_NAME]"
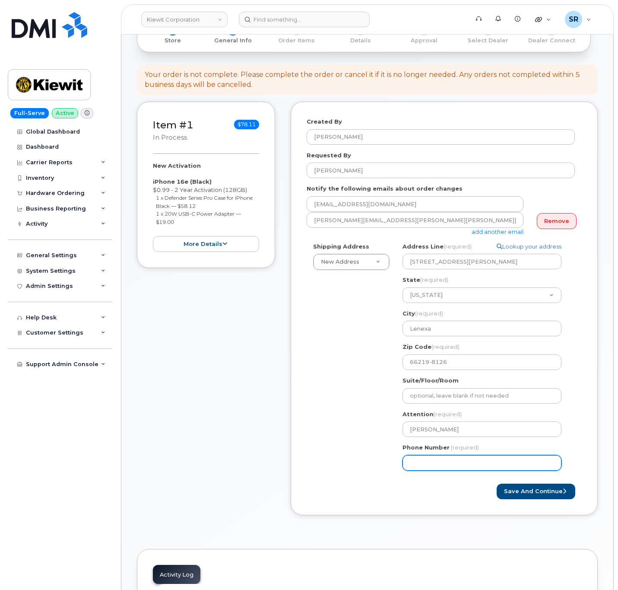
click at [474, 467] on input "Phone Number" at bounding box center [482, 463] width 159 height 16
click at [464, 461] on input "Phone Number" at bounding box center [482, 463] width 159 height 16
paste input "8168689618"
select select
type input "8168689618"
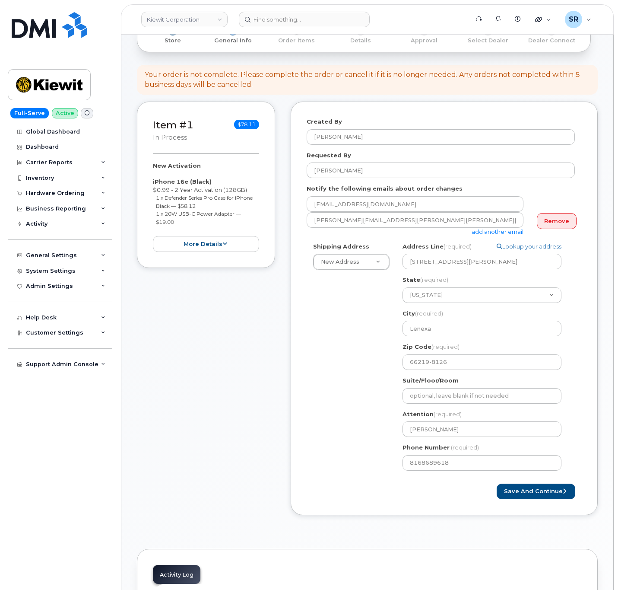
click at [356, 383] on div "Shipping Address New Address New Address 6900 renner blvd KS Lenexa Search your…" at bounding box center [441, 359] width 268 height 235
click at [362, 340] on div "Shipping Address New Address New Address 6900 renner blvd KS Lenexa Search your…" at bounding box center [441, 359] width 268 height 235
click at [540, 486] on button "Save and Continue" at bounding box center [536, 491] width 79 height 16
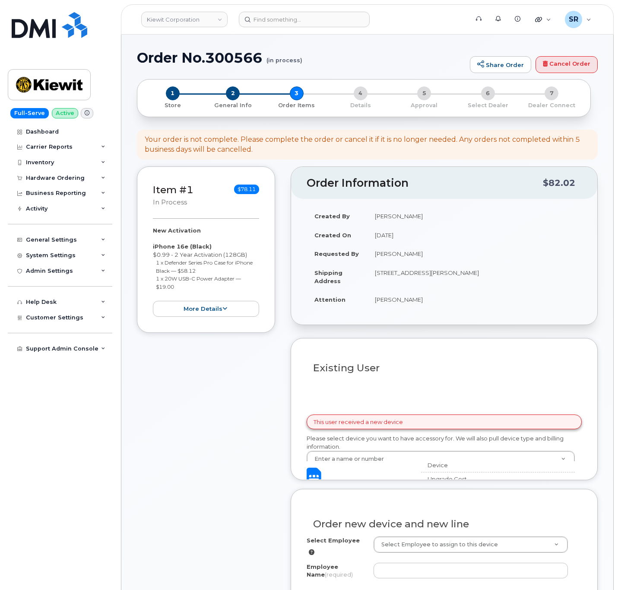
select select
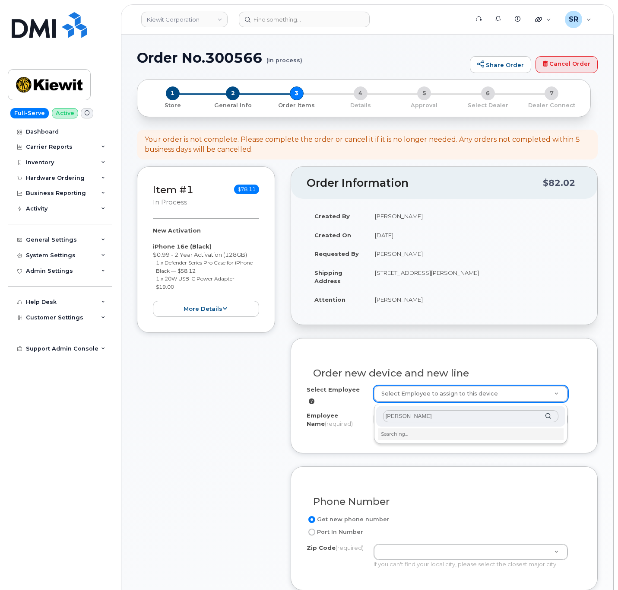
type input "bryan cook"
type input "2161825"
type input "[PERSON_NAME]"
type input "8900 Renner Blvd"
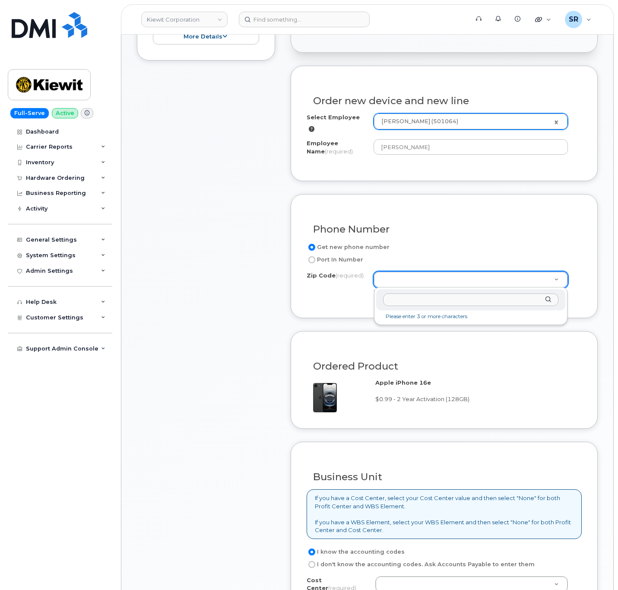
scroll to position [194, 0]
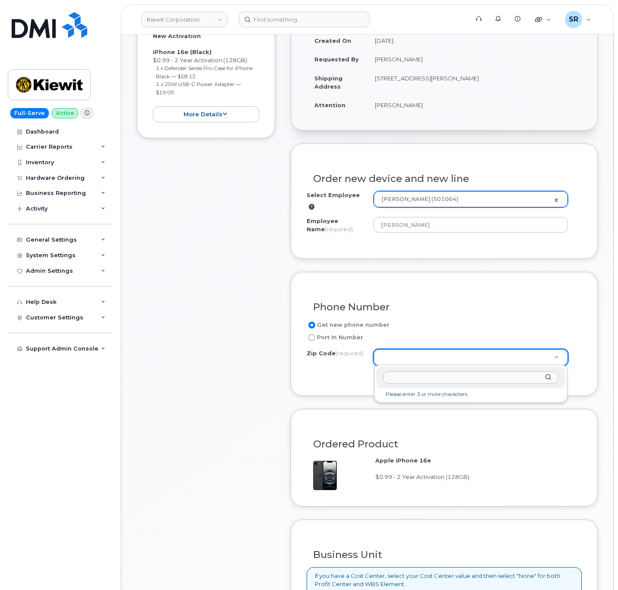
paste input "66219-8126"
type input "66219"
type input "66219 (Lenexa, KS)"
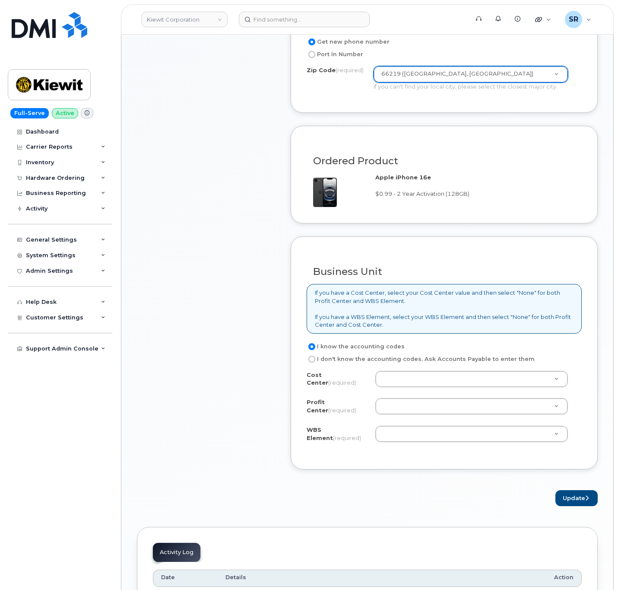
scroll to position [454, 0]
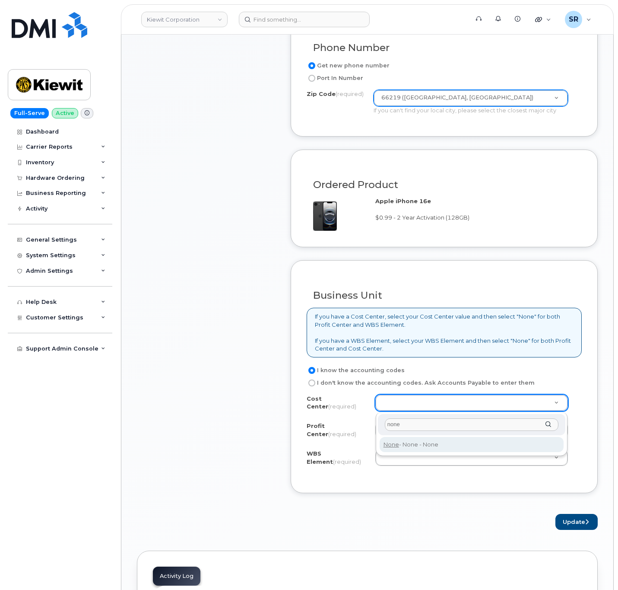
type input "none"
type input "None"
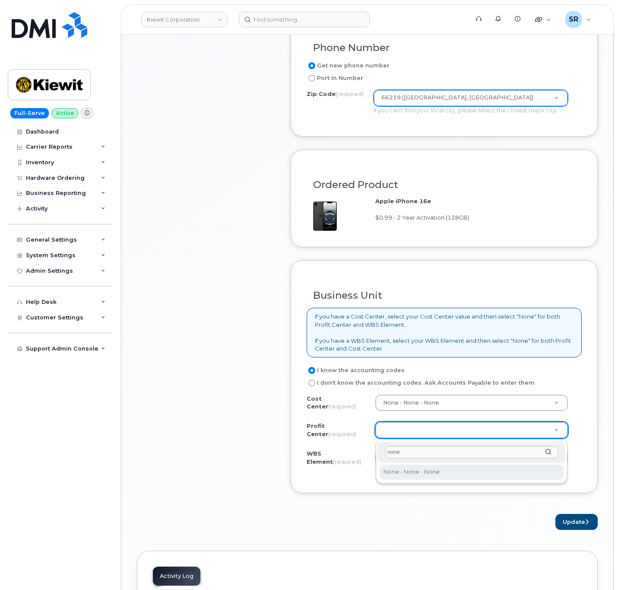
type input "none"
select select "None"
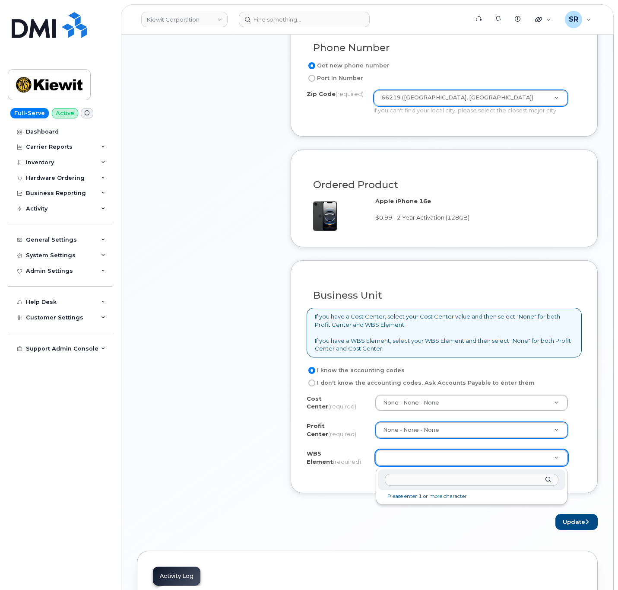
click at [428, 476] on input "text" at bounding box center [472, 479] width 174 height 13
paste input "110300.3081"
type input "110300.3081"
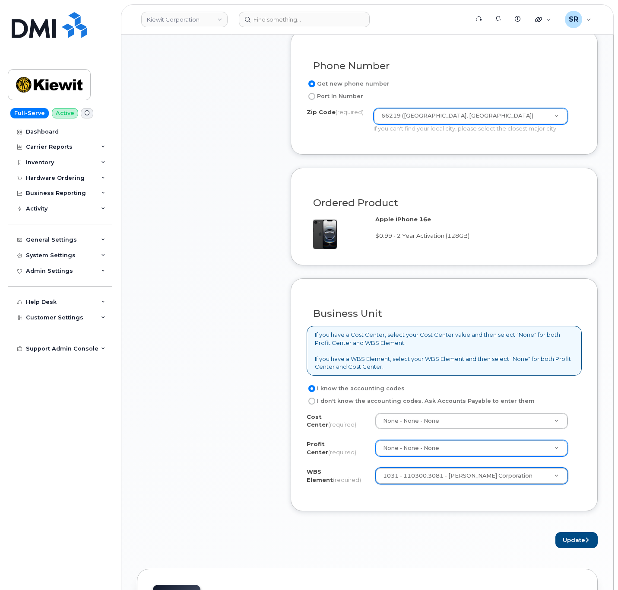
scroll to position [713, 0]
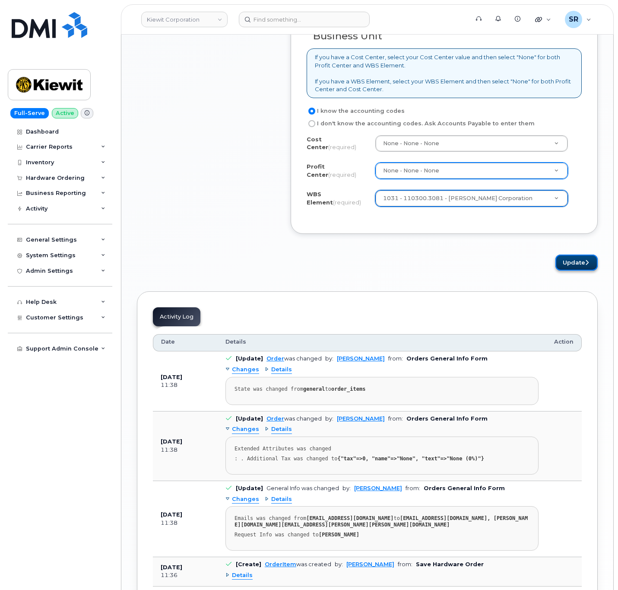
click at [573, 269] on button "Update" at bounding box center [577, 262] width 42 height 16
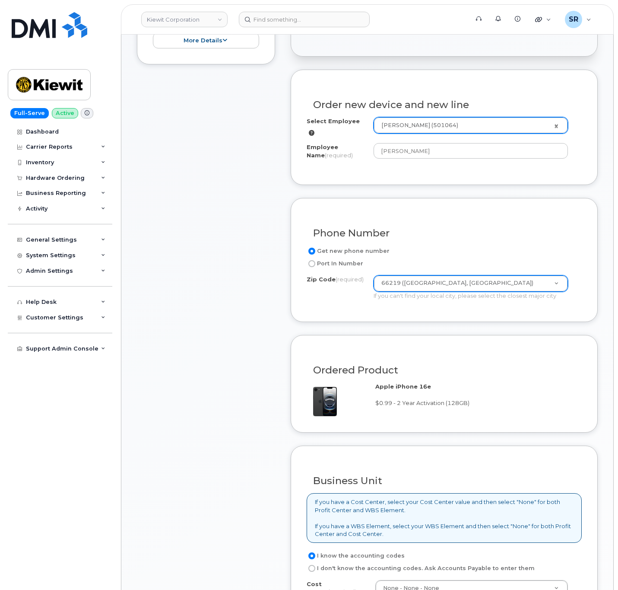
scroll to position [259, 0]
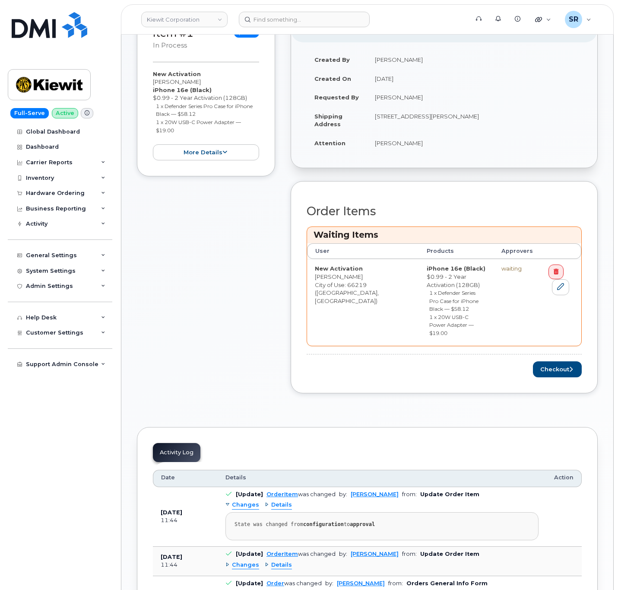
scroll to position [194, 0]
click at [540, 364] on button "Checkout" at bounding box center [557, 368] width 49 height 16
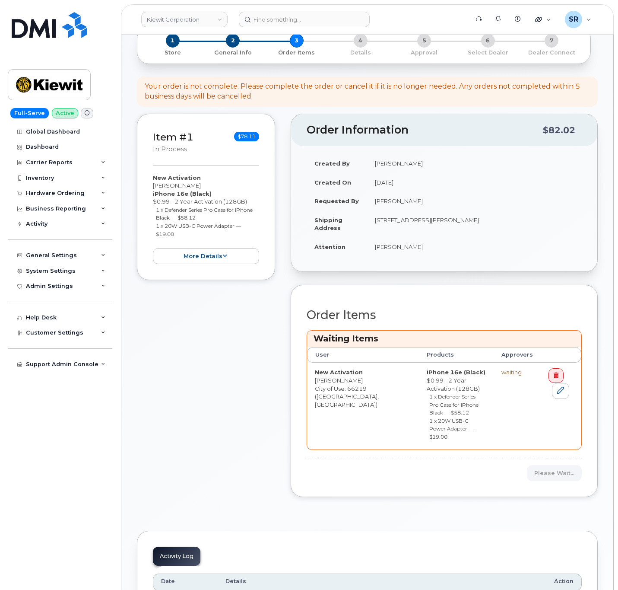
scroll to position [130, 0]
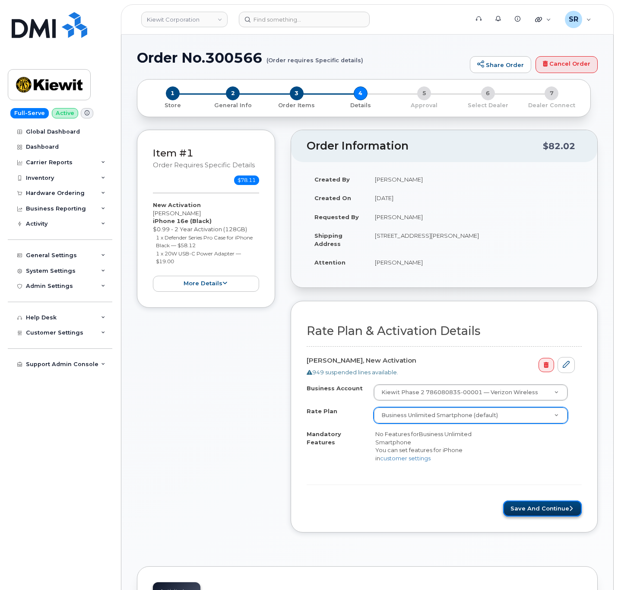
click at [549, 512] on button "Save and Continue" at bounding box center [542, 508] width 79 height 16
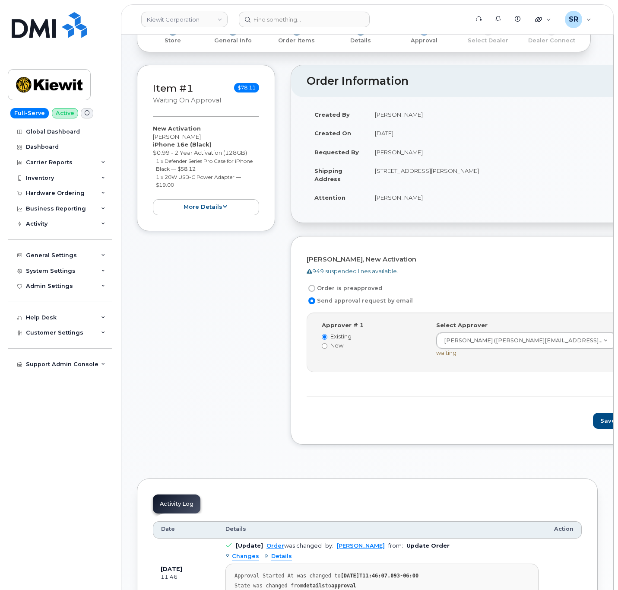
scroll to position [130, 0]
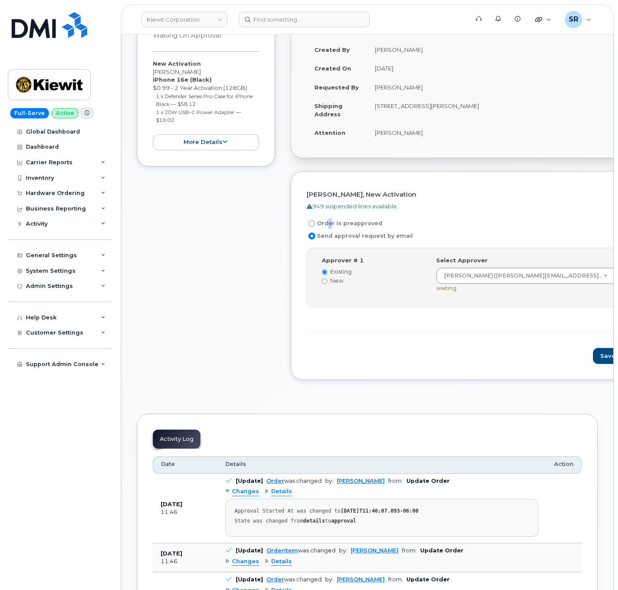
click at [328, 223] on label "Order is preapproved" at bounding box center [345, 223] width 76 height 10
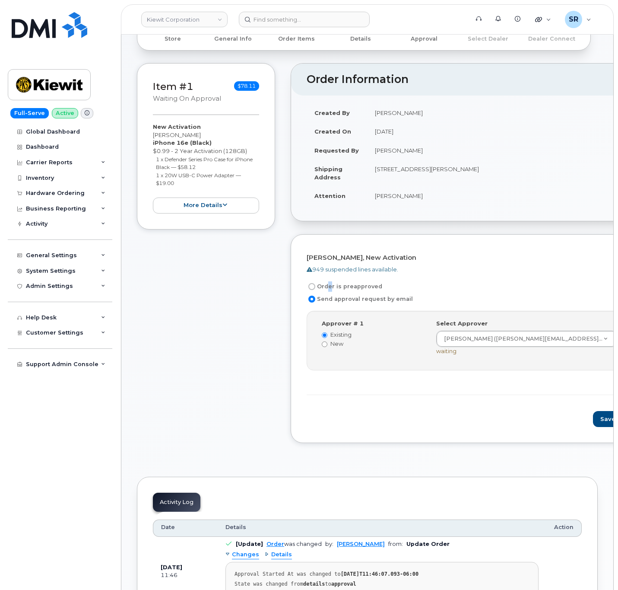
scroll to position [65, 0]
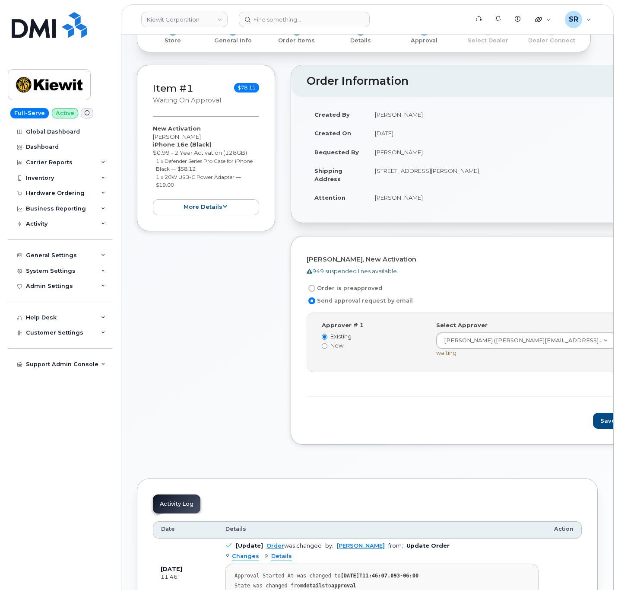
click at [221, 406] on div "Item #1 Waiting On Approval $78.11 New Activation [PERSON_NAME] iPhone 16e (Bla…" at bounding box center [206, 261] width 138 height 393
click at [313, 289] on input "Order is preapproved" at bounding box center [311, 288] width 7 height 7
radio input "true"
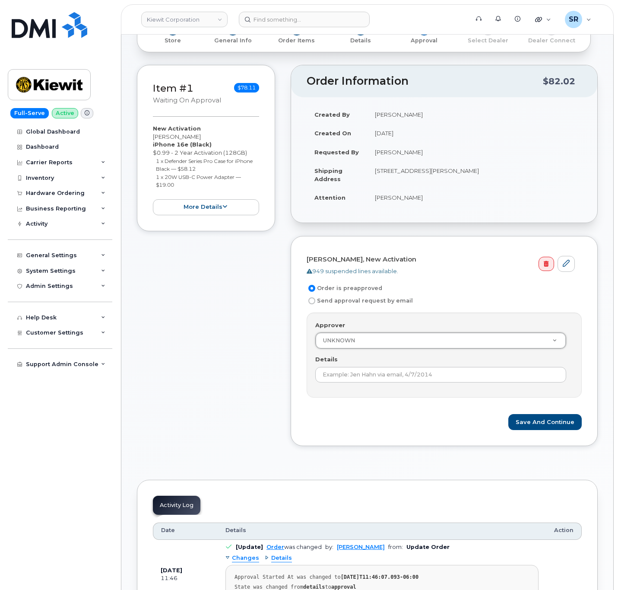
click at [310, 303] on input "Send approval request by email" at bounding box center [311, 300] width 7 height 7
radio input "true"
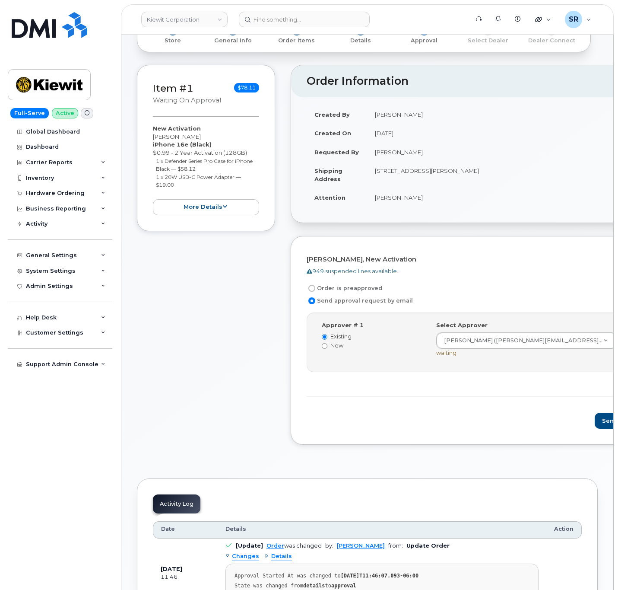
click at [323, 286] on label "Order is preapproved" at bounding box center [345, 288] width 76 height 10
click at [315, 286] on input "Order is preapproved" at bounding box center [311, 288] width 7 height 7
radio input "true"
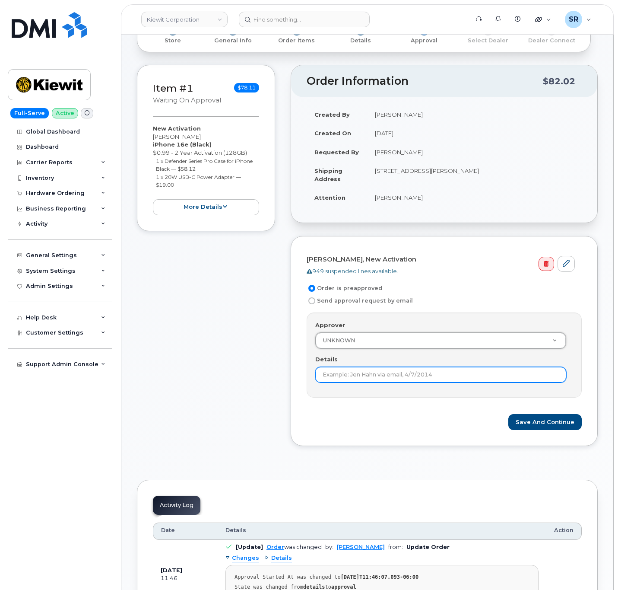
click at [441, 380] on input "Details" at bounding box center [440, 375] width 251 height 16
click at [367, 381] on input "Details" at bounding box center [440, 375] width 251 height 16
drag, startPoint x: 435, startPoint y: 428, endPoint x: 422, endPoint y: 373, distance: 55.8
click at [435, 426] on div "Save and Continue" at bounding box center [444, 422] width 275 height 16
click at [435, 376] on input "Details" at bounding box center [440, 375] width 251 height 16
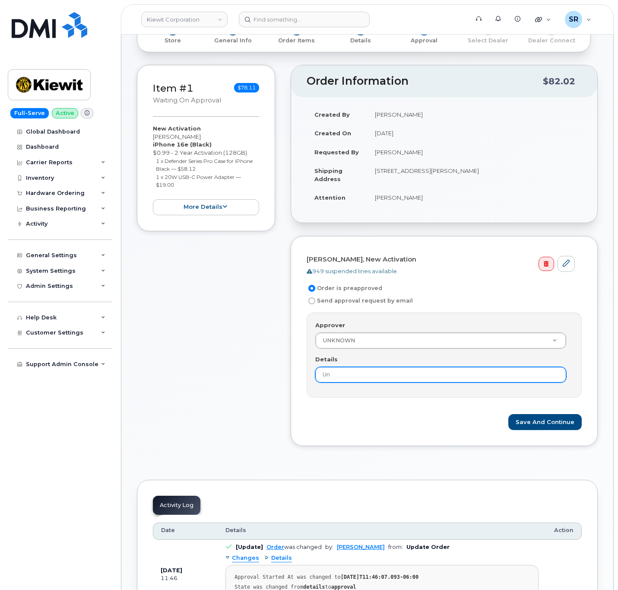
type input "U"
type input "according to KB under aprroved amount of $100"
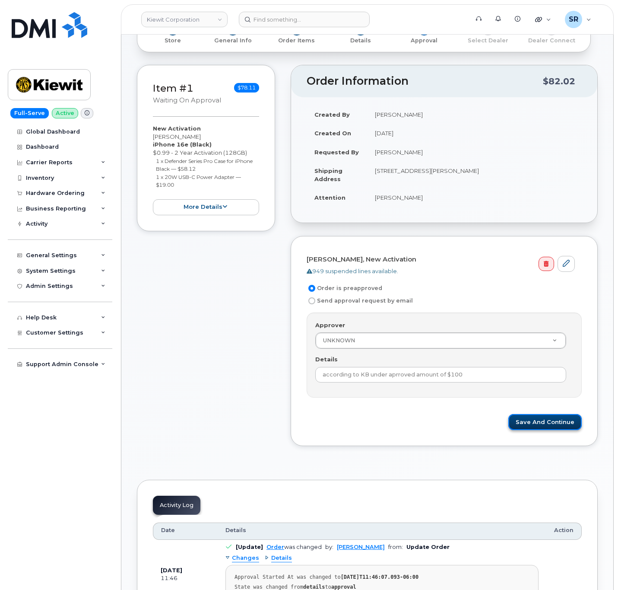
click at [538, 429] on button "Save and Continue" at bounding box center [544, 422] width 73 height 16
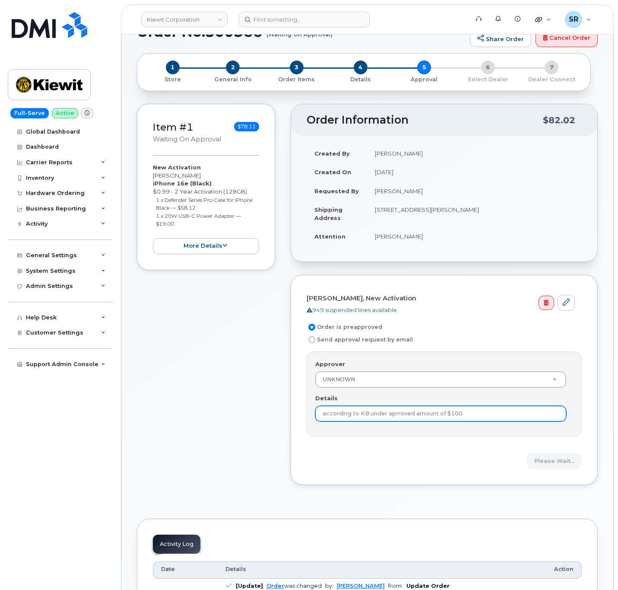
scroll to position [0, 0]
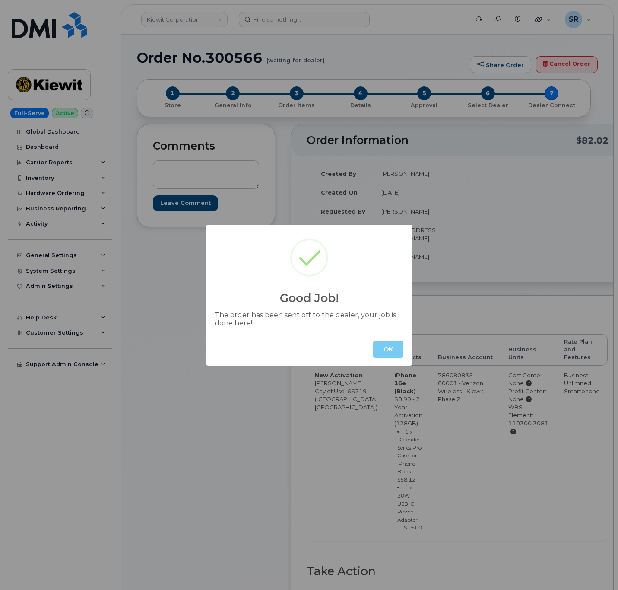
click at [378, 350] on button "OK" at bounding box center [388, 348] width 30 height 17
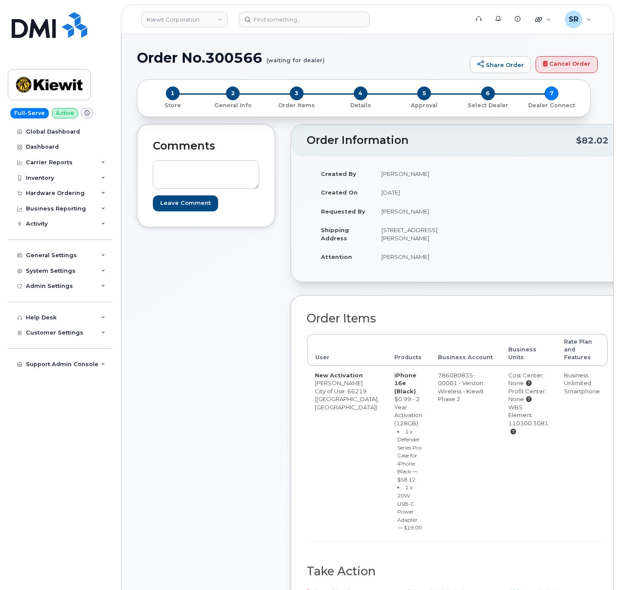
click at [254, 328] on div "Comments Leave Comment" at bounding box center [206, 383] width 138 height 519
drag, startPoint x: 264, startPoint y: 56, endPoint x: 130, endPoint y: 61, distance: 134.4
copy h1 "Order No.300566"
